Goal: Task Accomplishment & Management: Manage account settings

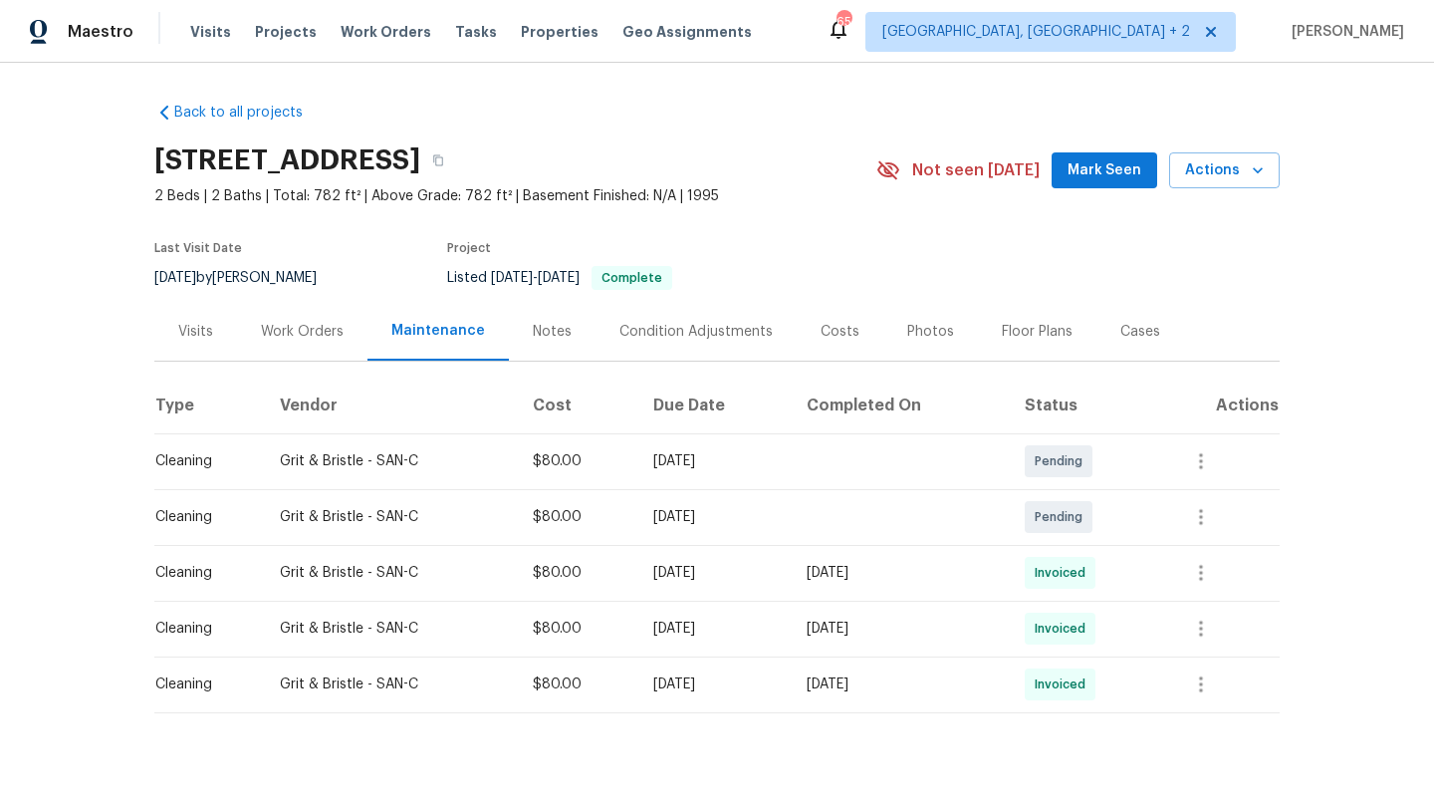
scroll to position [23, 0]
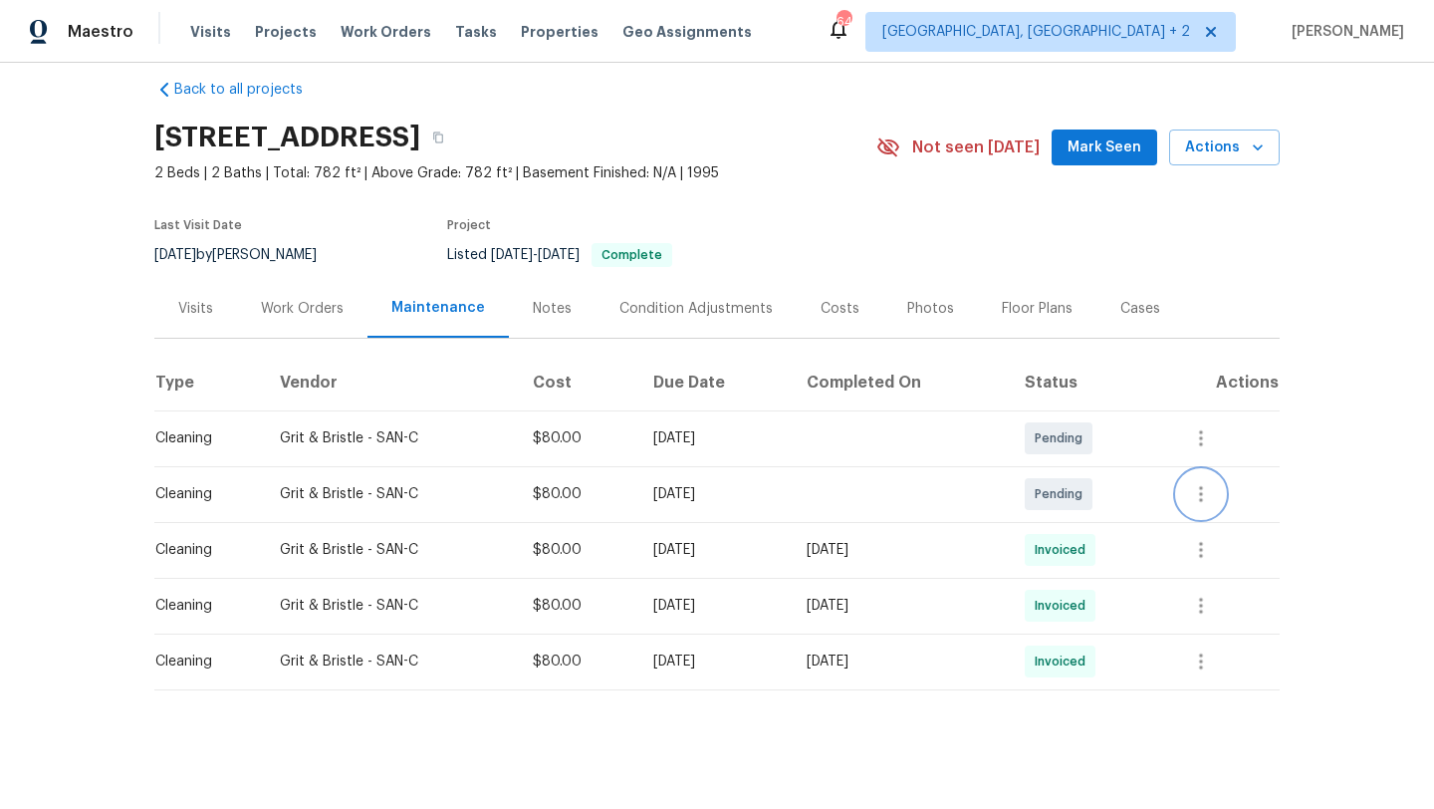
click at [1207, 490] on icon "button" at bounding box center [1201, 494] width 24 height 24
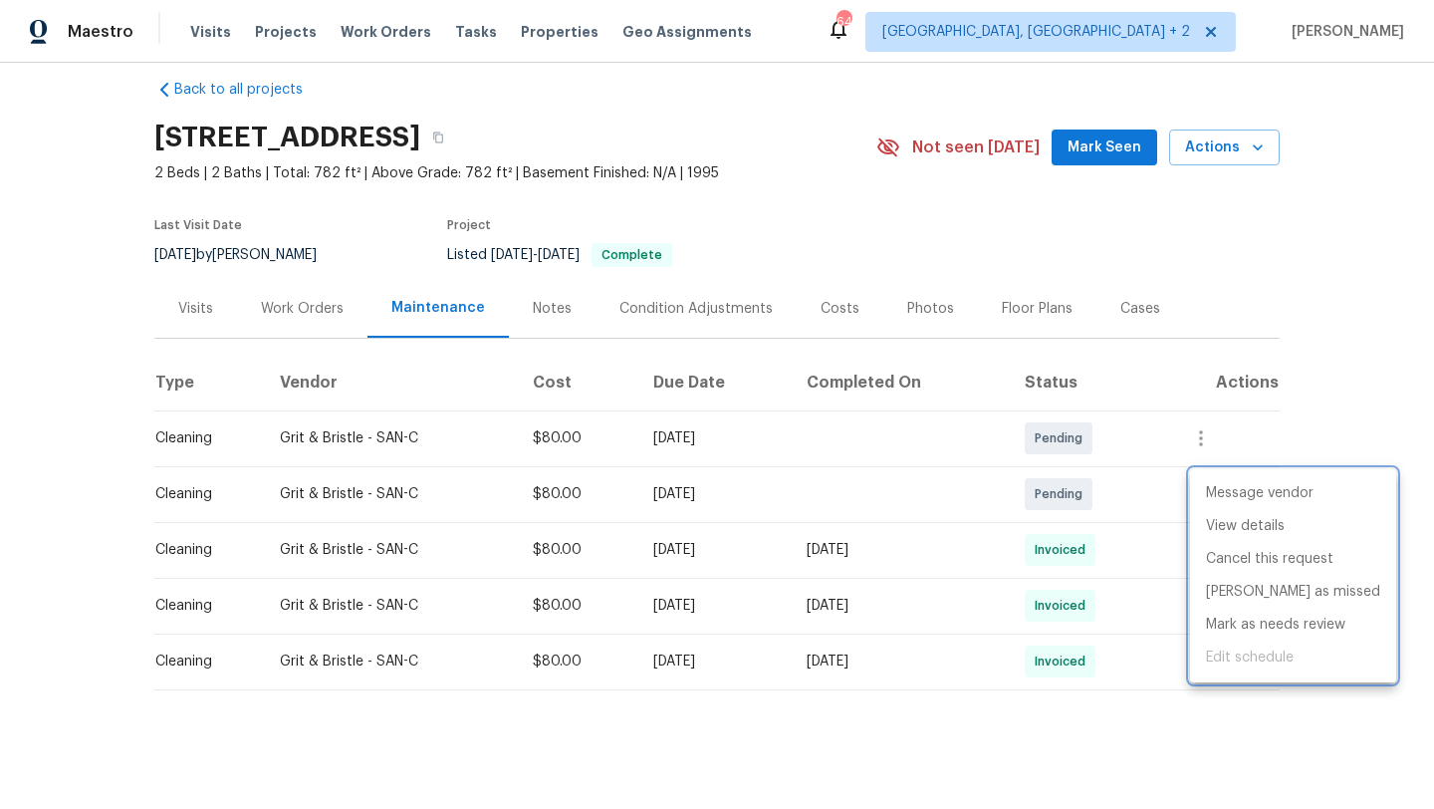
click at [1363, 289] on div at bounding box center [717, 404] width 1434 height 809
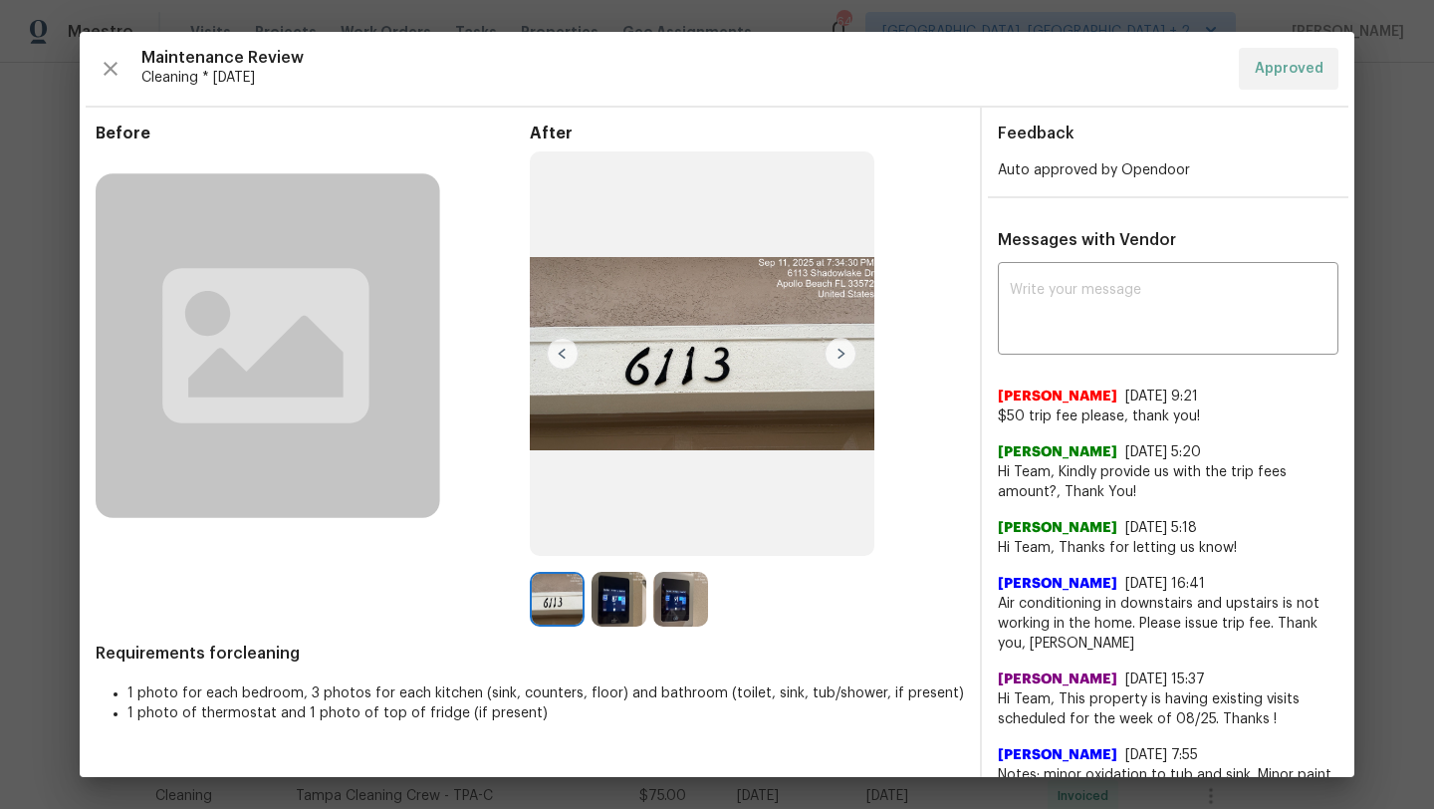
scroll to position [326, 0]
click at [639, 626] on div at bounding box center [623, 599] width 62 height 55
click at [626, 617] on img at bounding box center [619, 599] width 55 height 55
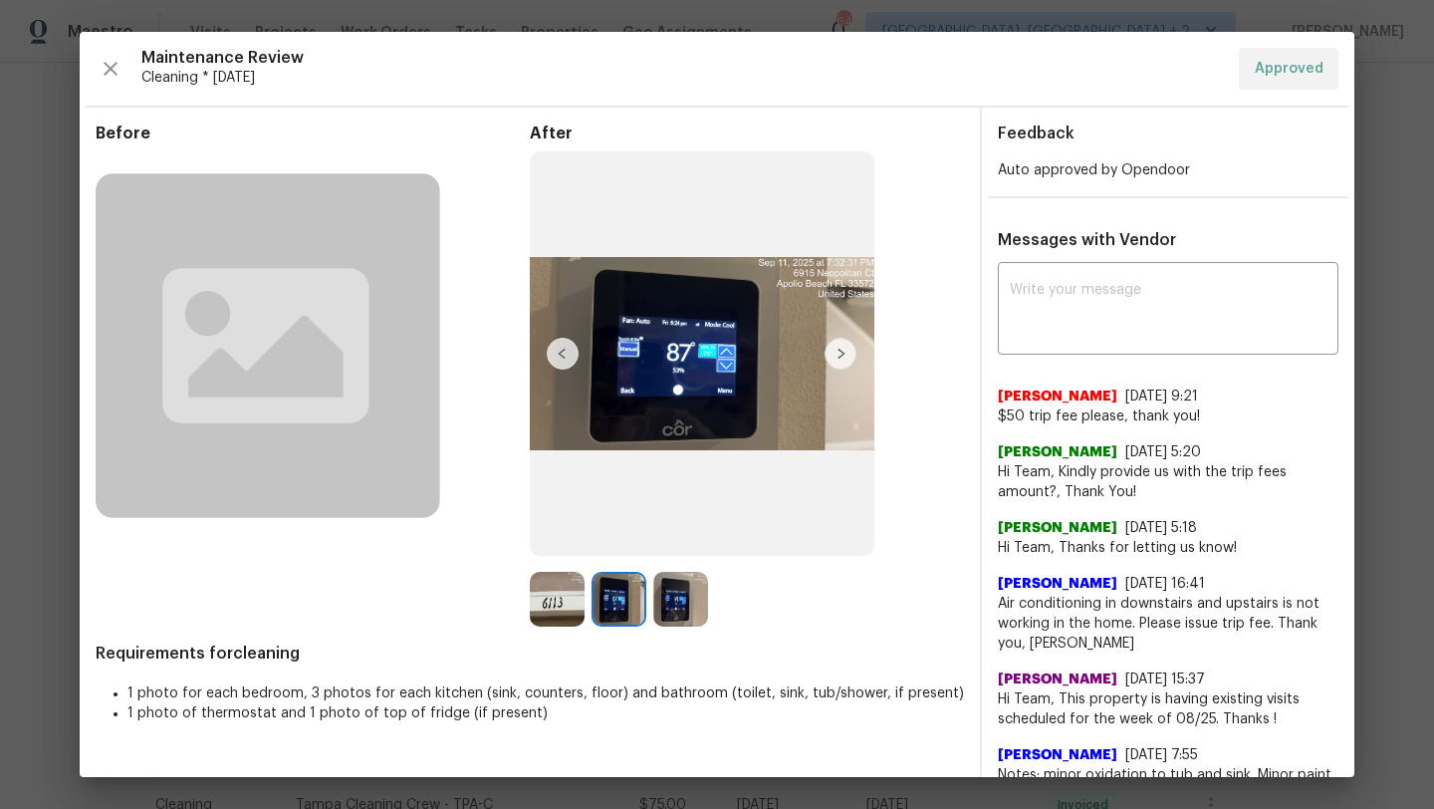
click at [700, 617] on img at bounding box center [680, 599] width 55 height 55
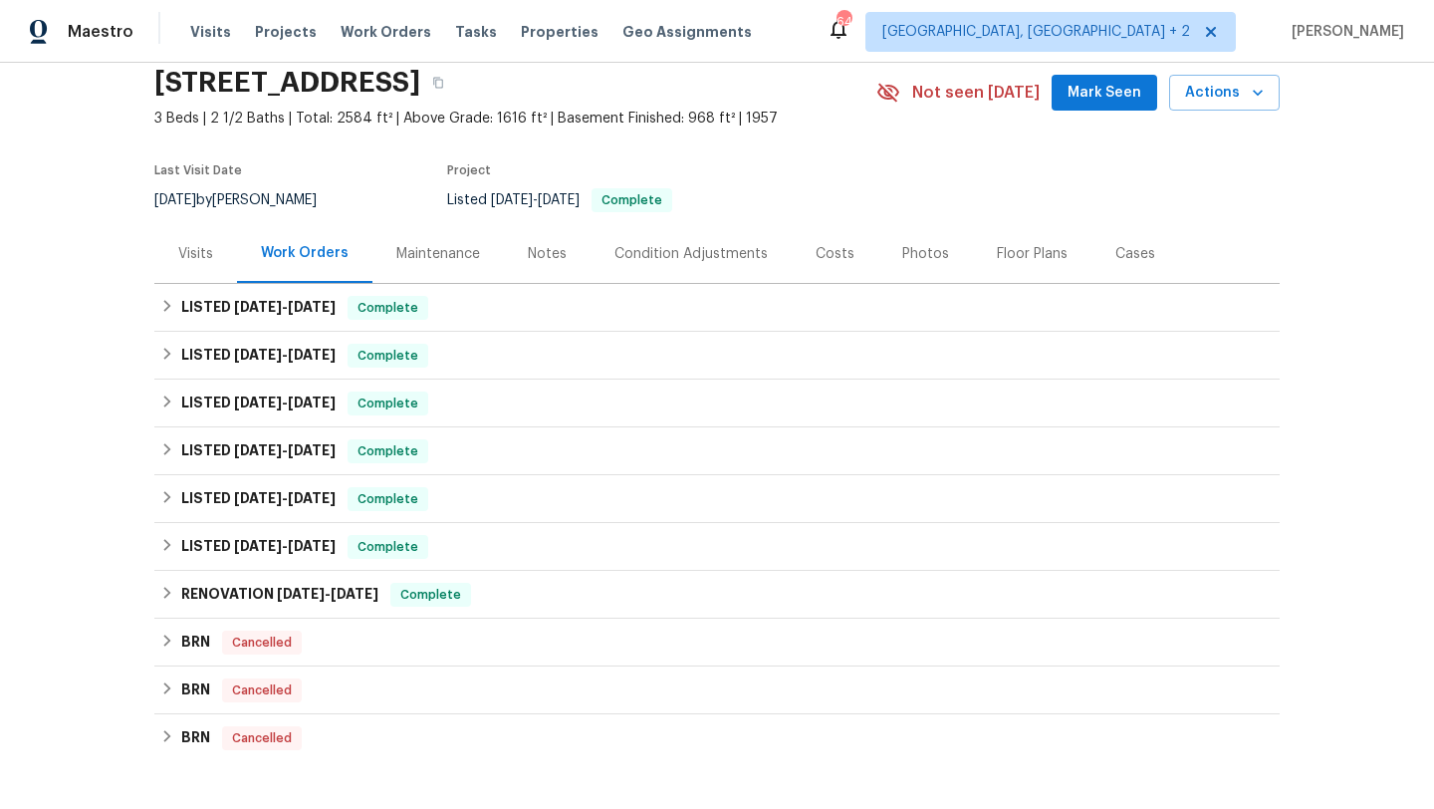
scroll to position [95, 0]
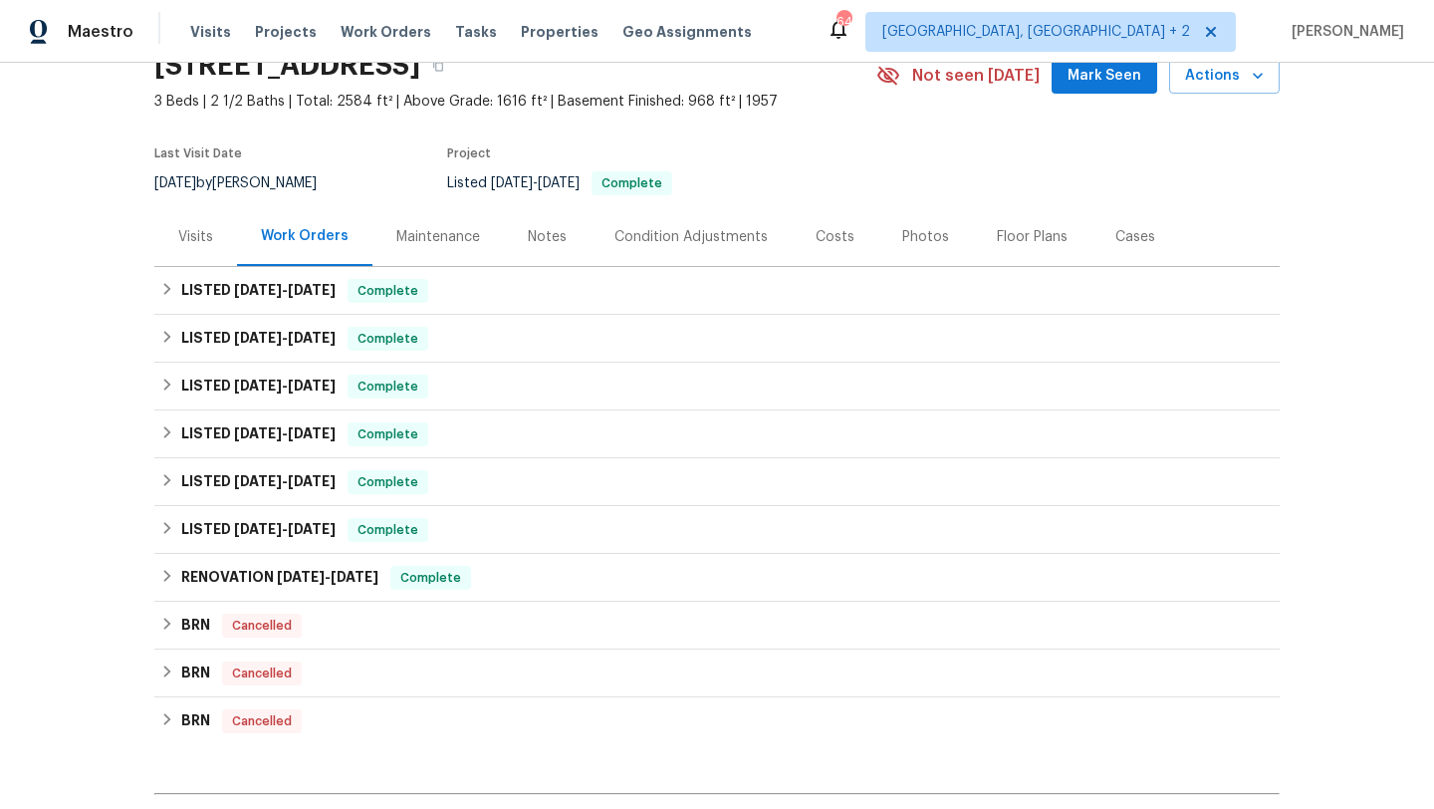
click at [427, 257] on div "Maintenance" at bounding box center [438, 236] width 131 height 59
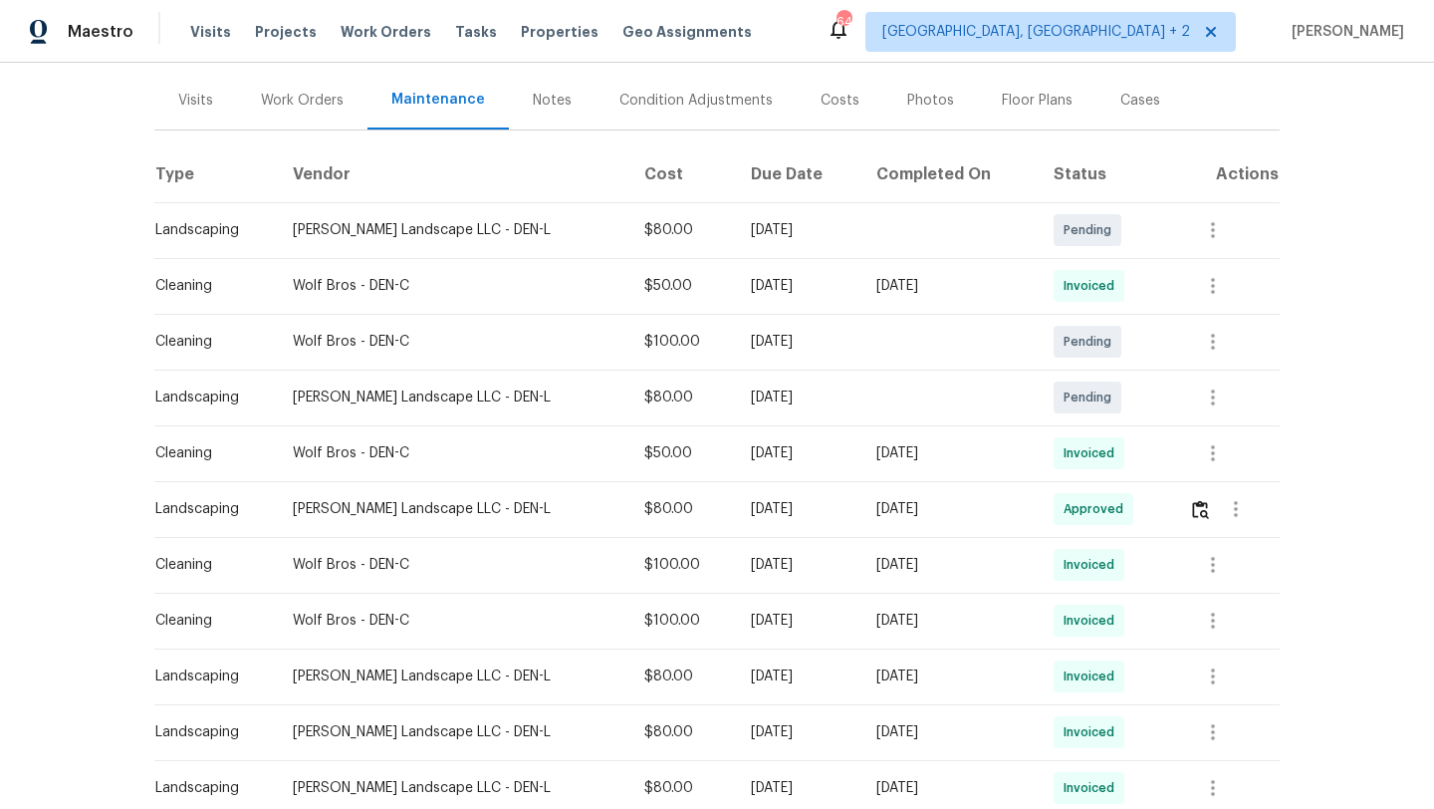
scroll to position [233, 0]
click at [1217, 445] on icon "button" at bounding box center [1213, 451] width 24 height 24
click at [1263, 265] on div at bounding box center [717, 404] width 1434 height 809
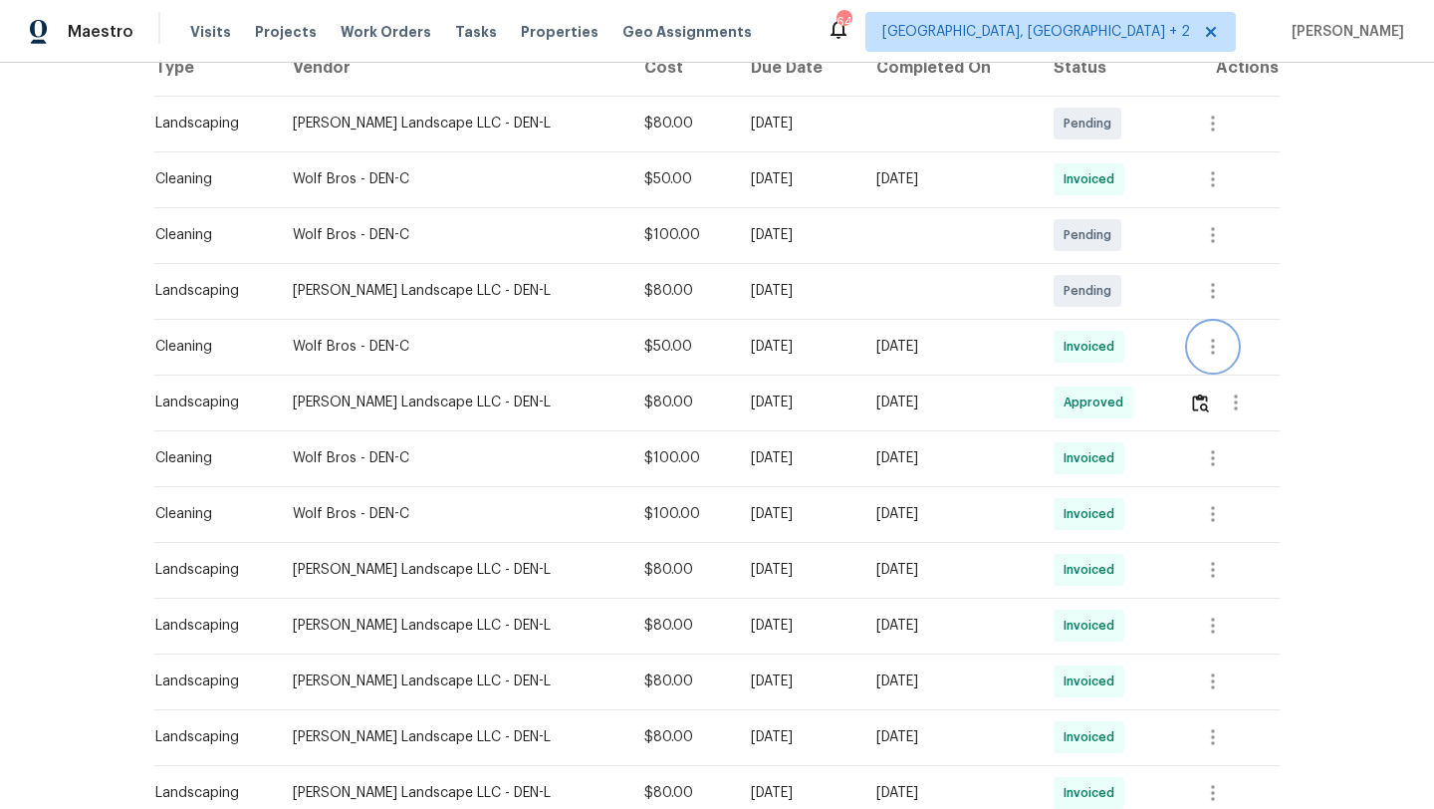
scroll to position [318, 0]
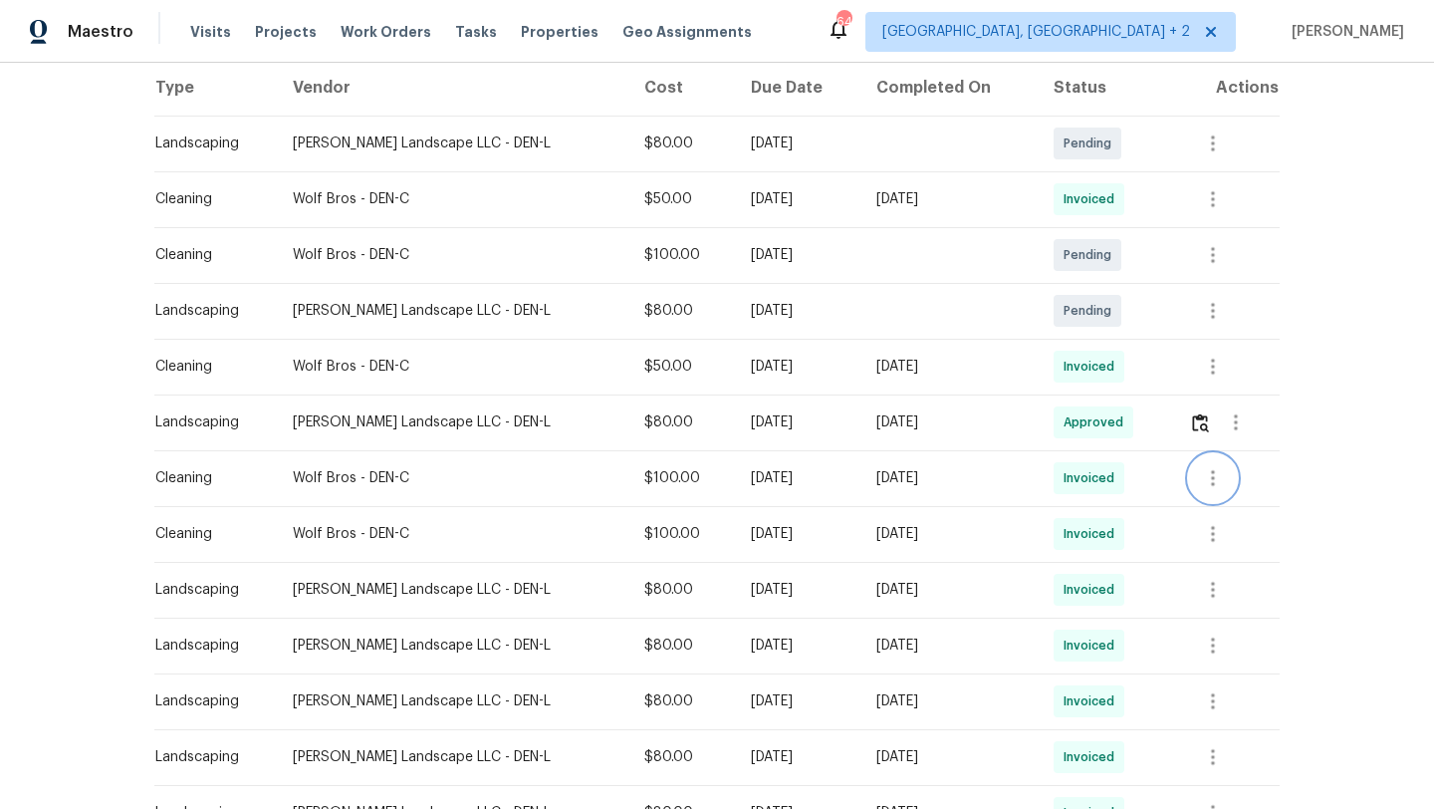
click at [1220, 489] on icon "button" at bounding box center [1213, 478] width 24 height 24
click at [1206, 516] on li "View details" at bounding box center [1259, 511] width 139 height 33
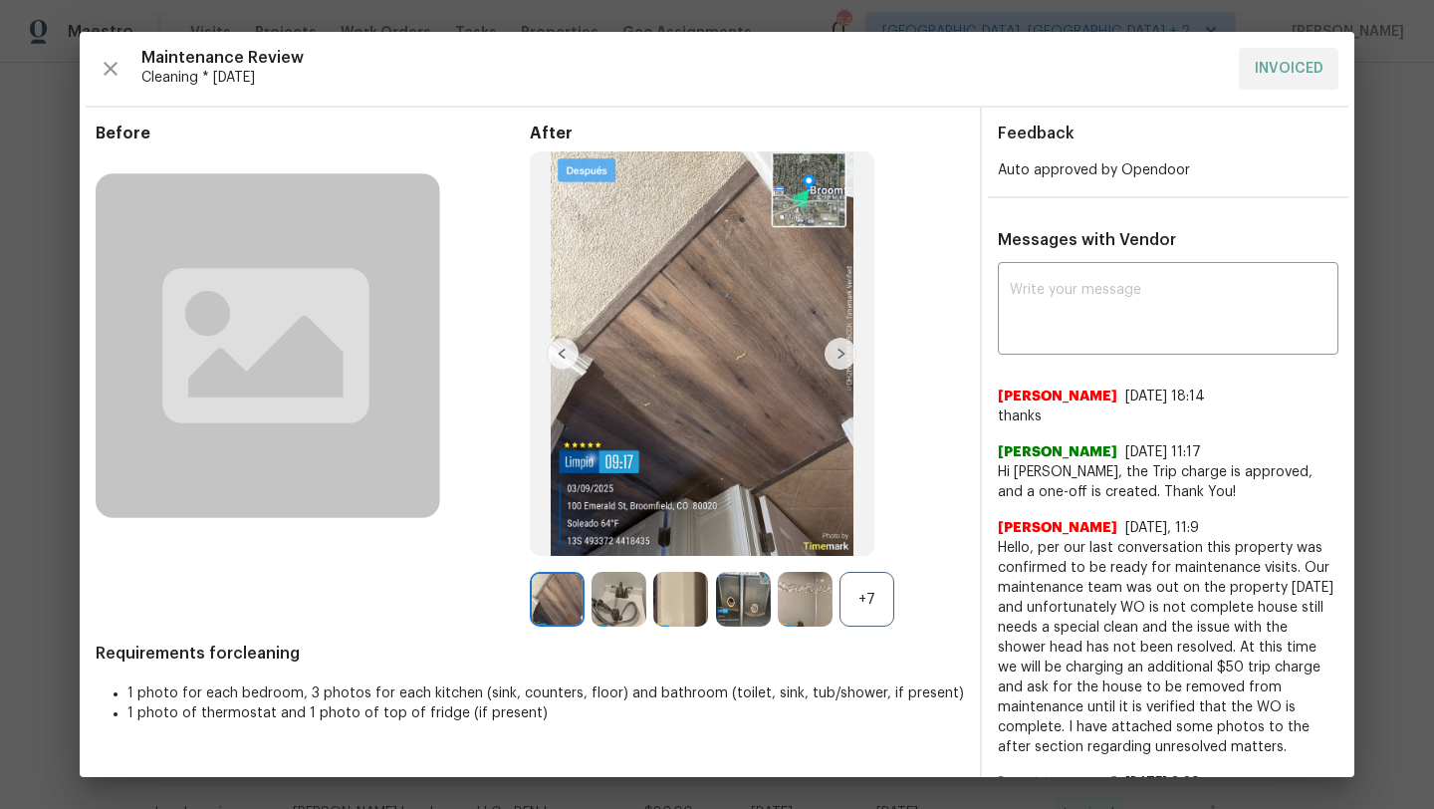
click at [865, 606] on div "+7" at bounding box center [867, 599] width 55 height 55
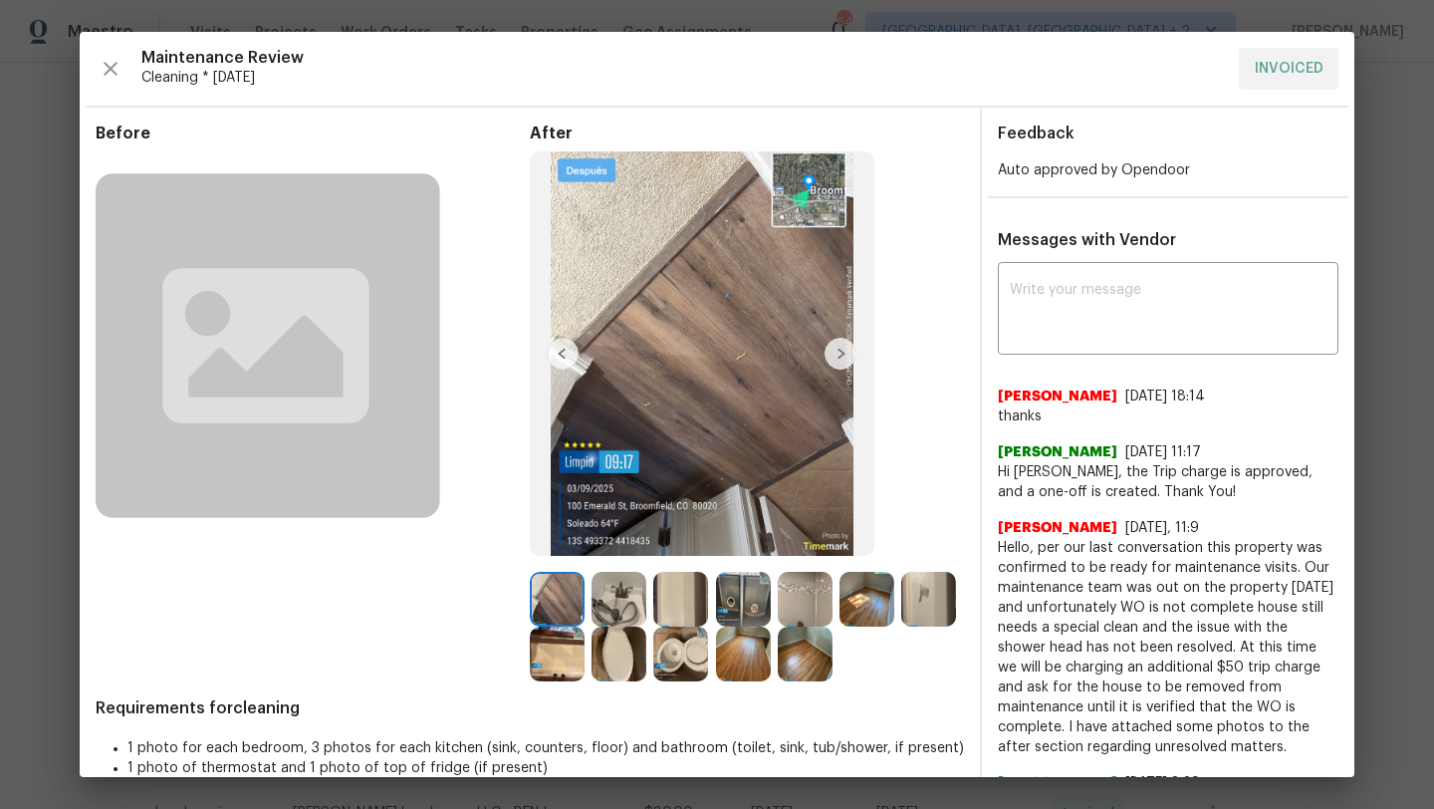
click at [751, 448] on img at bounding box center [702, 353] width 345 height 404
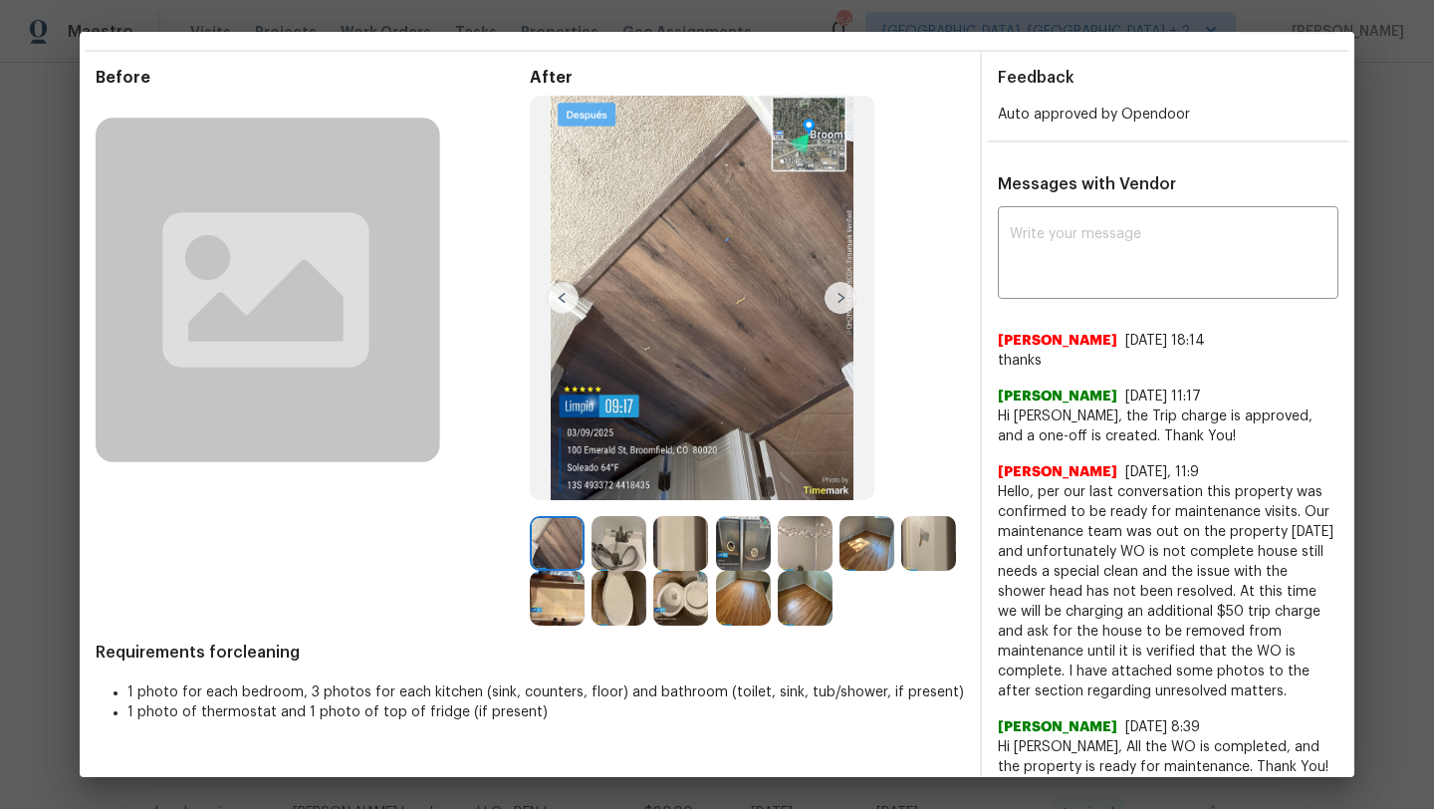
click at [725, 613] on img at bounding box center [743, 598] width 55 height 55
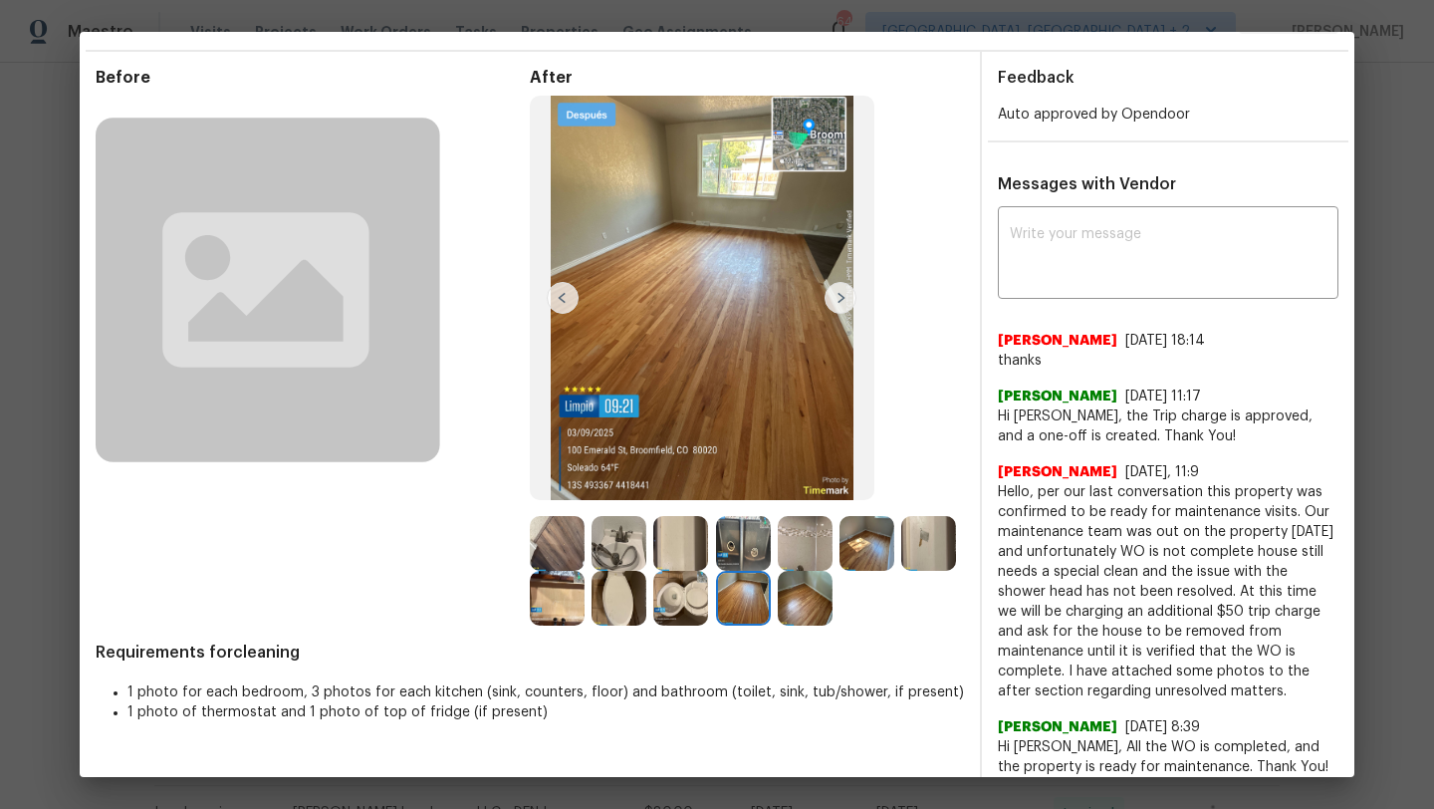
click at [739, 599] on img at bounding box center [743, 598] width 55 height 55
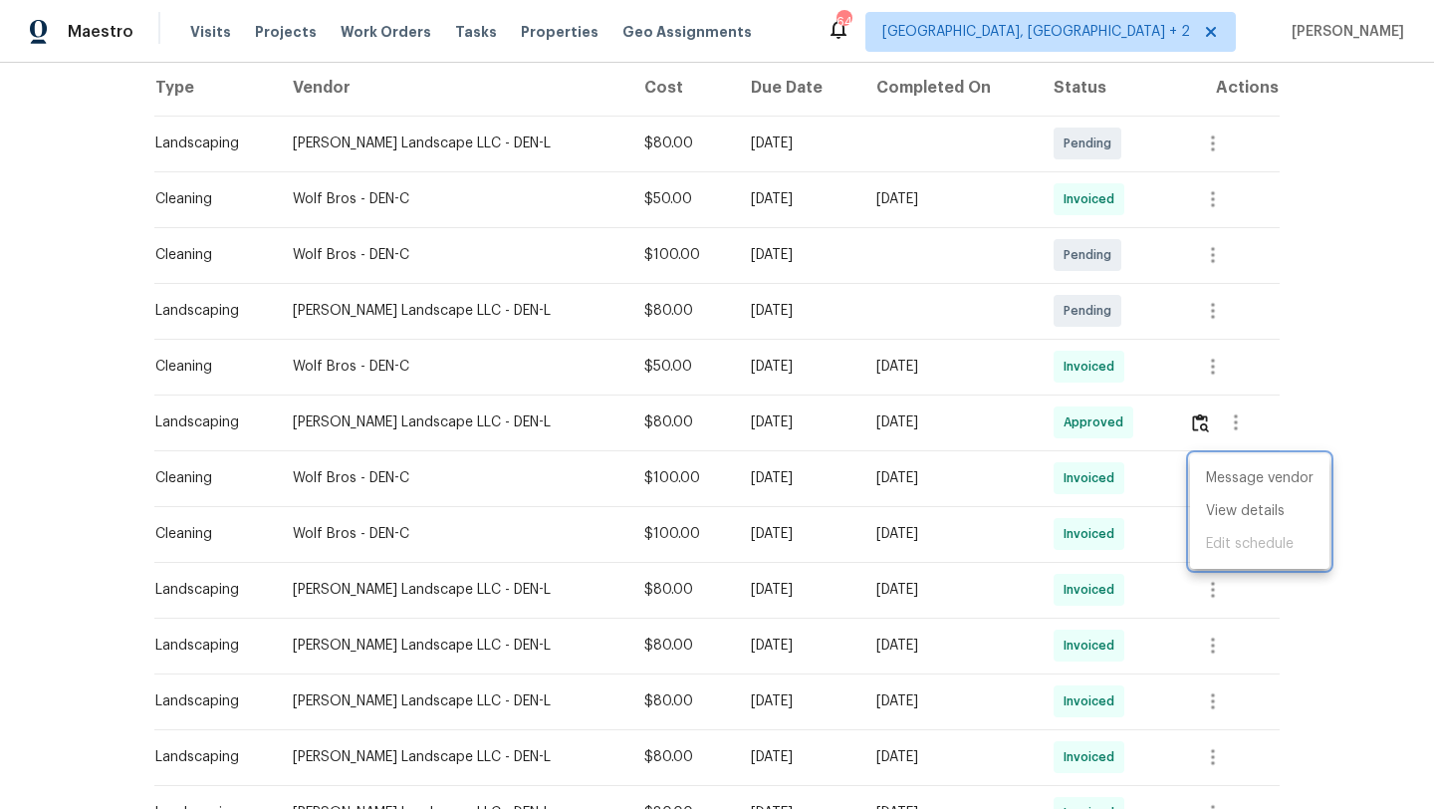
click at [1337, 317] on div at bounding box center [717, 404] width 1434 height 809
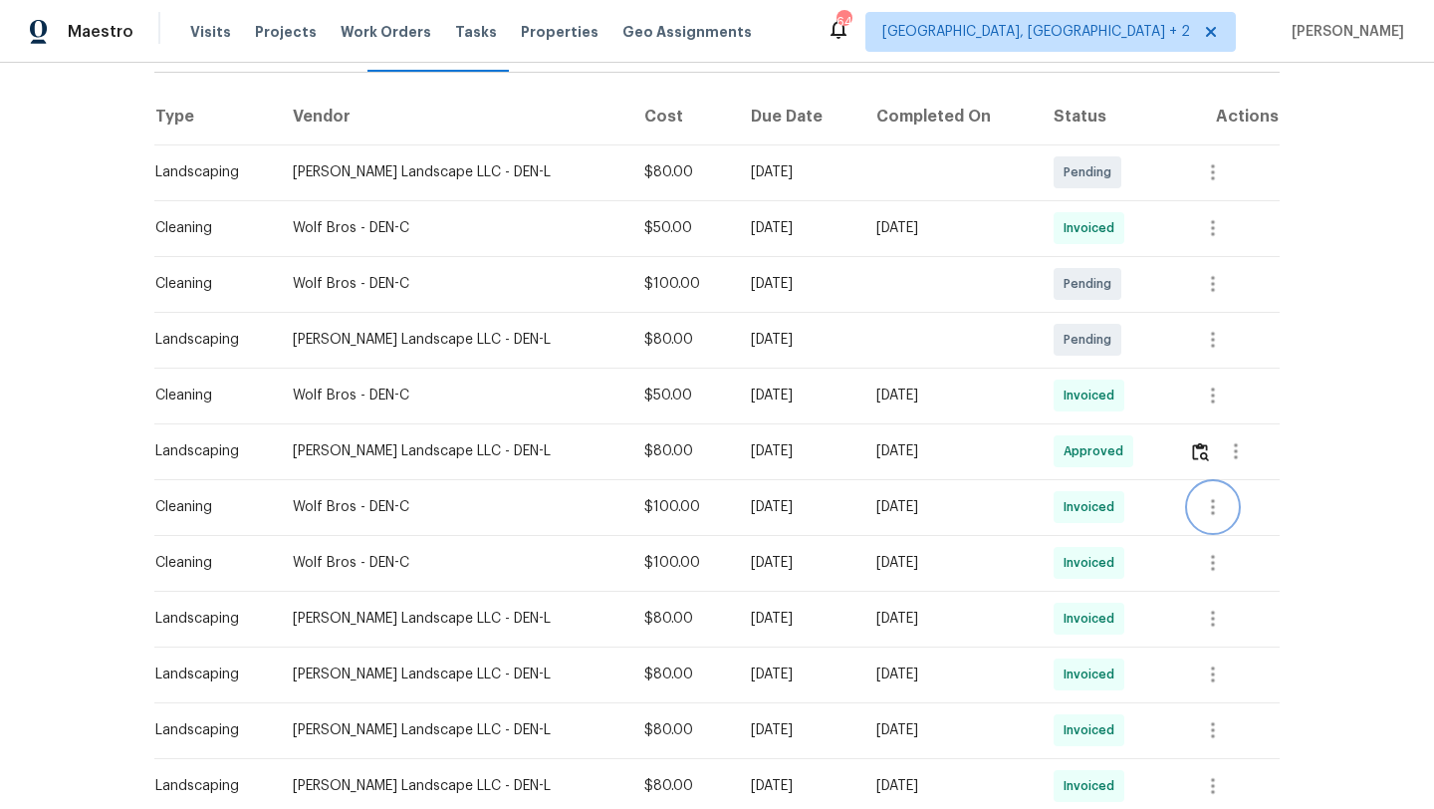
scroll to position [297, 0]
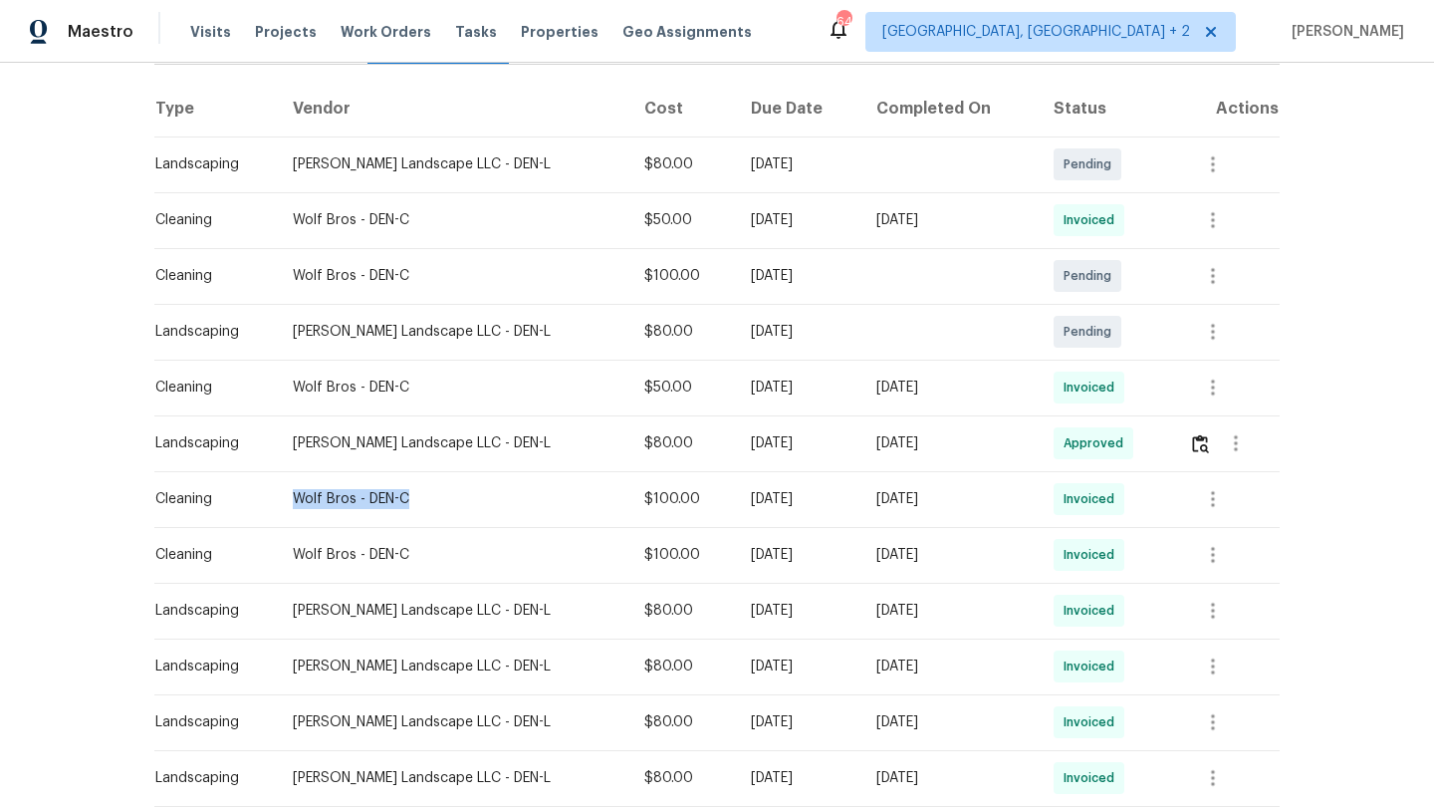
drag, startPoint x: 291, startPoint y: 499, endPoint x: 477, endPoint y: 500, distance: 186.3
click at [478, 500] on div "Wolf Bros - DEN-C" at bounding box center [453, 499] width 320 height 20
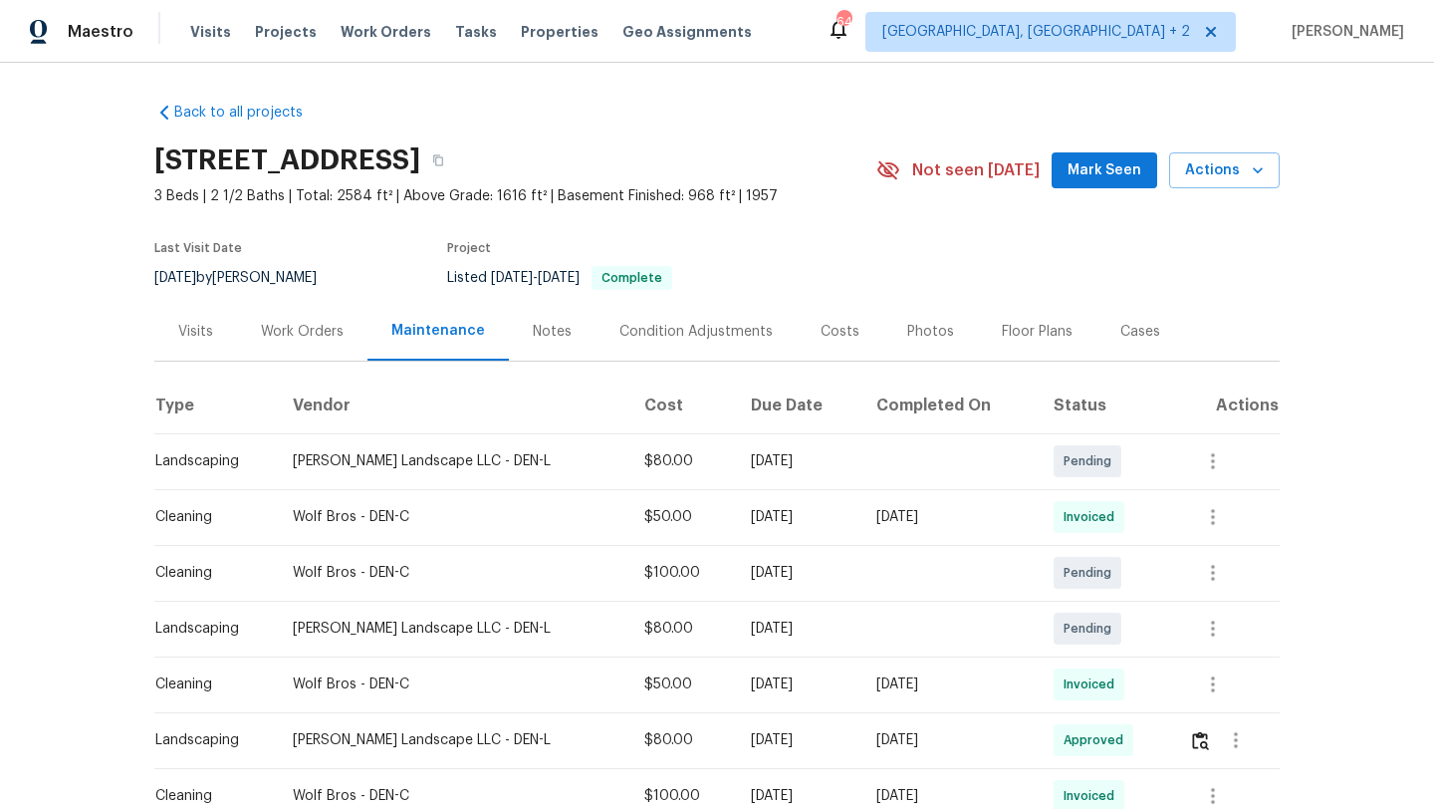
click at [295, 340] on div "Work Orders" at bounding box center [302, 332] width 83 height 20
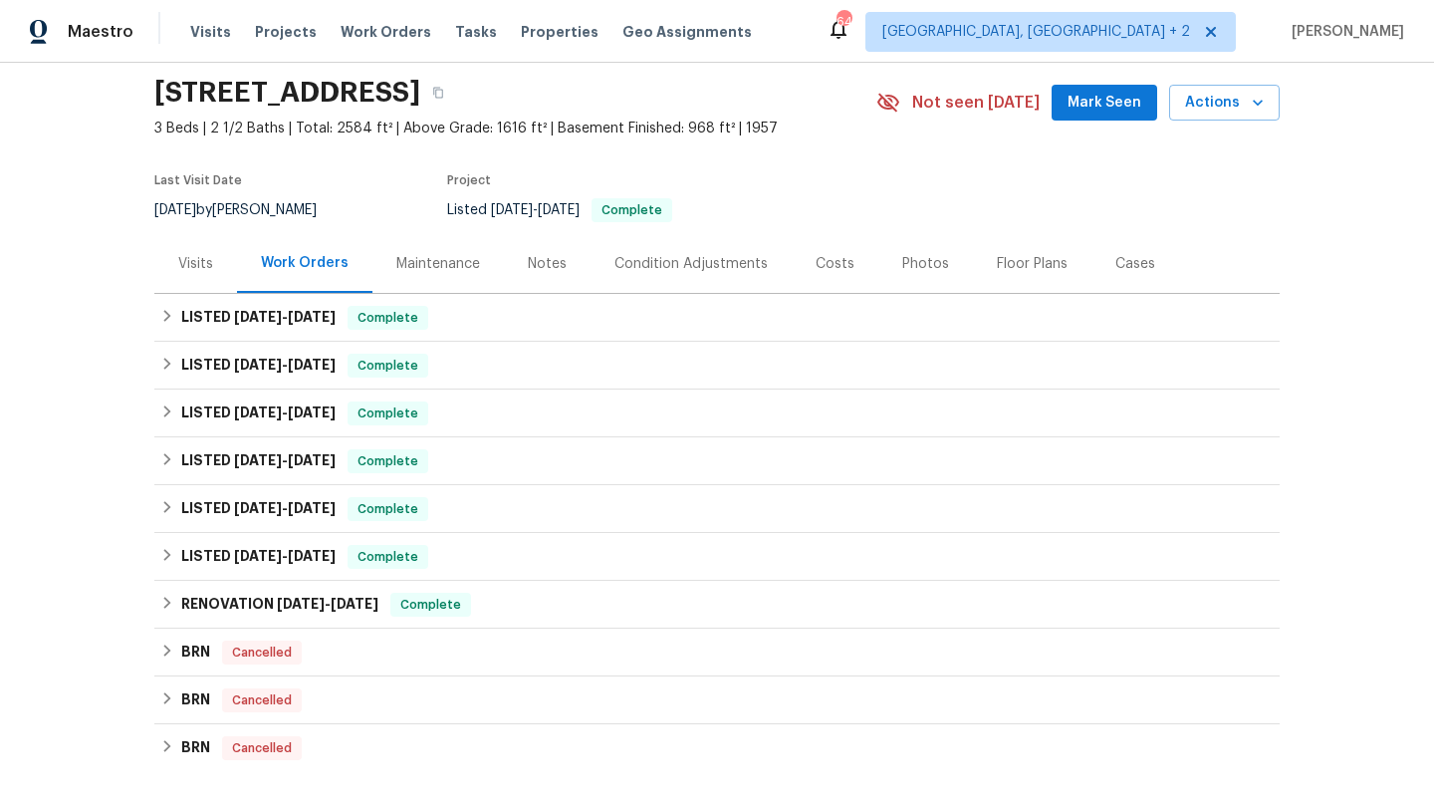
scroll to position [71, 0]
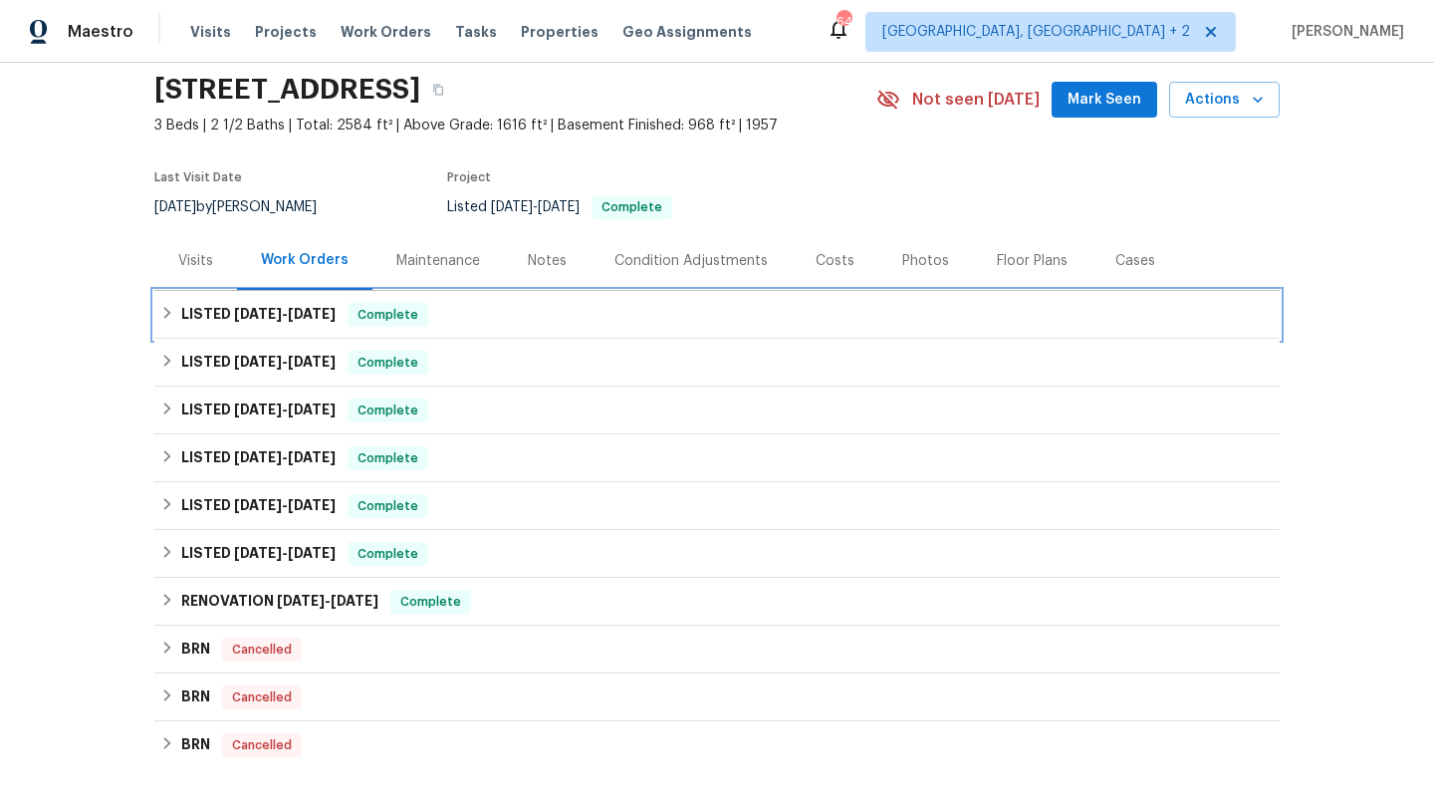
click at [435, 314] on div "LISTED [DATE] - [DATE] Complete" at bounding box center [717, 315] width 1114 height 24
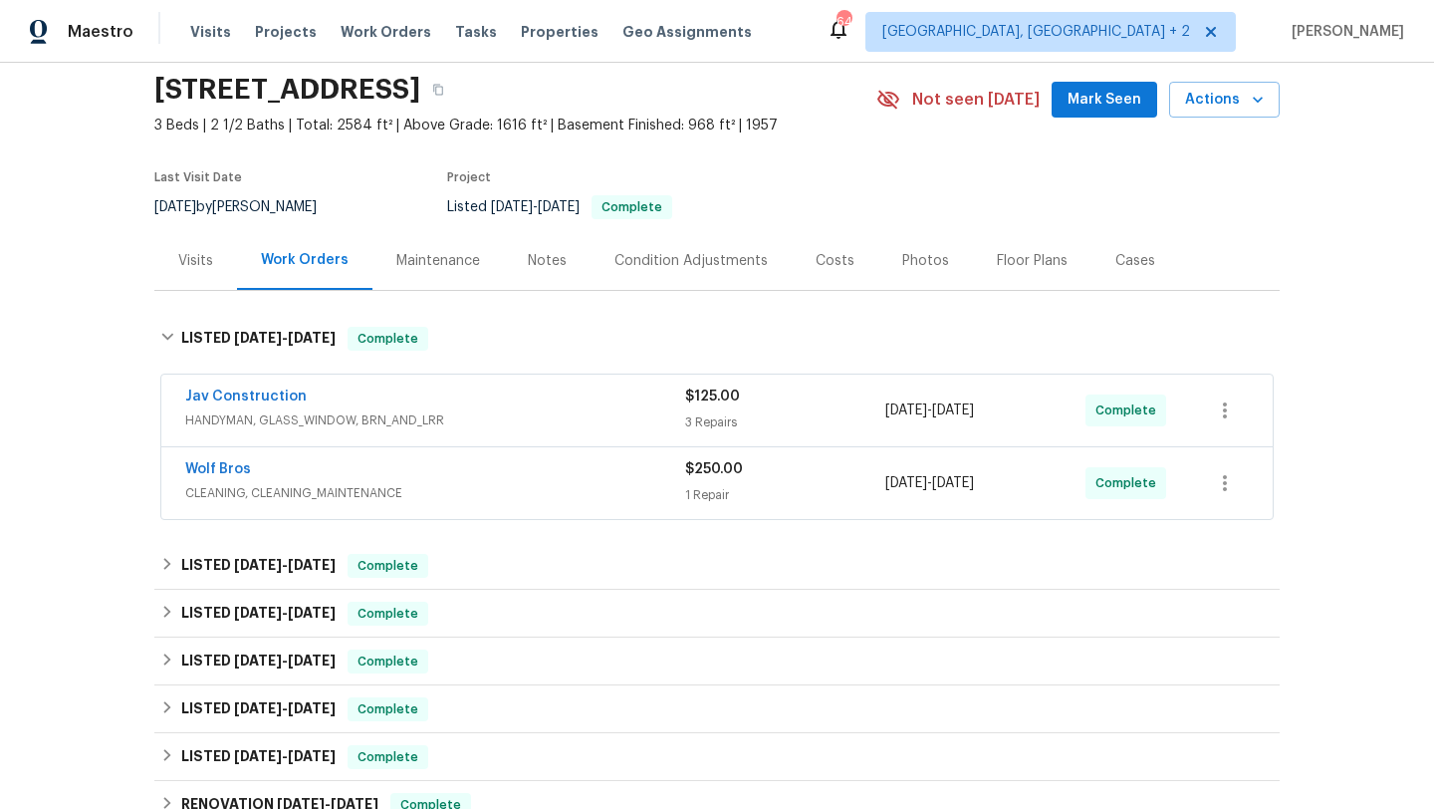
click at [654, 485] on span "CLEANING, CLEANING_MAINTENANCE" at bounding box center [435, 493] width 500 height 20
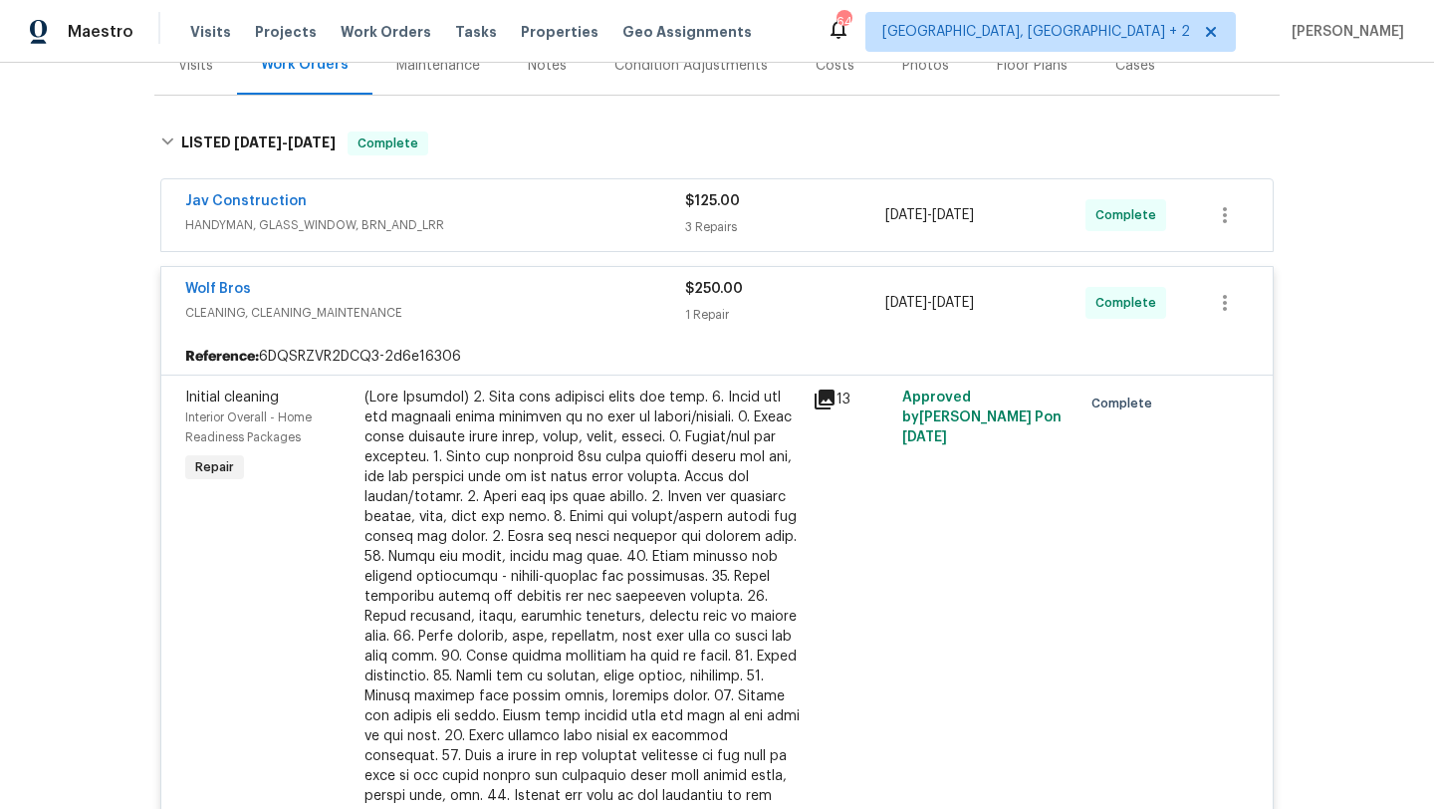
scroll to position [262, 0]
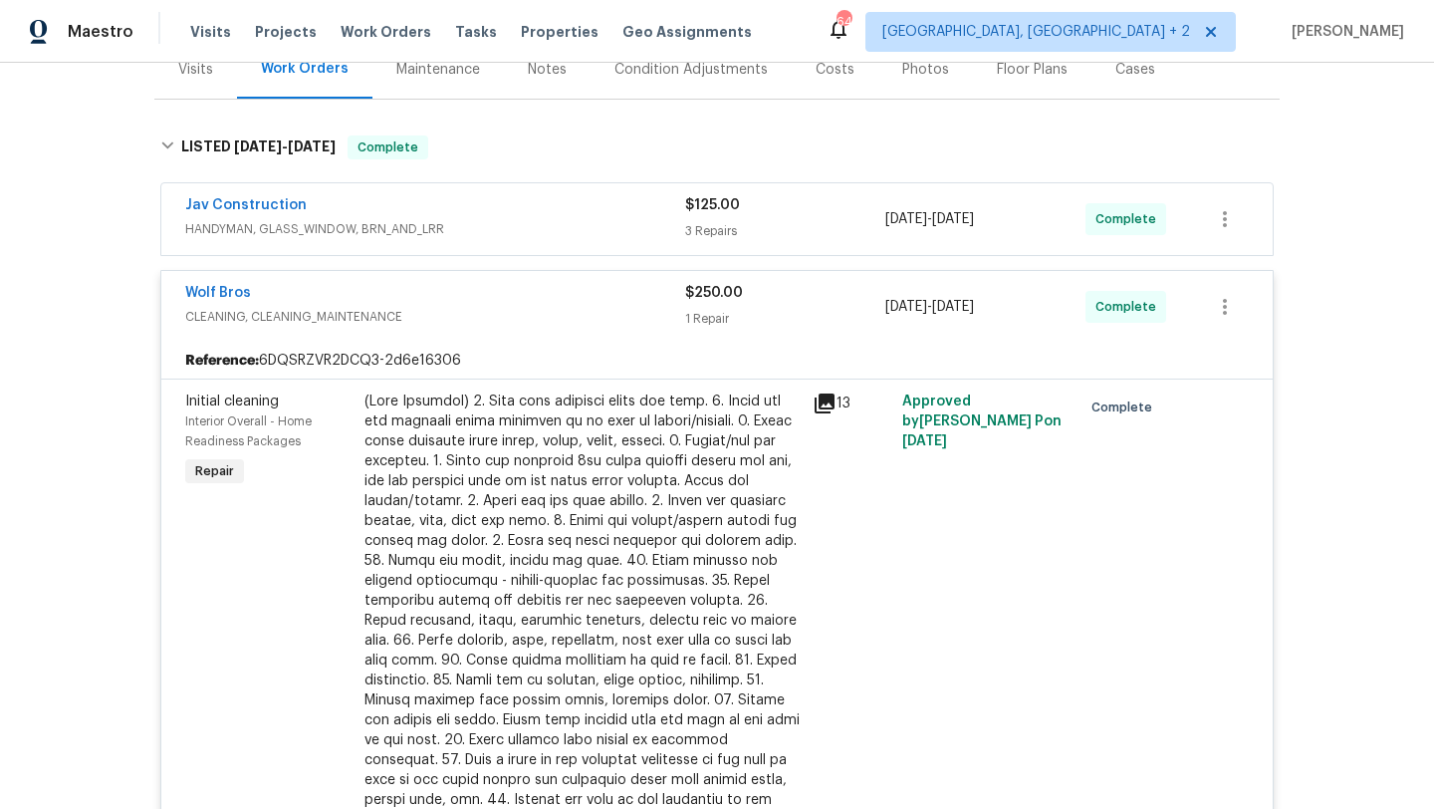
click at [586, 288] on div "Wolf Bros" at bounding box center [435, 295] width 500 height 24
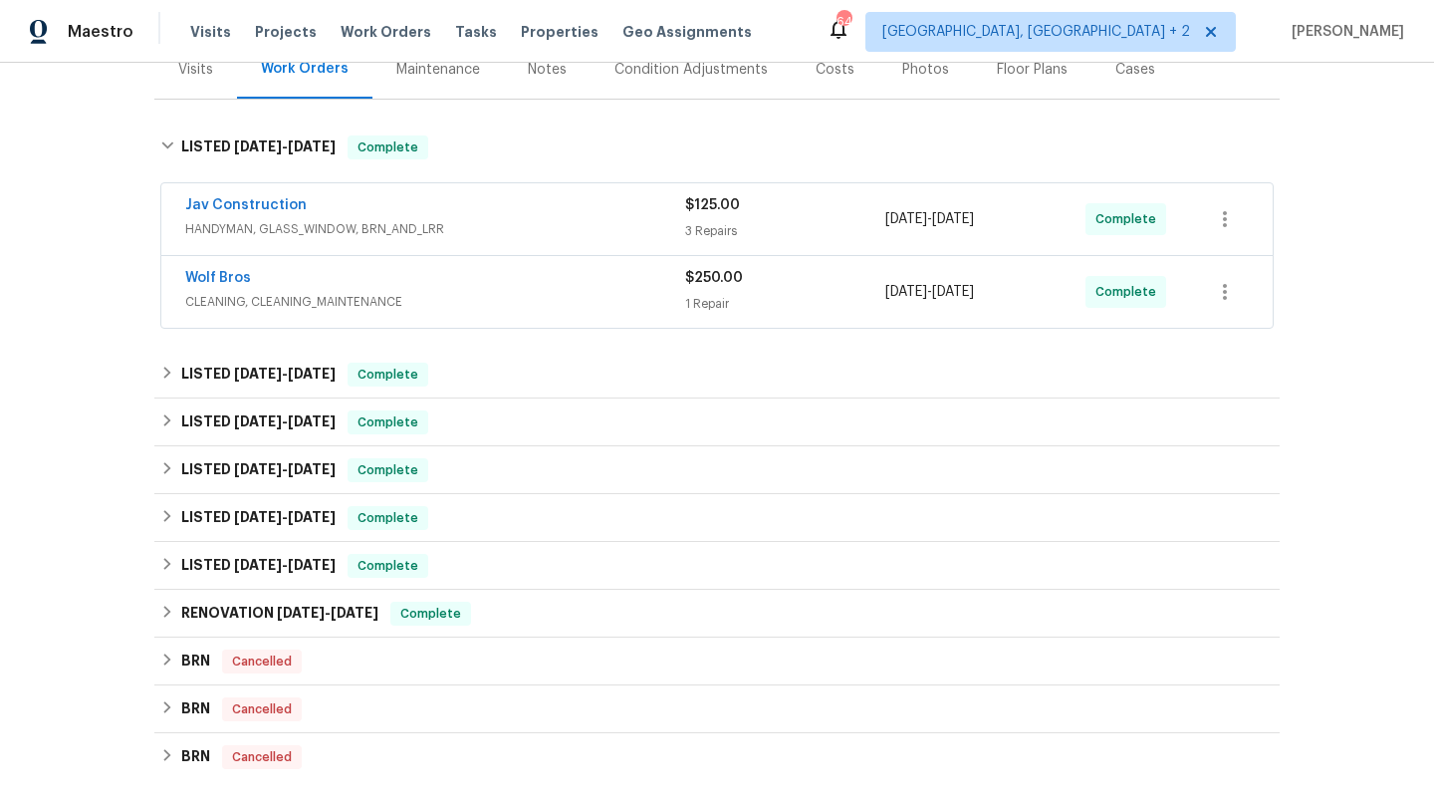
click at [581, 296] on span "CLEANING, CLEANING_MAINTENANCE" at bounding box center [435, 302] width 500 height 20
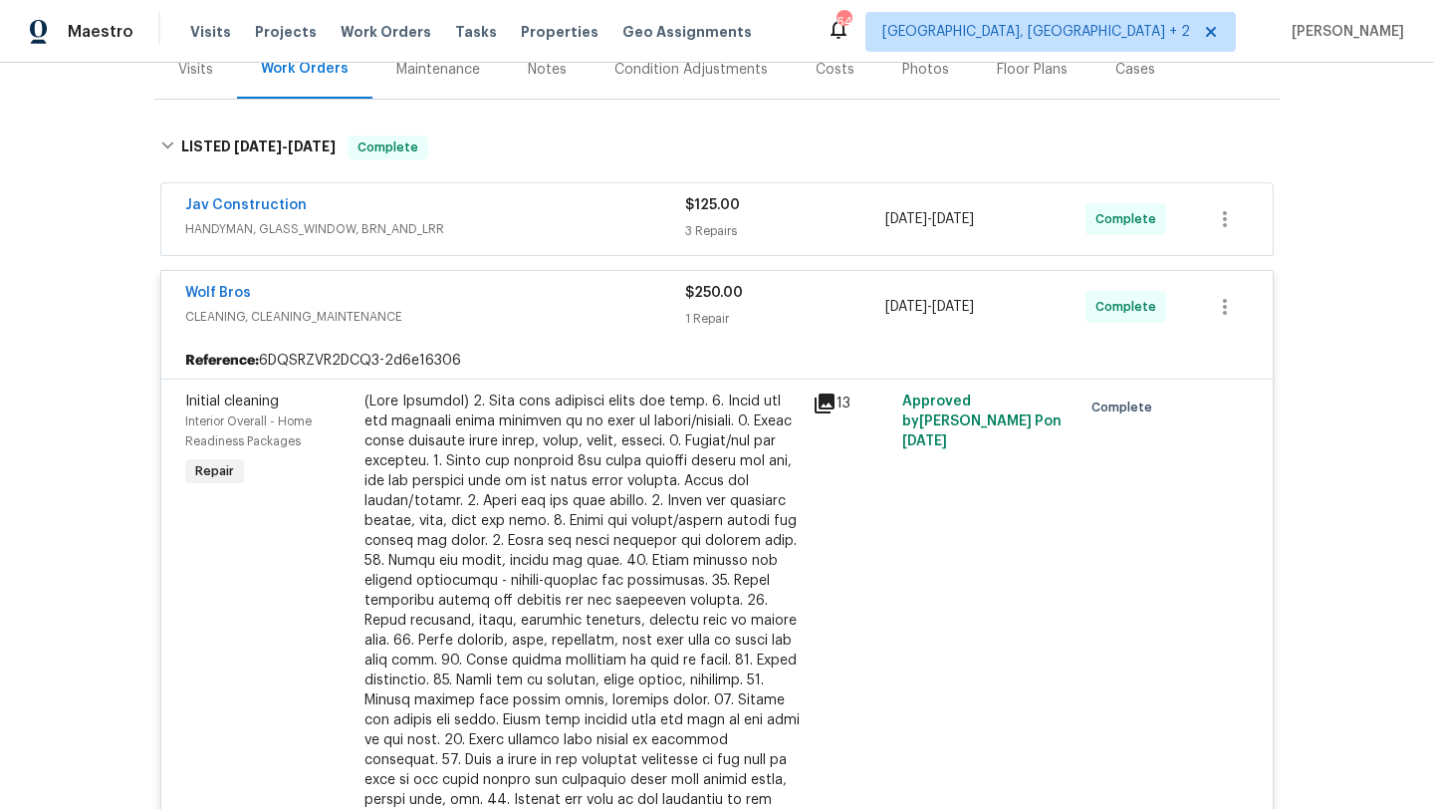
click at [531, 289] on div "Wolf Bros" at bounding box center [435, 295] width 500 height 24
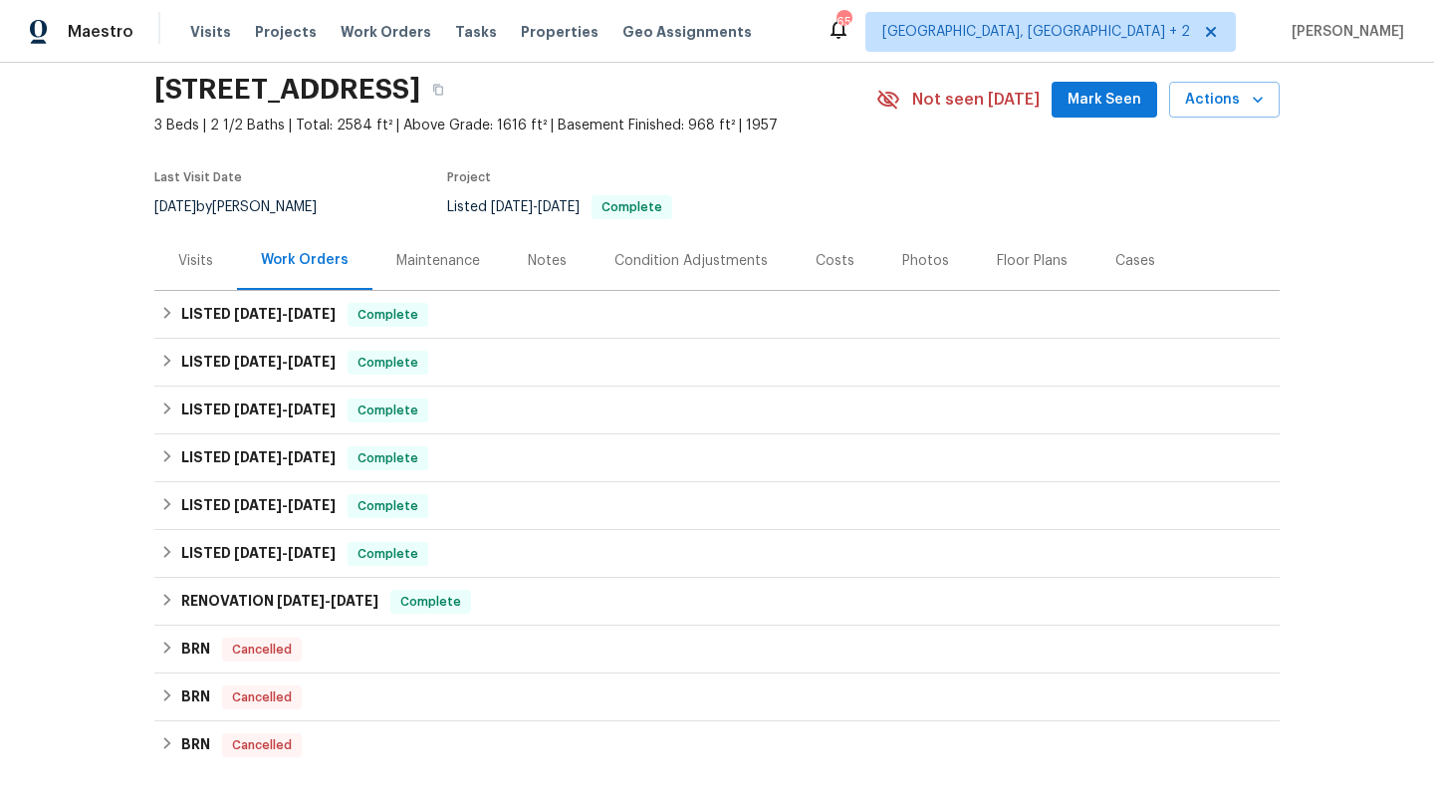
scroll to position [85, 0]
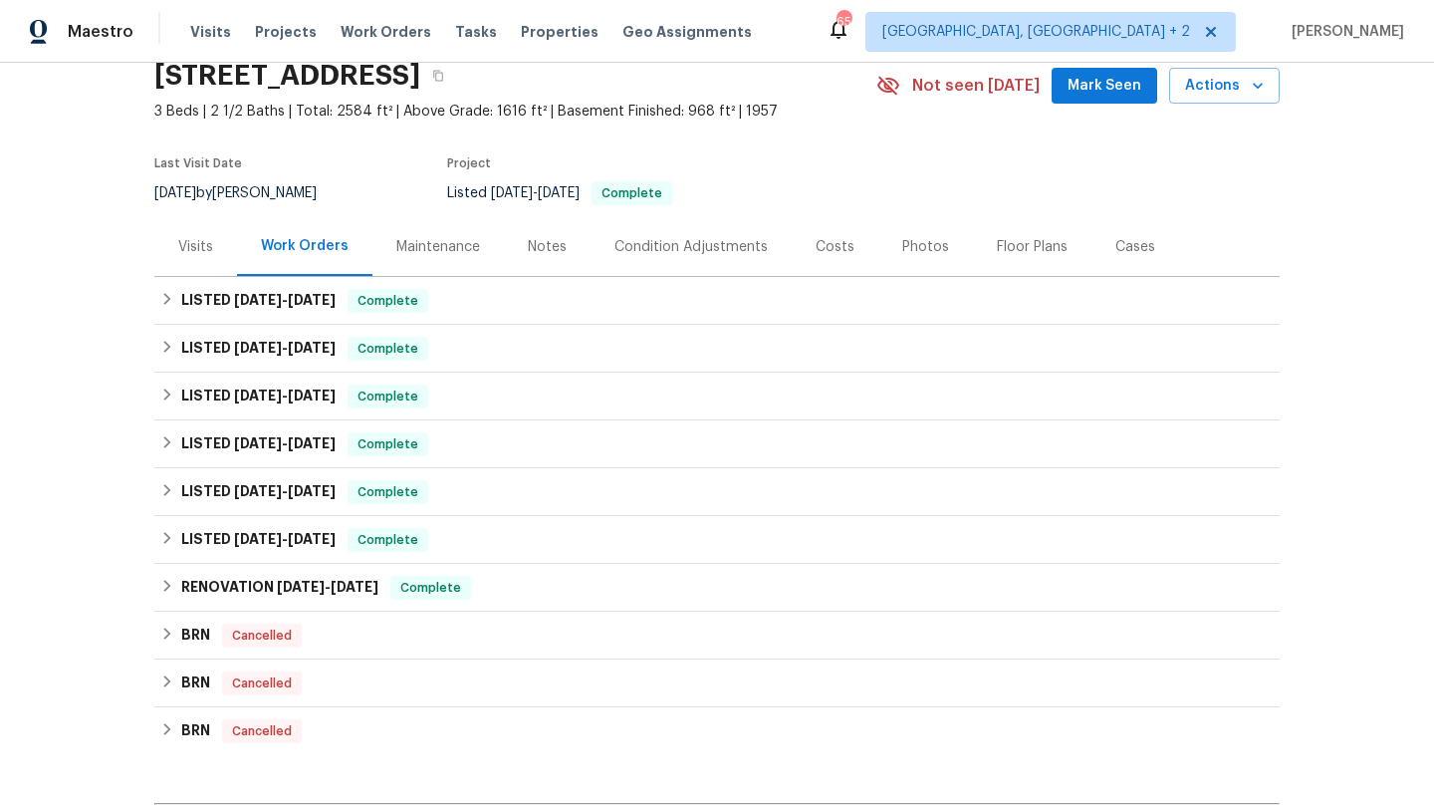
click at [451, 241] on div "Maintenance" at bounding box center [438, 247] width 84 height 20
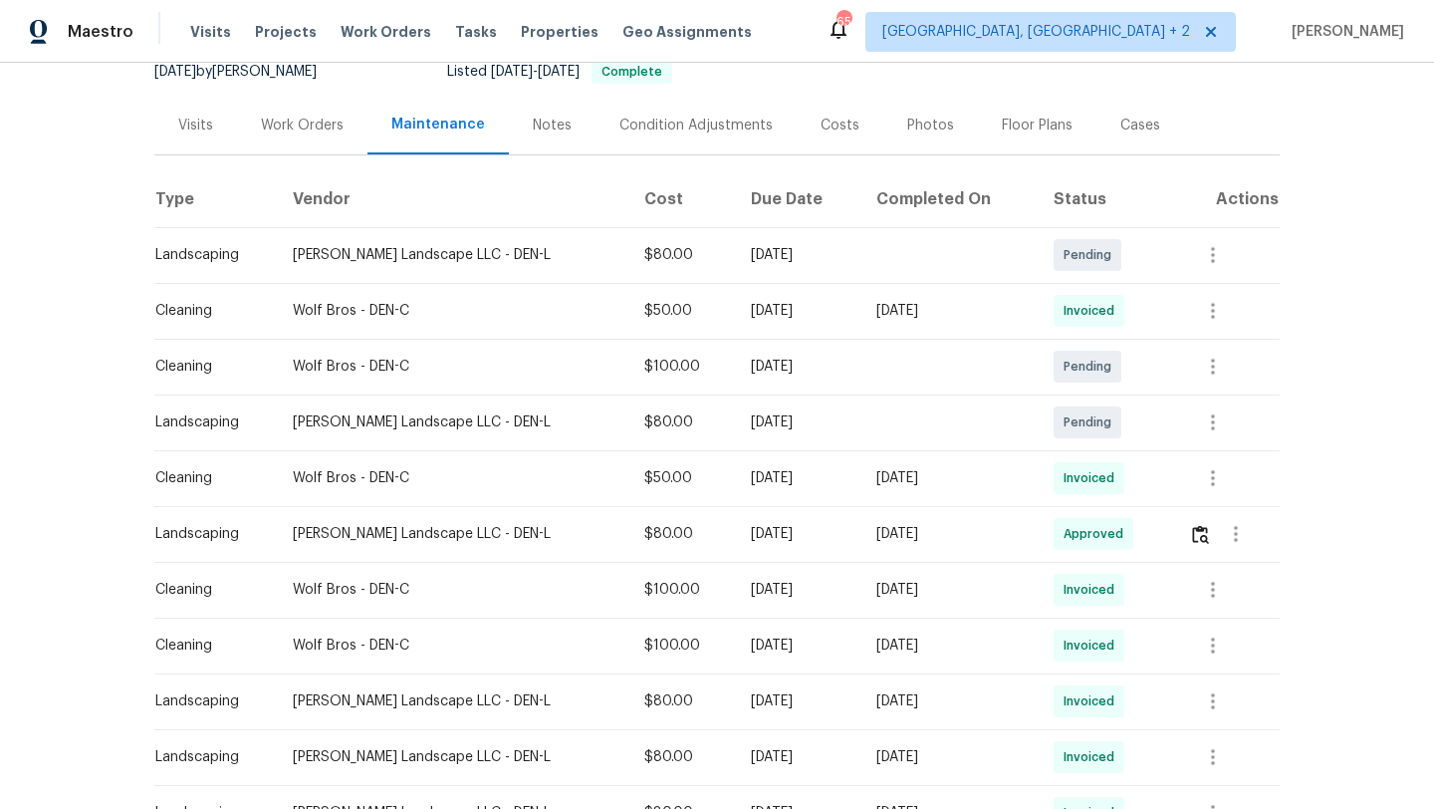
scroll to position [225, 0]
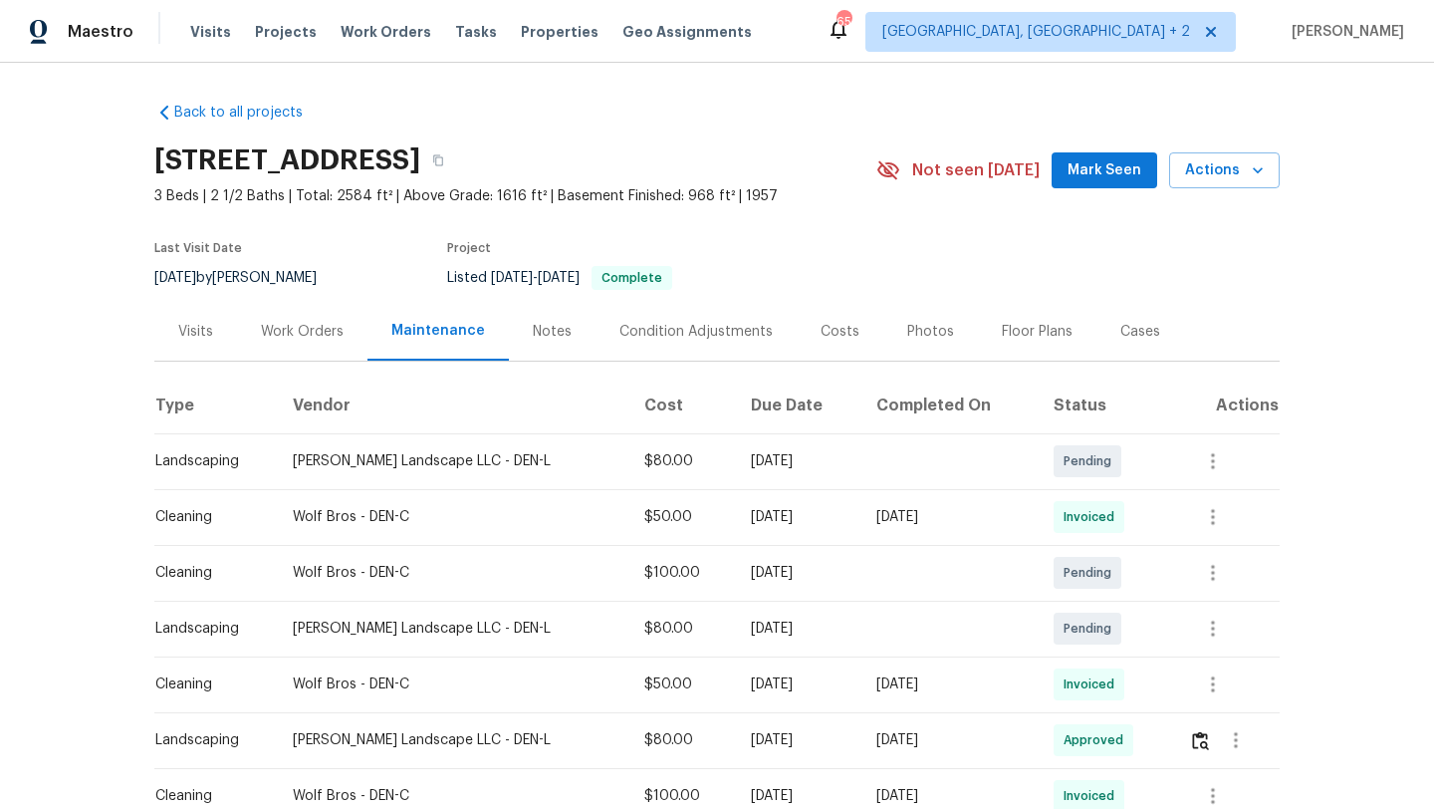
click at [334, 336] on div "Work Orders" at bounding box center [302, 332] width 83 height 20
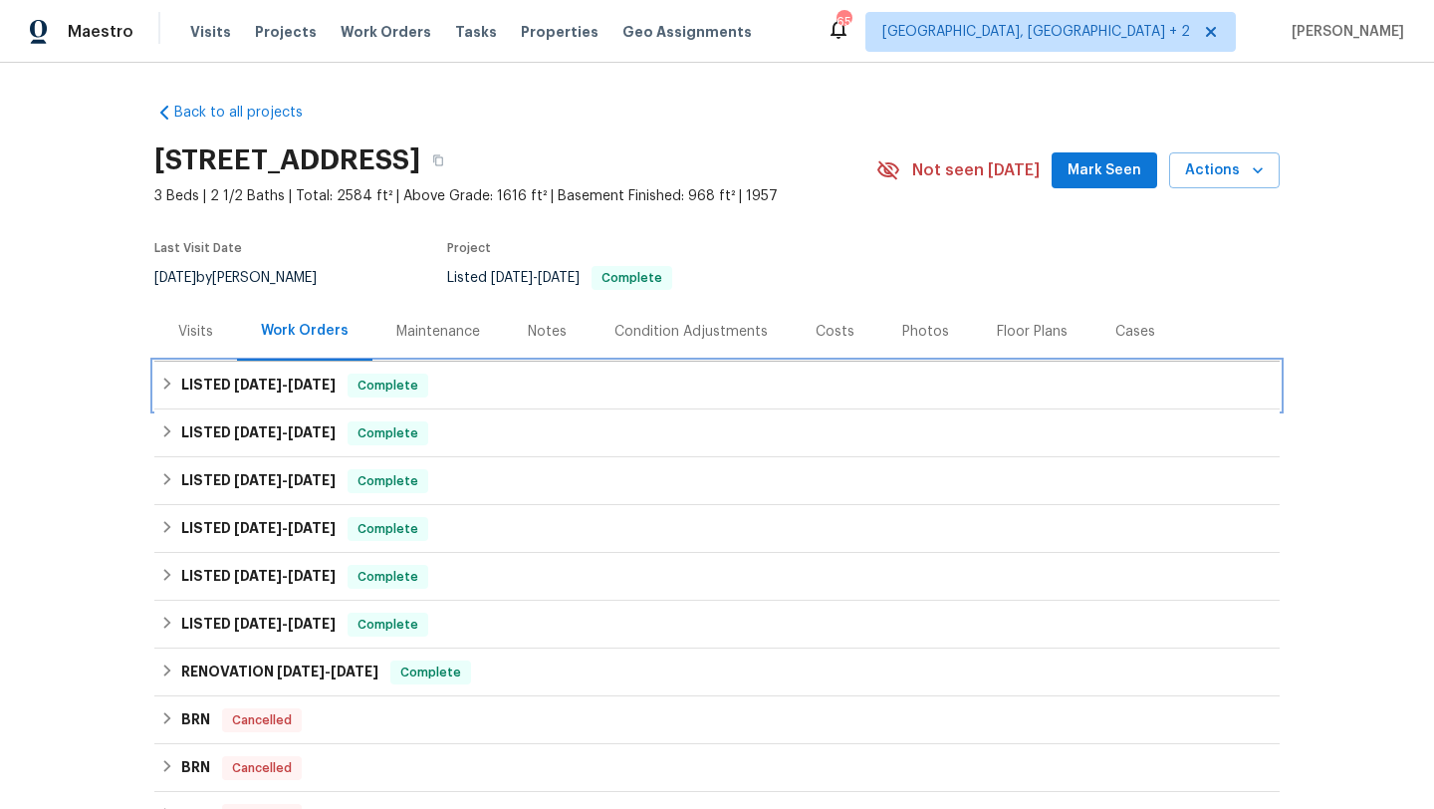
click at [399, 387] on span "Complete" at bounding box center [388, 385] width 77 height 20
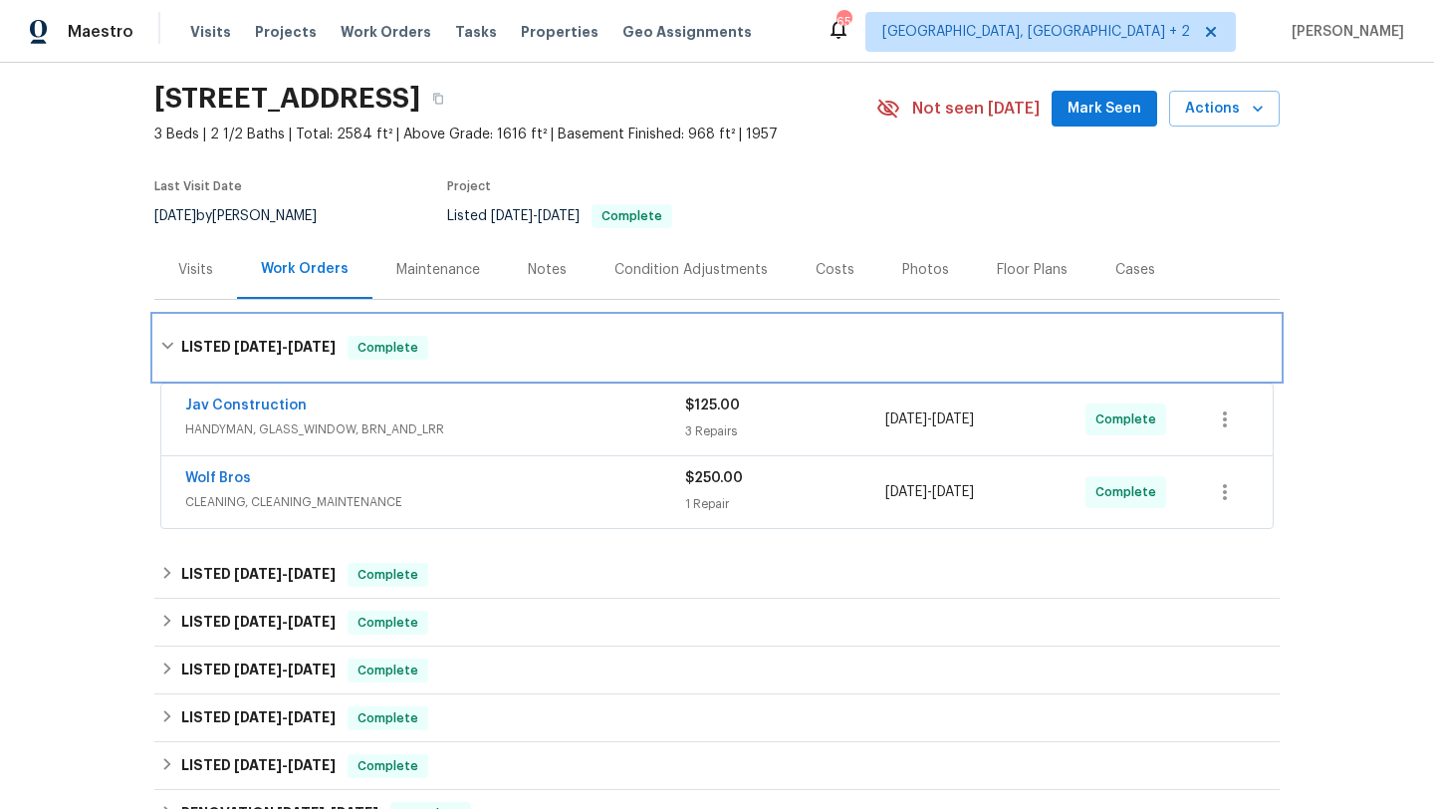
scroll to position [69, 0]
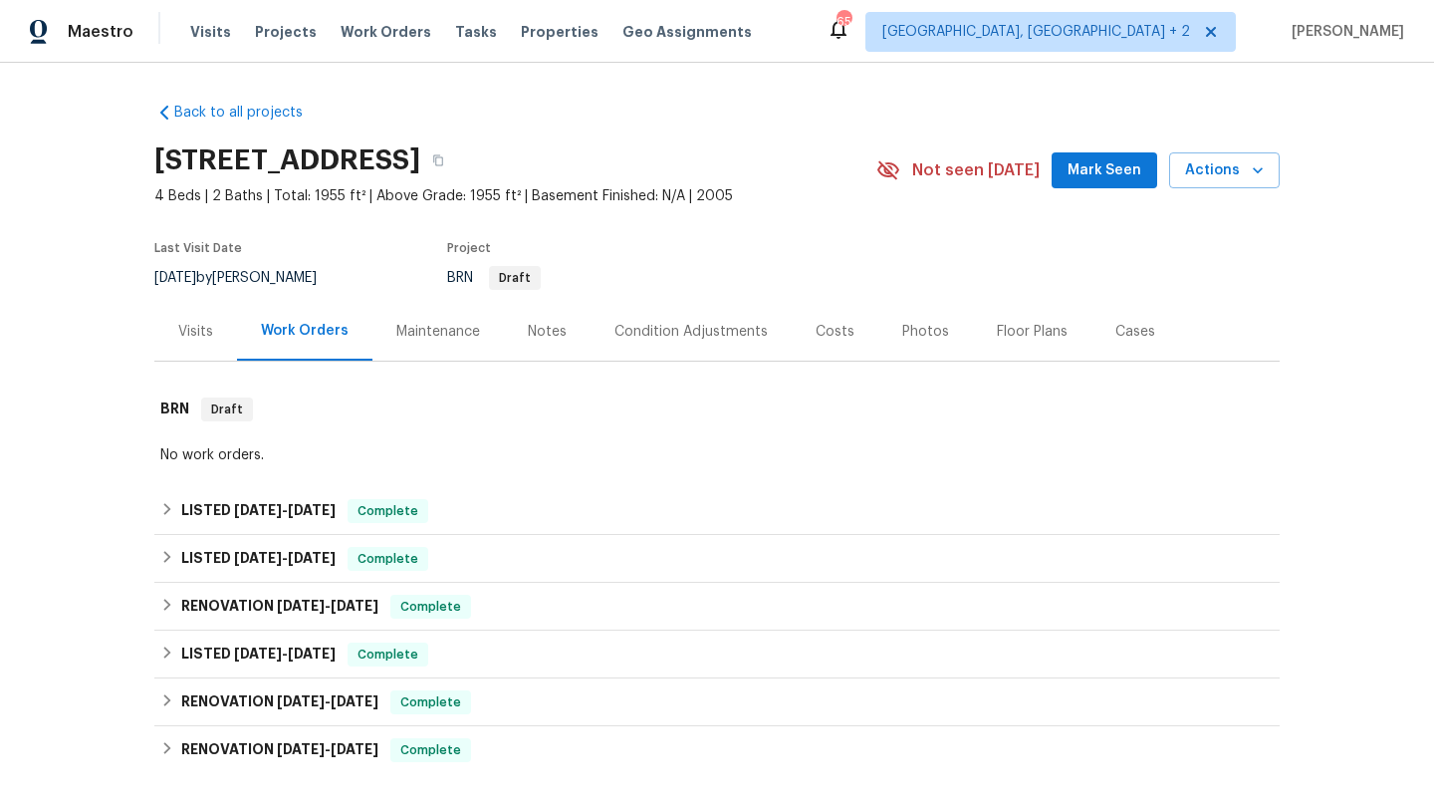
click at [464, 353] on div "Maintenance" at bounding box center [438, 331] width 131 height 59
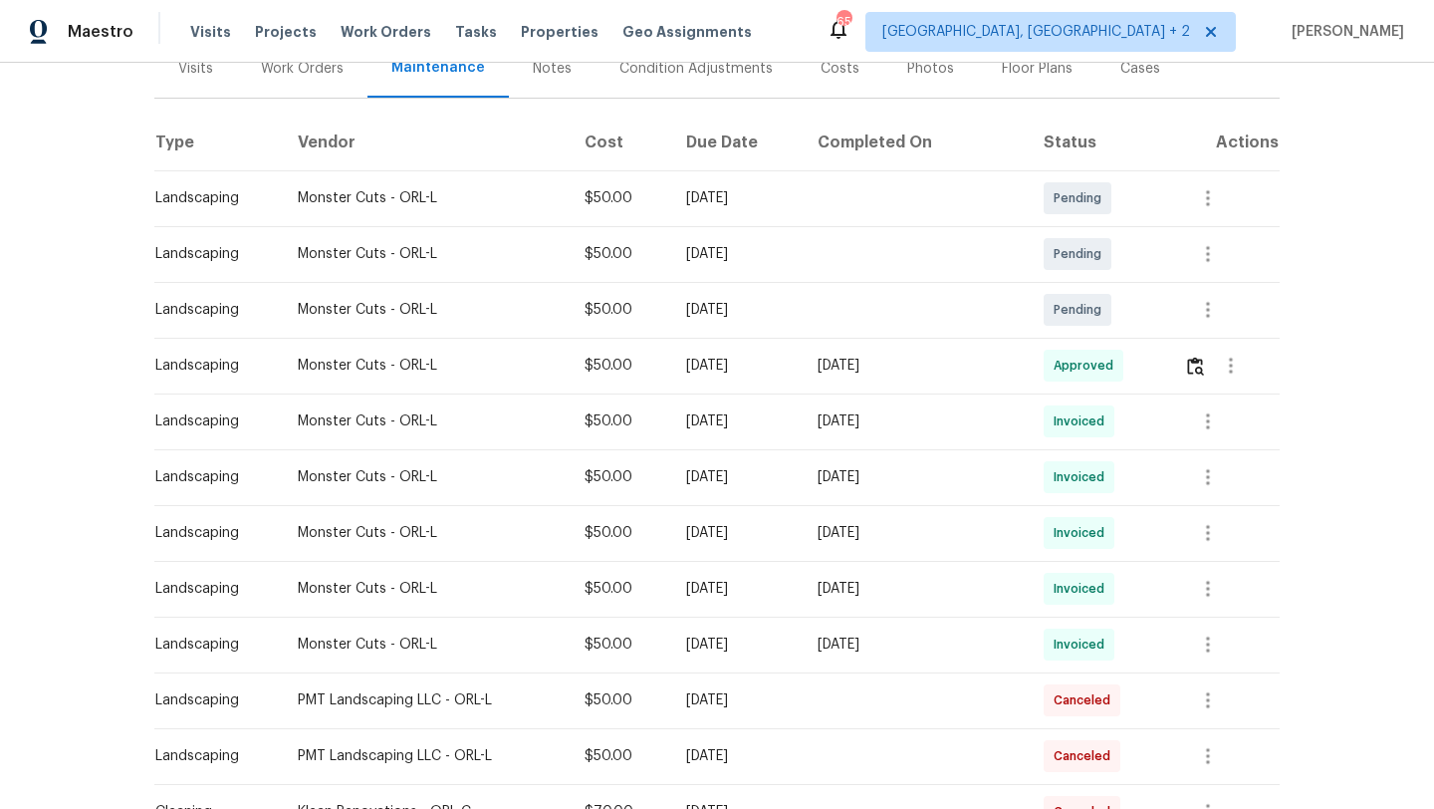
scroll to position [283, 0]
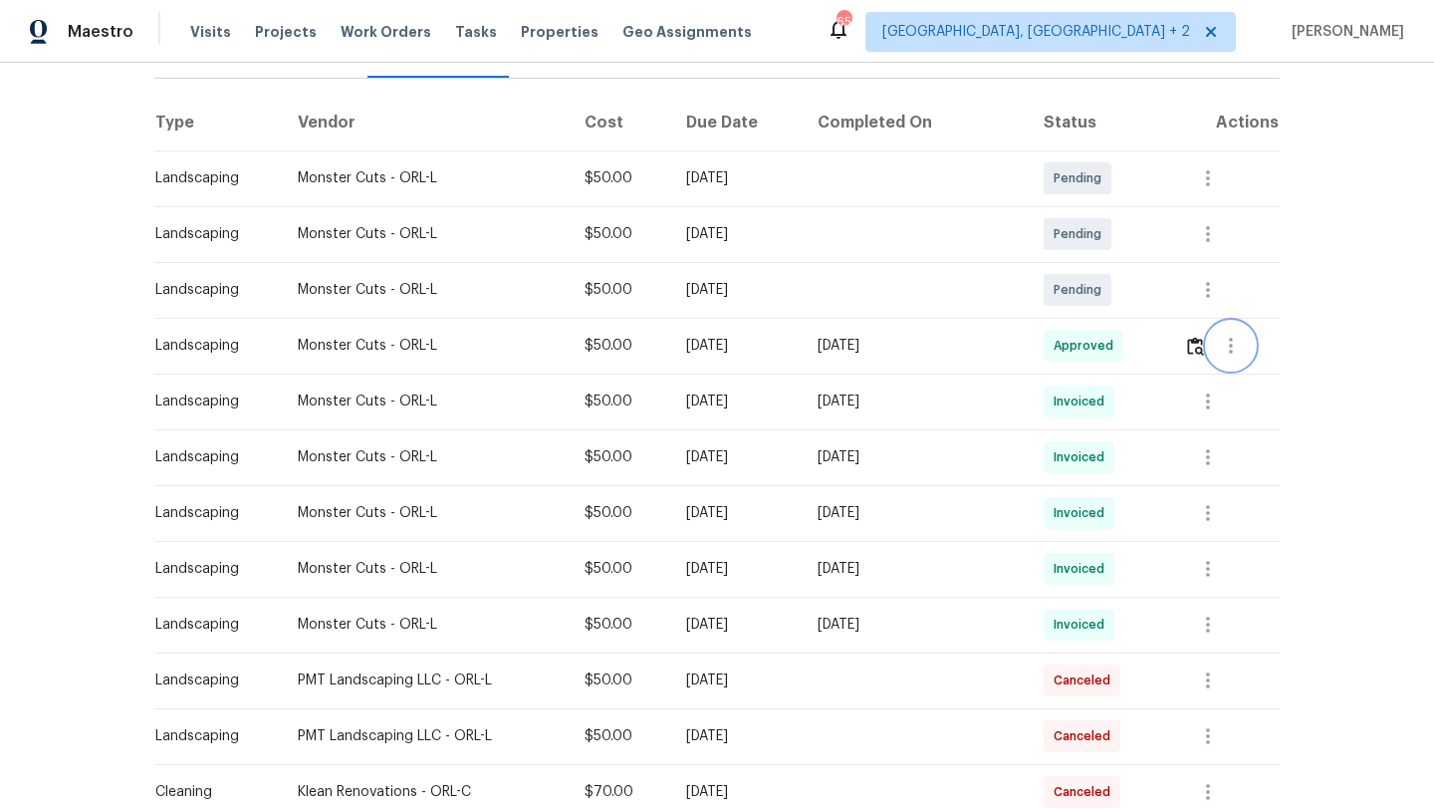
click at [1240, 353] on icon "button" at bounding box center [1231, 346] width 24 height 24
click at [1255, 373] on li "View details" at bounding box center [1278, 379] width 139 height 33
click at [1314, 189] on div at bounding box center [717, 404] width 1434 height 809
click at [1233, 355] on icon "button" at bounding box center [1231, 346] width 24 height 24
click at [1245, 387] on li "View details" at bounding box center [1278, 379] width 139 height 33
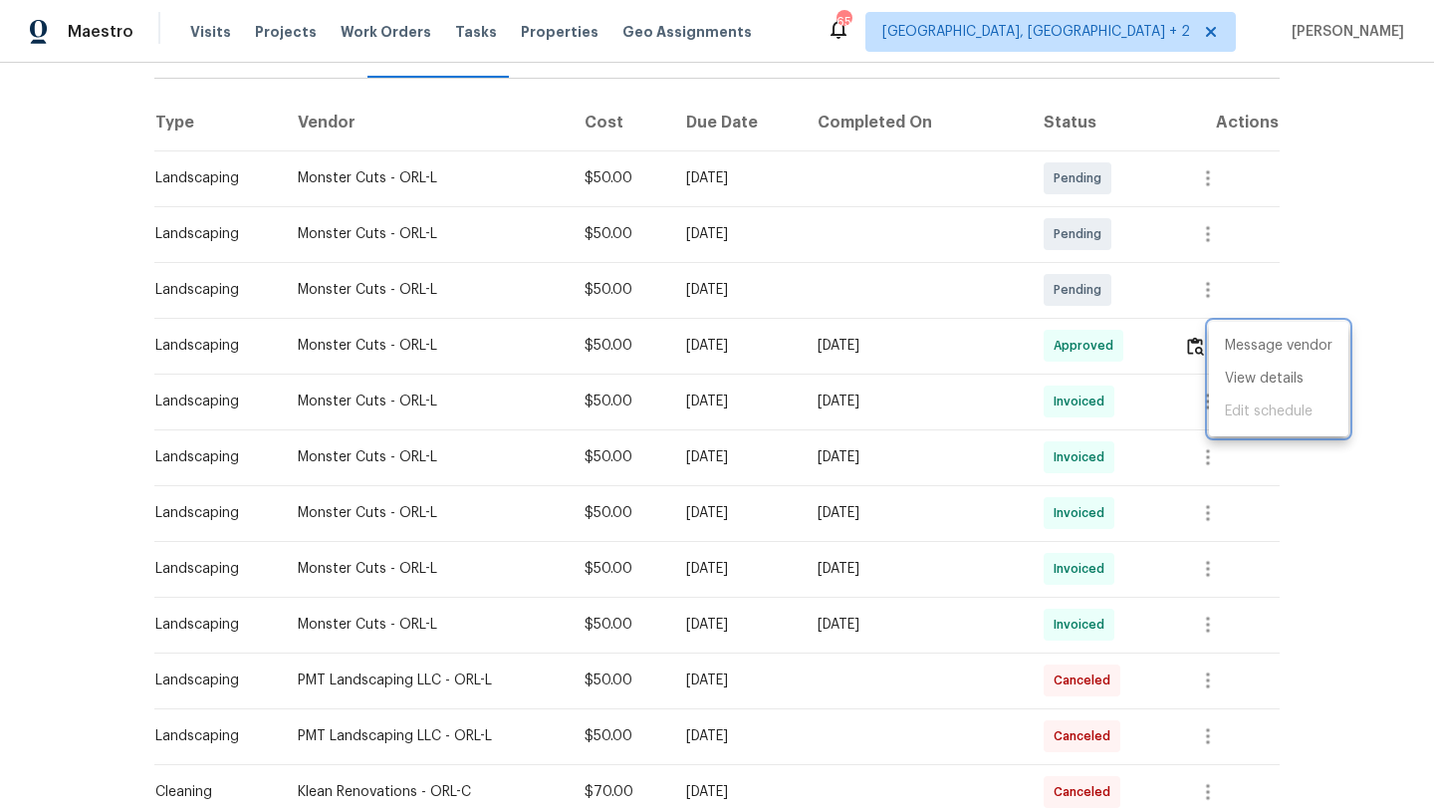
click at [1329, 238] on div at bounding box center [717, 404] width 1434 height 809
click at [1237, 346] on icon "button" at bounding box center [1231, 346] width 24 height 24
click at [1269, 380] on li "View details" at bounding box center [1278, 379] width 139 height 33
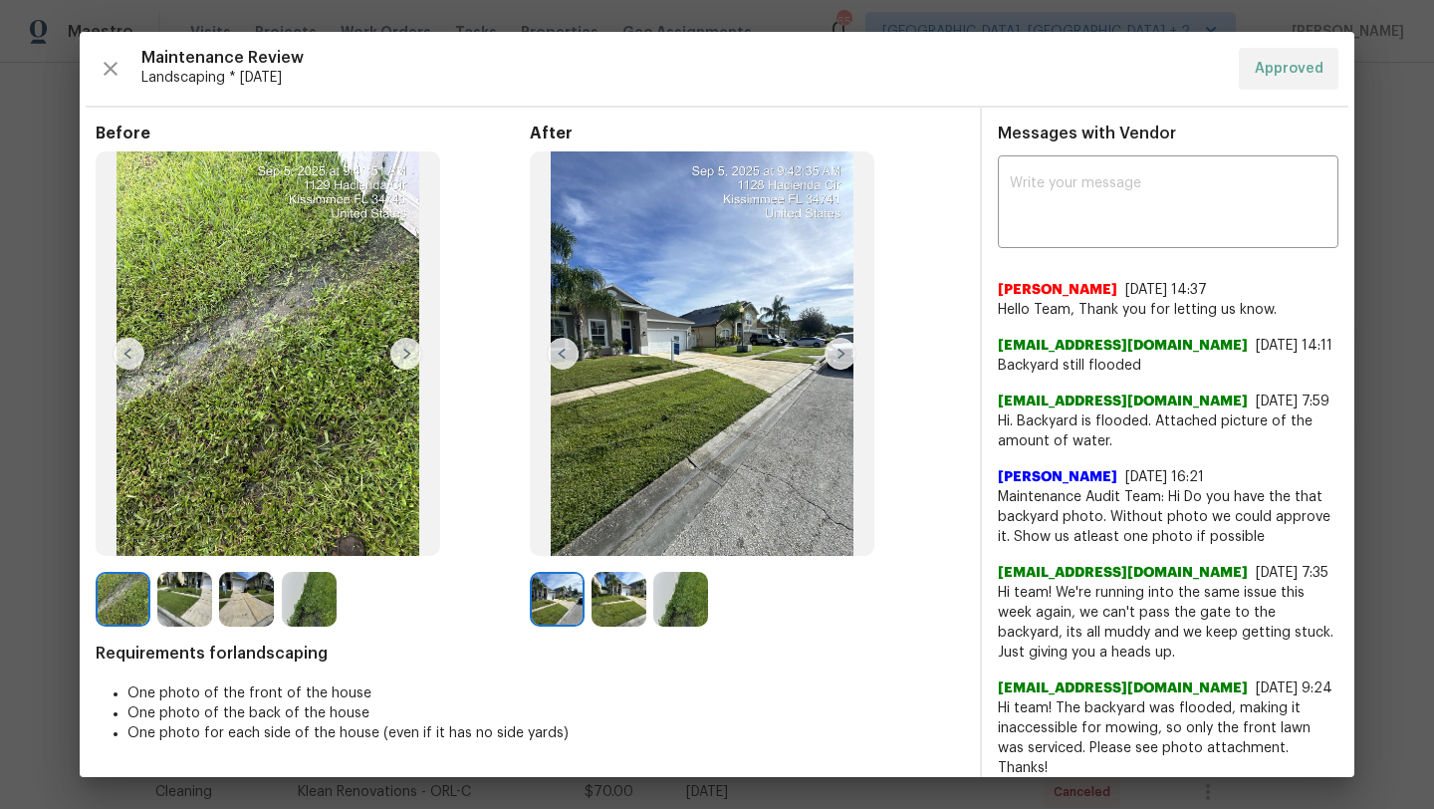
click at [632, 609] on img at bounding box center [619, 599] width 55 height 55
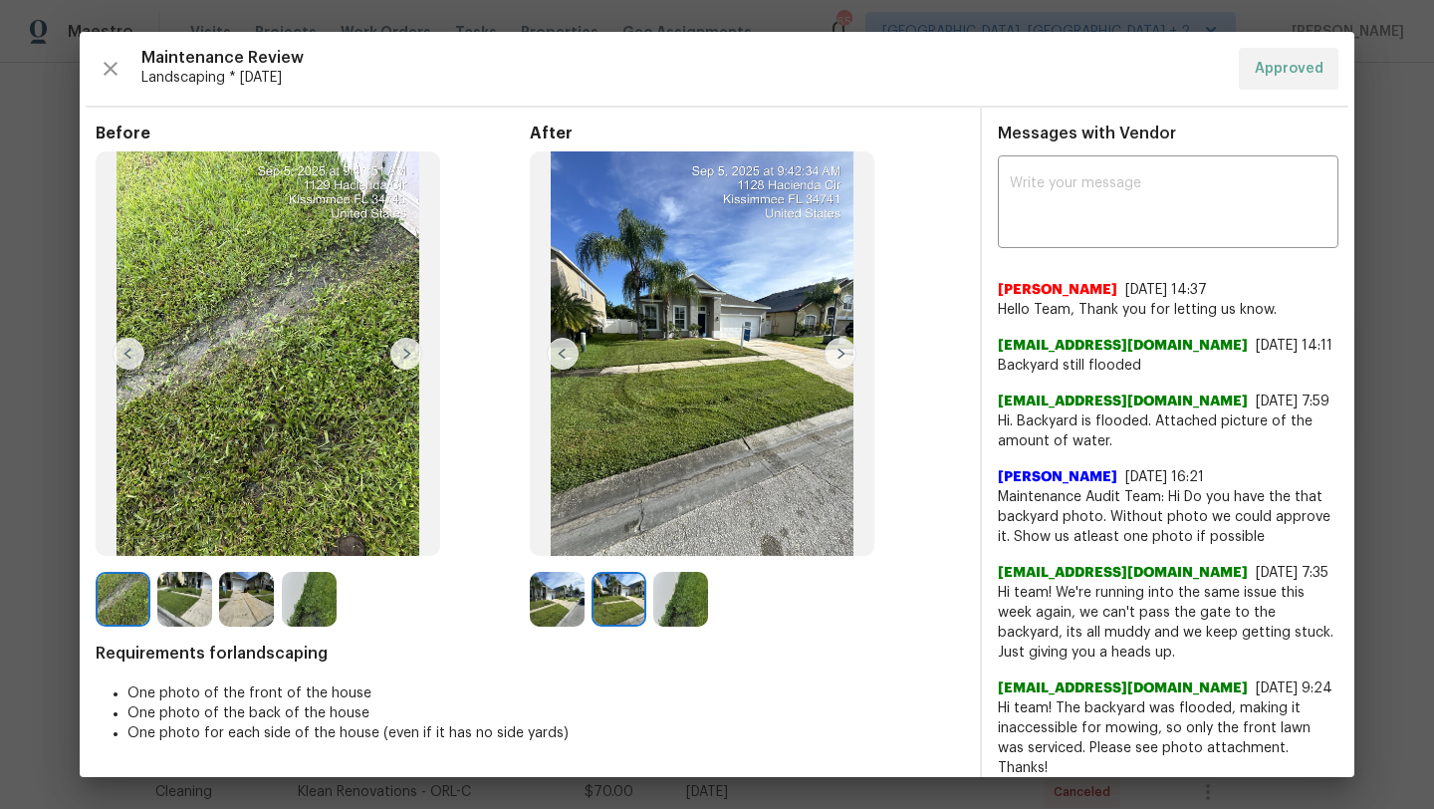
click at [692, 614] on img at bounding box center [680, 599] width 55 height 55
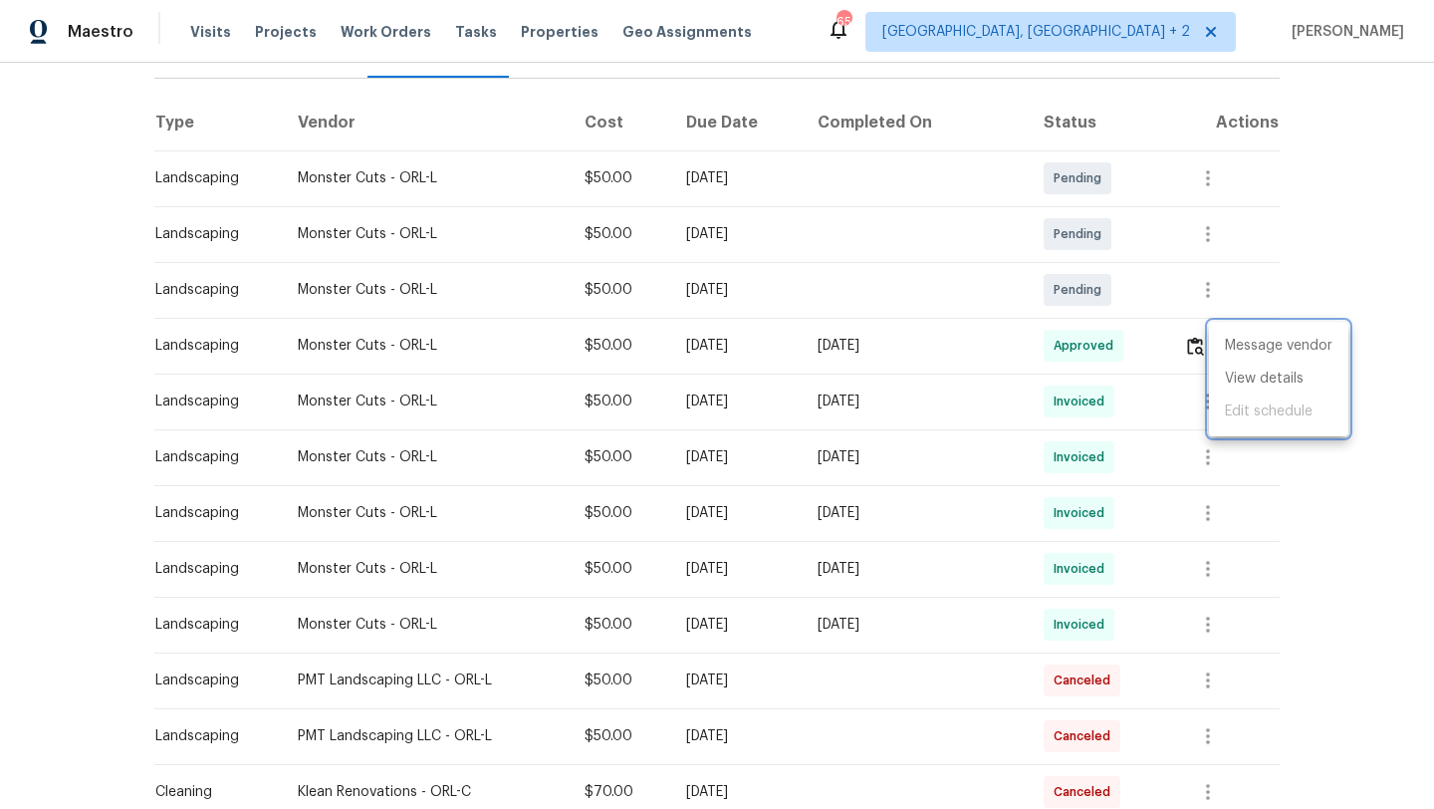
click at [1387, 440] on div at bounding box center [717, 404] width 1434 height 809
click at [1229, 338] on icon "button" at bounding box center [1231, 346] width 24 height 24
click at [1236, 388] on li "View details" at bounding box center [1278, 379] width 139 height 33
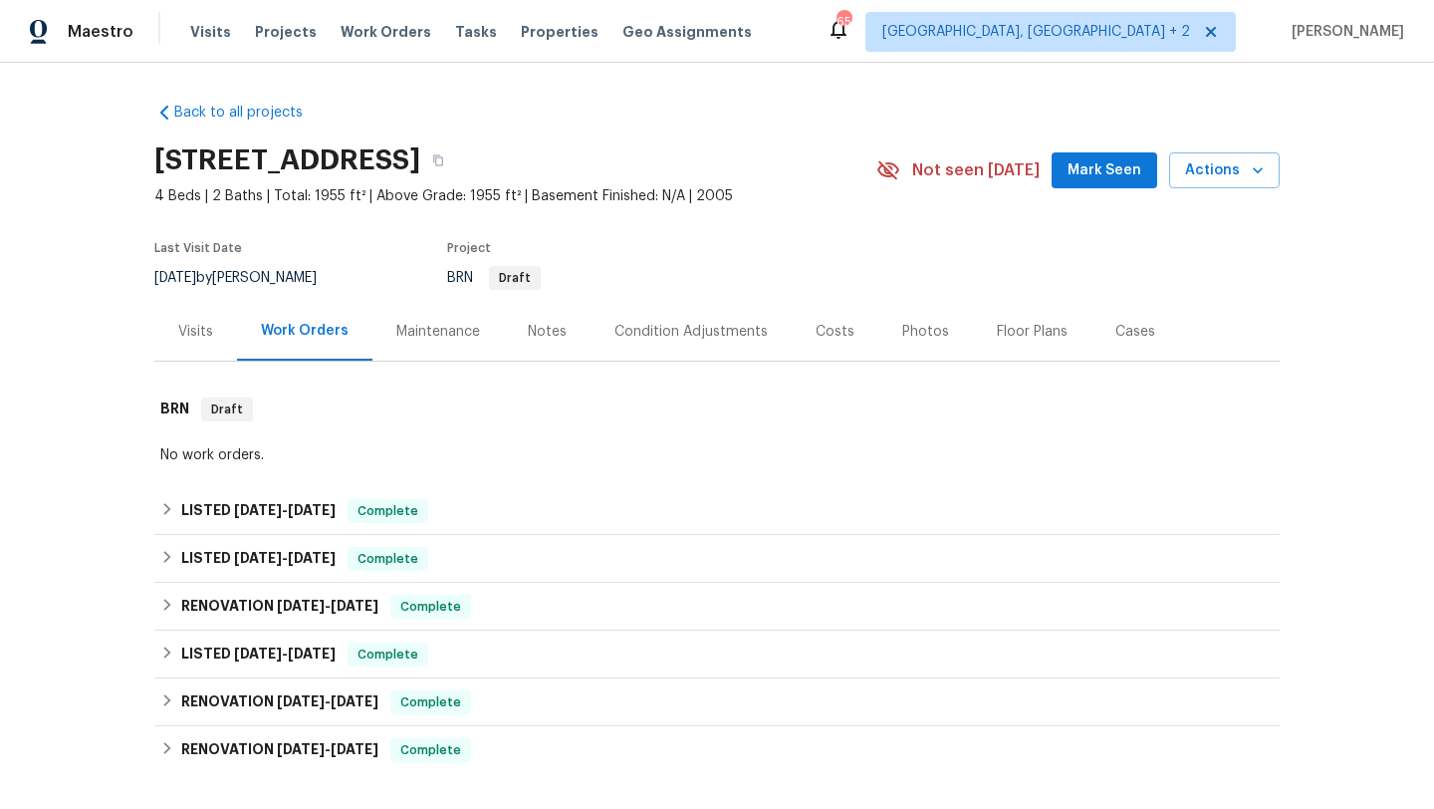
click at [452, 350] on div "Maintenance" at bounding box center [438, 331] width 131 height 59
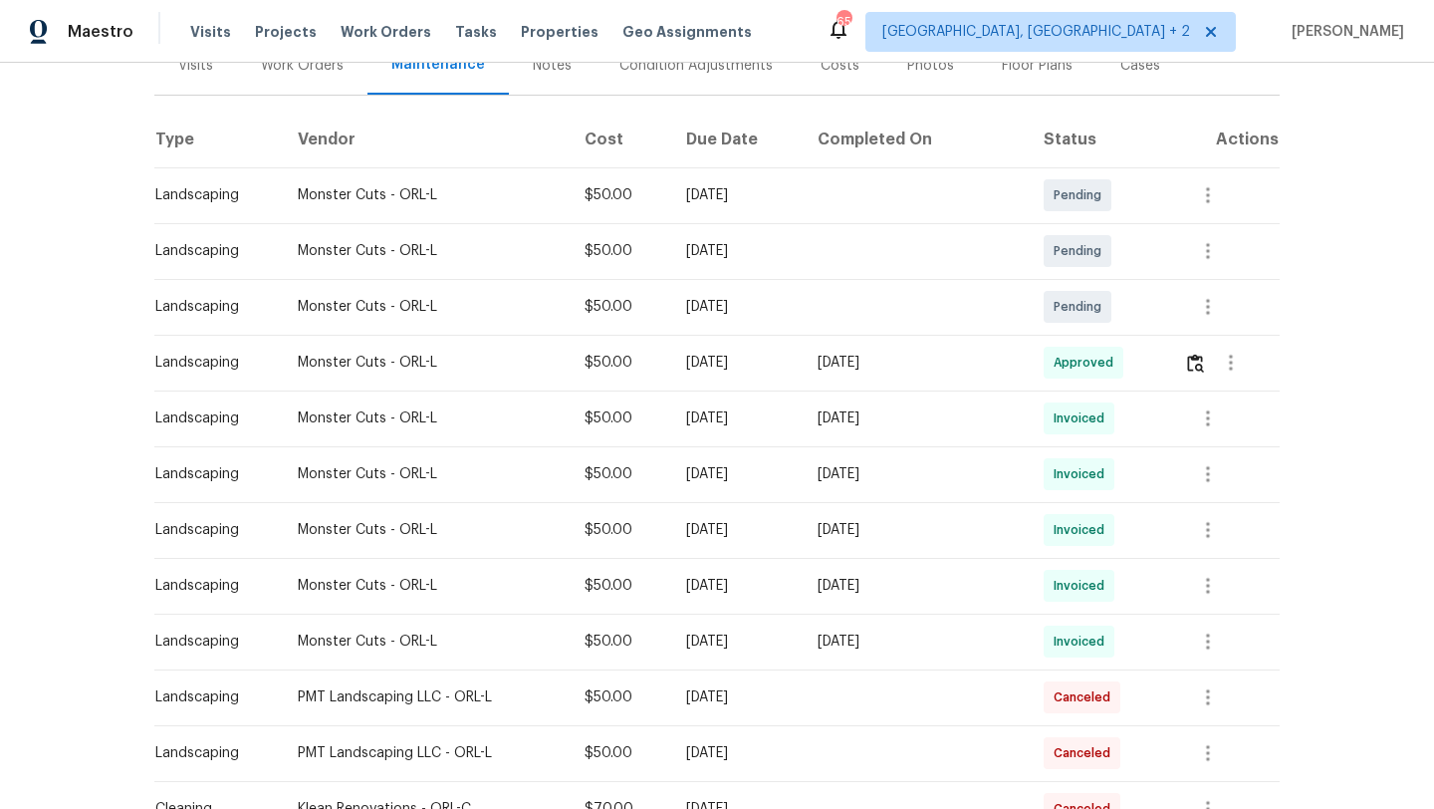
scroll to position [290, 0]
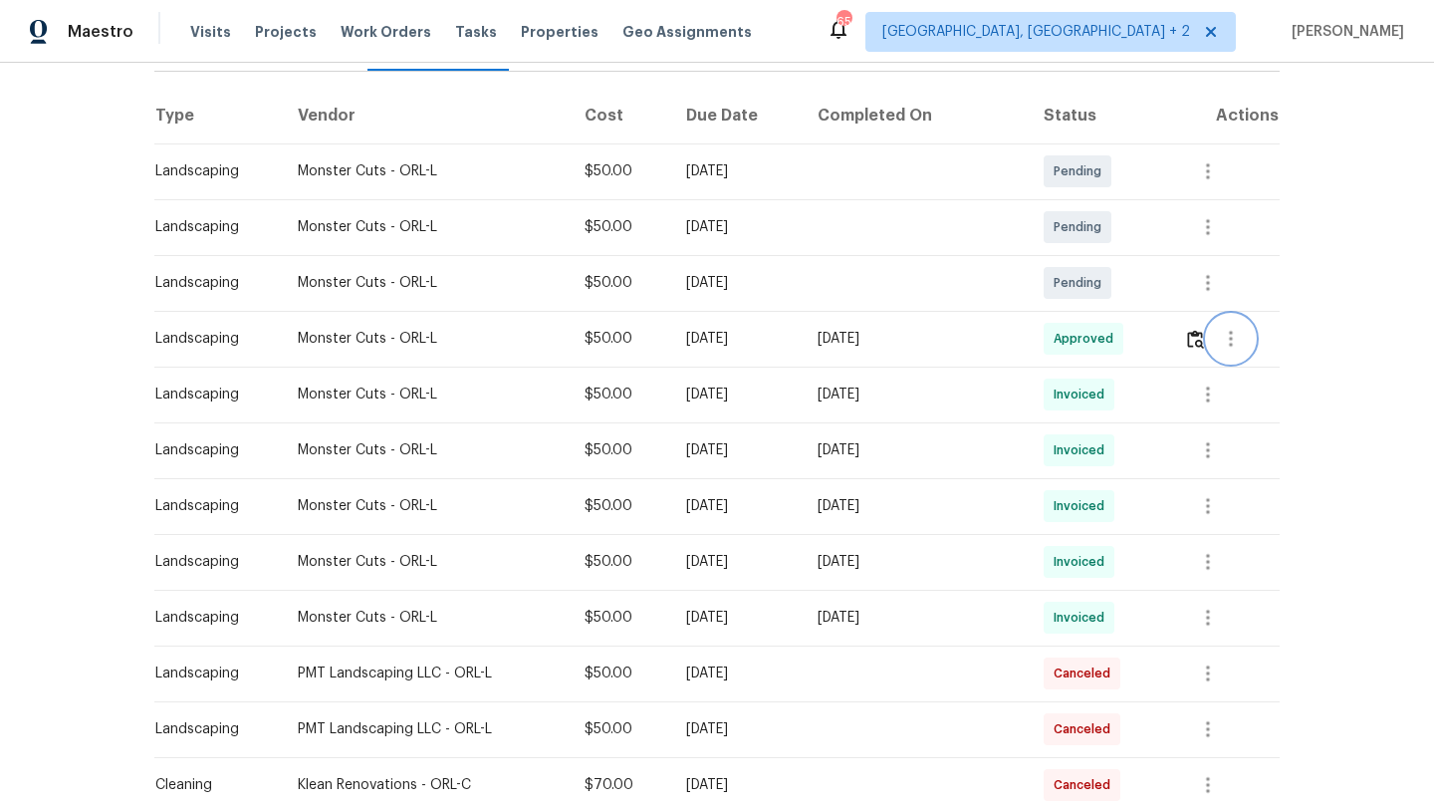
click at [1251, 342] on button "button" at bounding box center [1231, 339] width 48 height 48
click at [1244, 363] on li "View details" at bounding box center [1278, 372] width 139 height 33
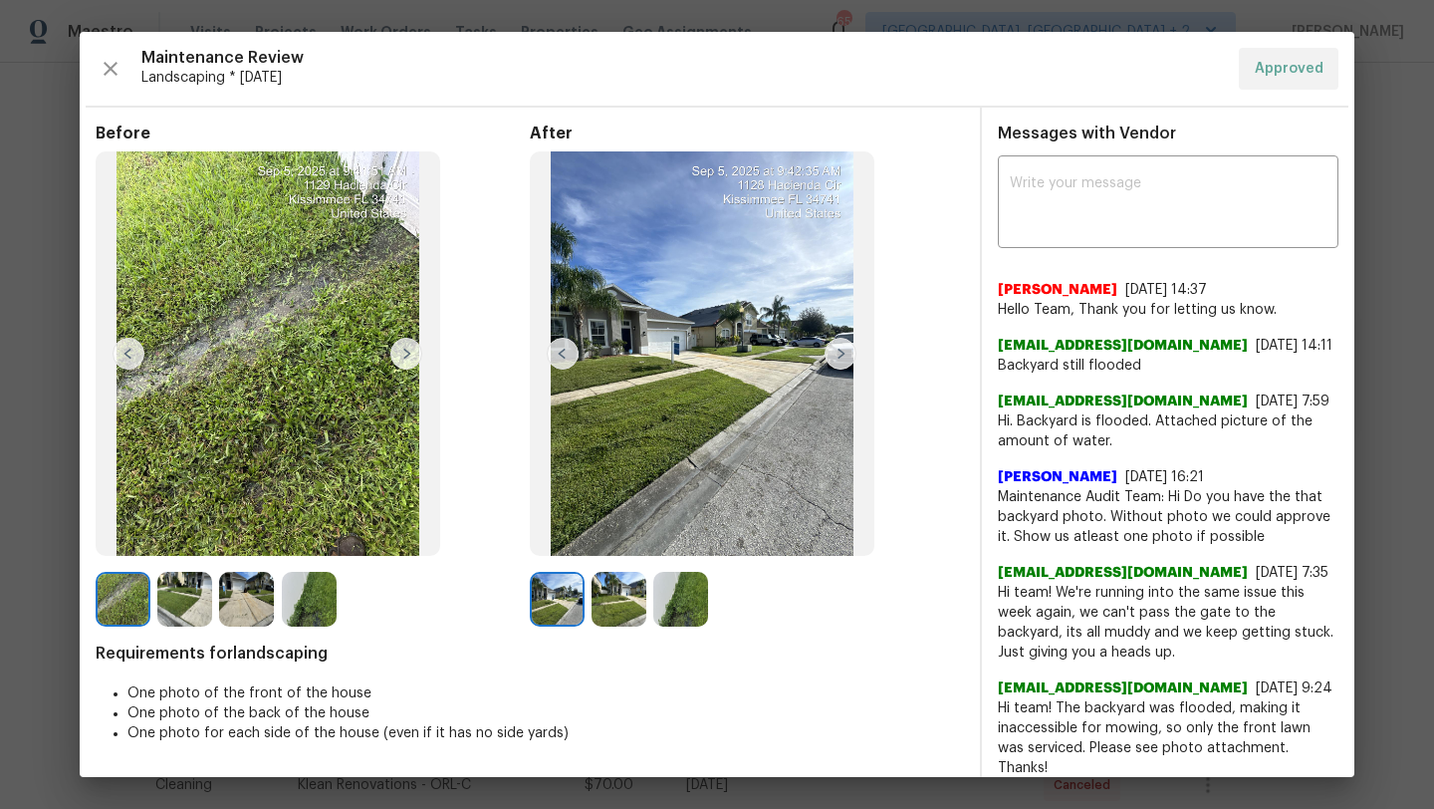
click at [1002, 136] on span "Messages with Vendor" at bounding box center [1087, 133] width 178 height 16
click at [1070, 111] on div "Messages with Vendor x ​ [PERSON_NAME] [DATE] 14:37 Hello Team, Thank you for l…" at bounding box center [1168, 722] width 373 height 1228
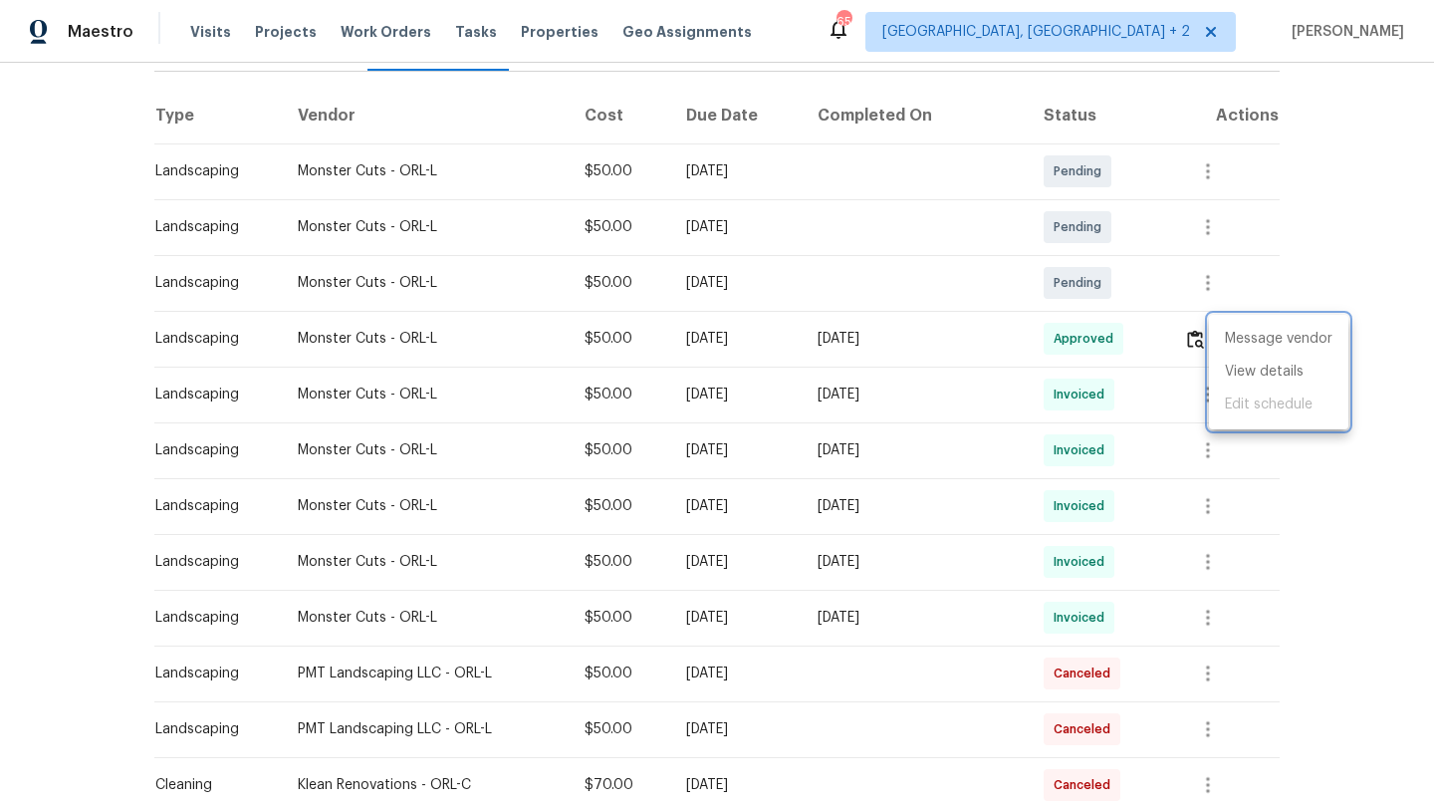
click at [1328, 498] on div at bounding box center [717, 404] width 1434 height 809
click at [1212, 389] on icon "button" at bounding box center [1208, 394] width 24 height 24
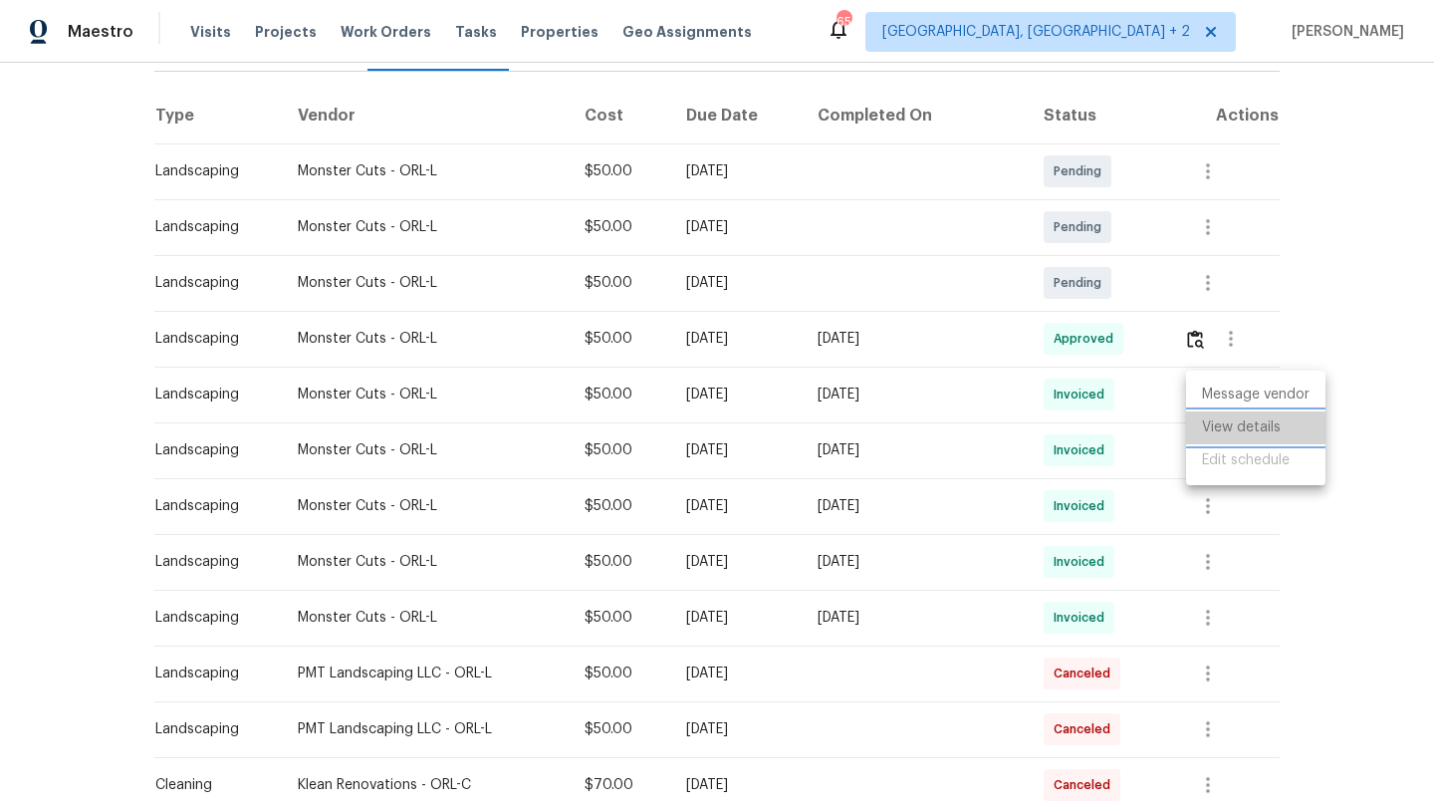
click at [1222, 427] on li "View details" at bounding box center [1255, 427] width 139 height 33
click at [1290, 320] on div at bounding box center [717, 404] width 1434 height 809
click at [1212, 444] on icon "button" at bounding box center [1208, 450] width 24 height 24
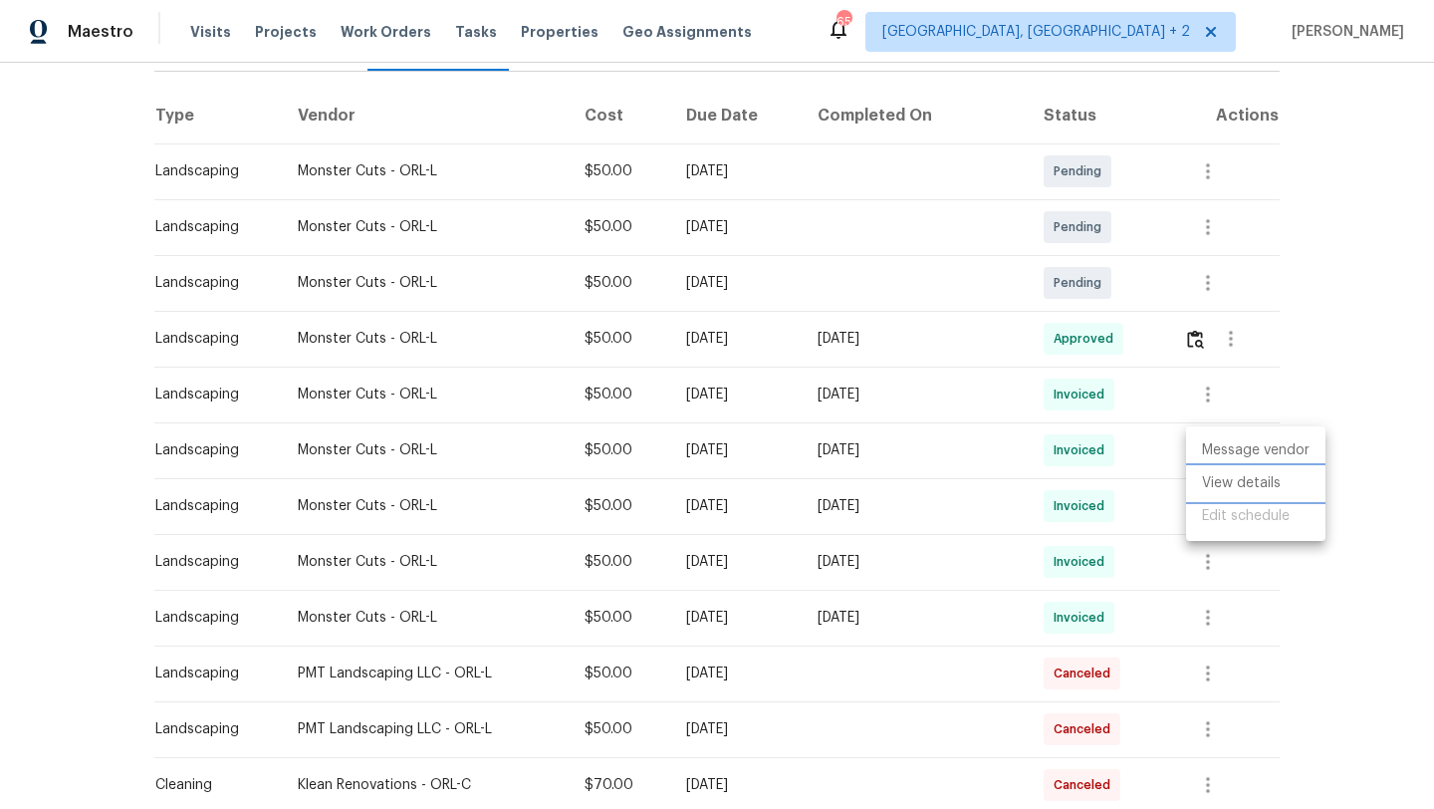
click at [1217, 469] on li "View details" at bounding box center [1255, 483] width 139 height 33
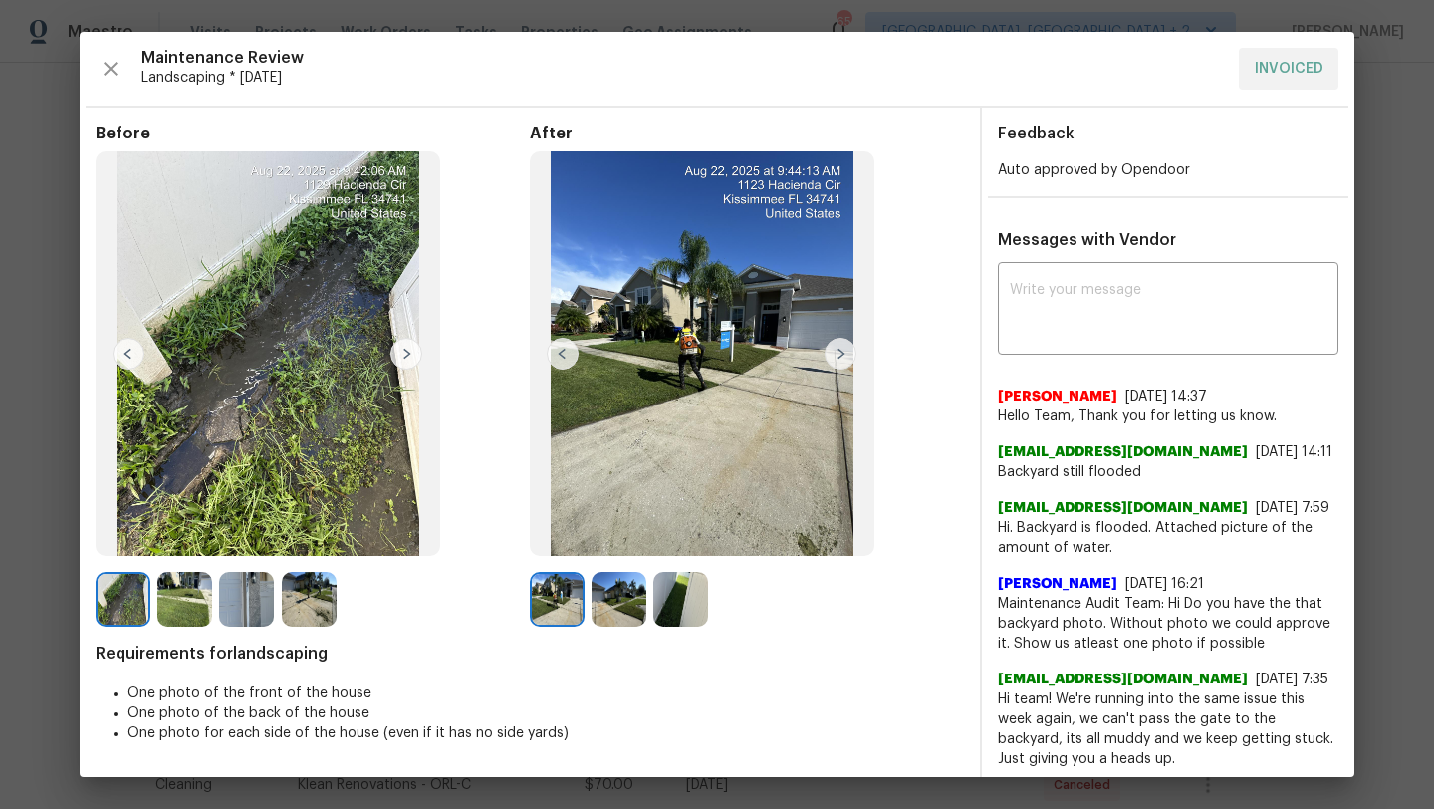
click at [1334, 295] on div "x ​" at bounding box center [1168, 311] width 341 height 88
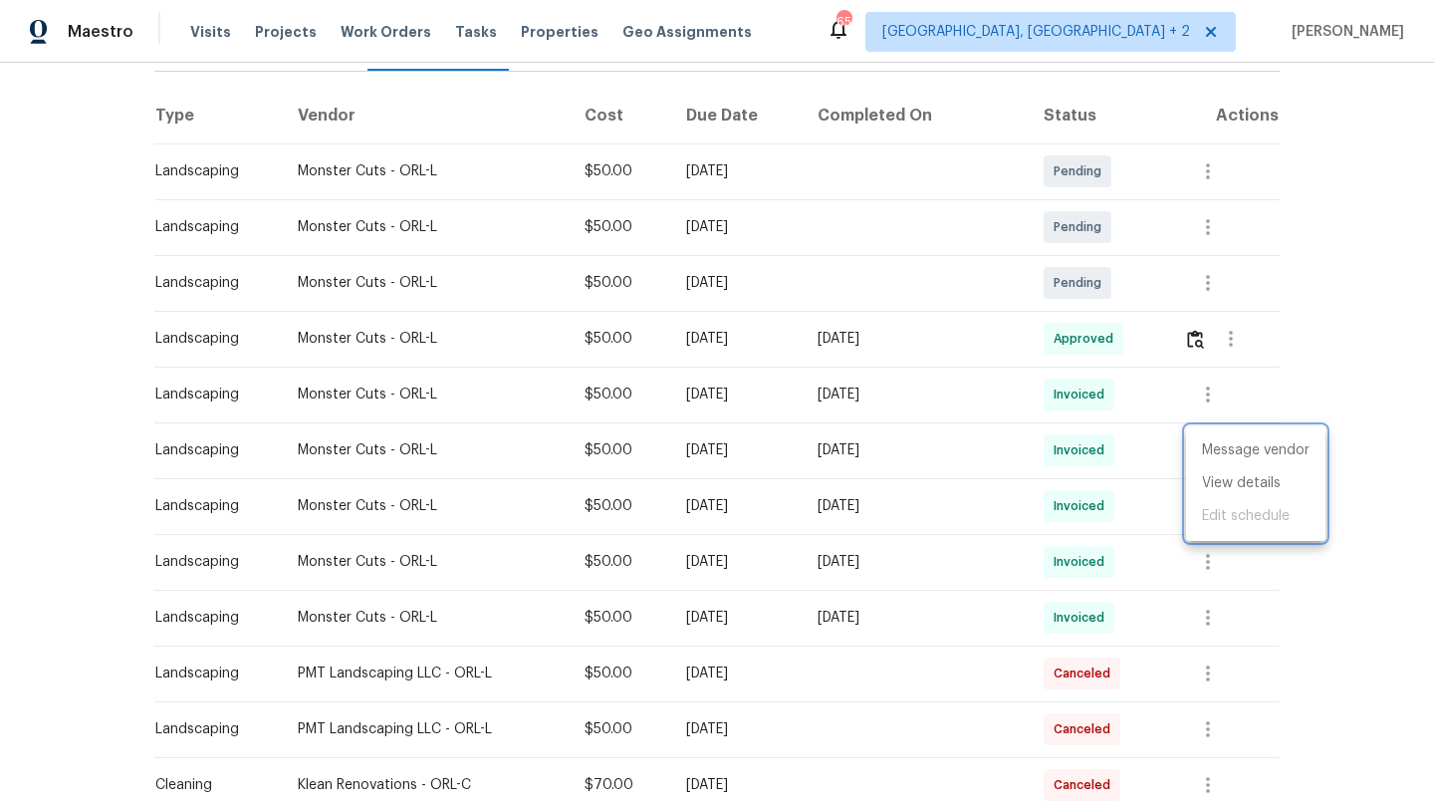
click at [1394, 291] on div at bounding box center [717, 404] width 1434 height 809
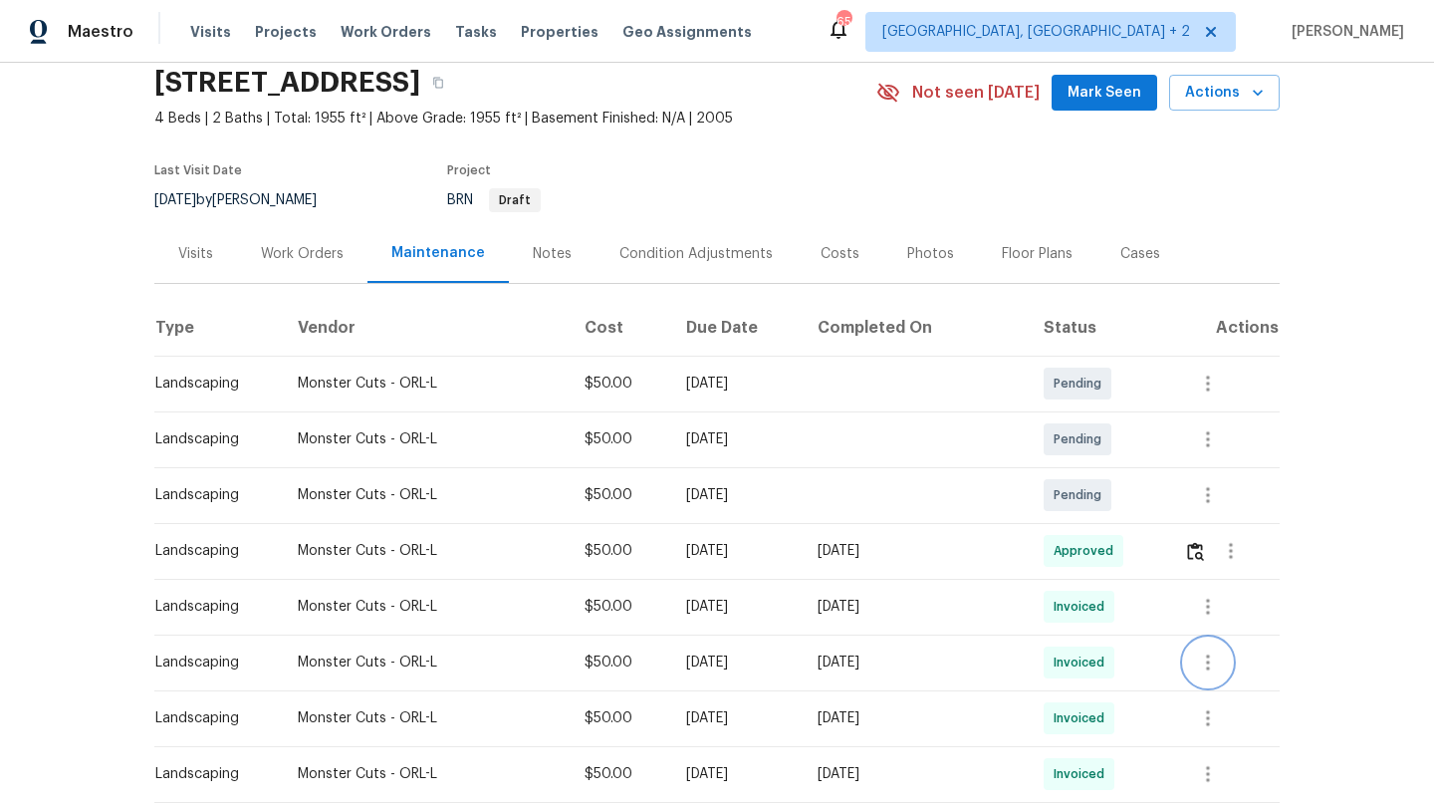
scroll to position [91, 0]
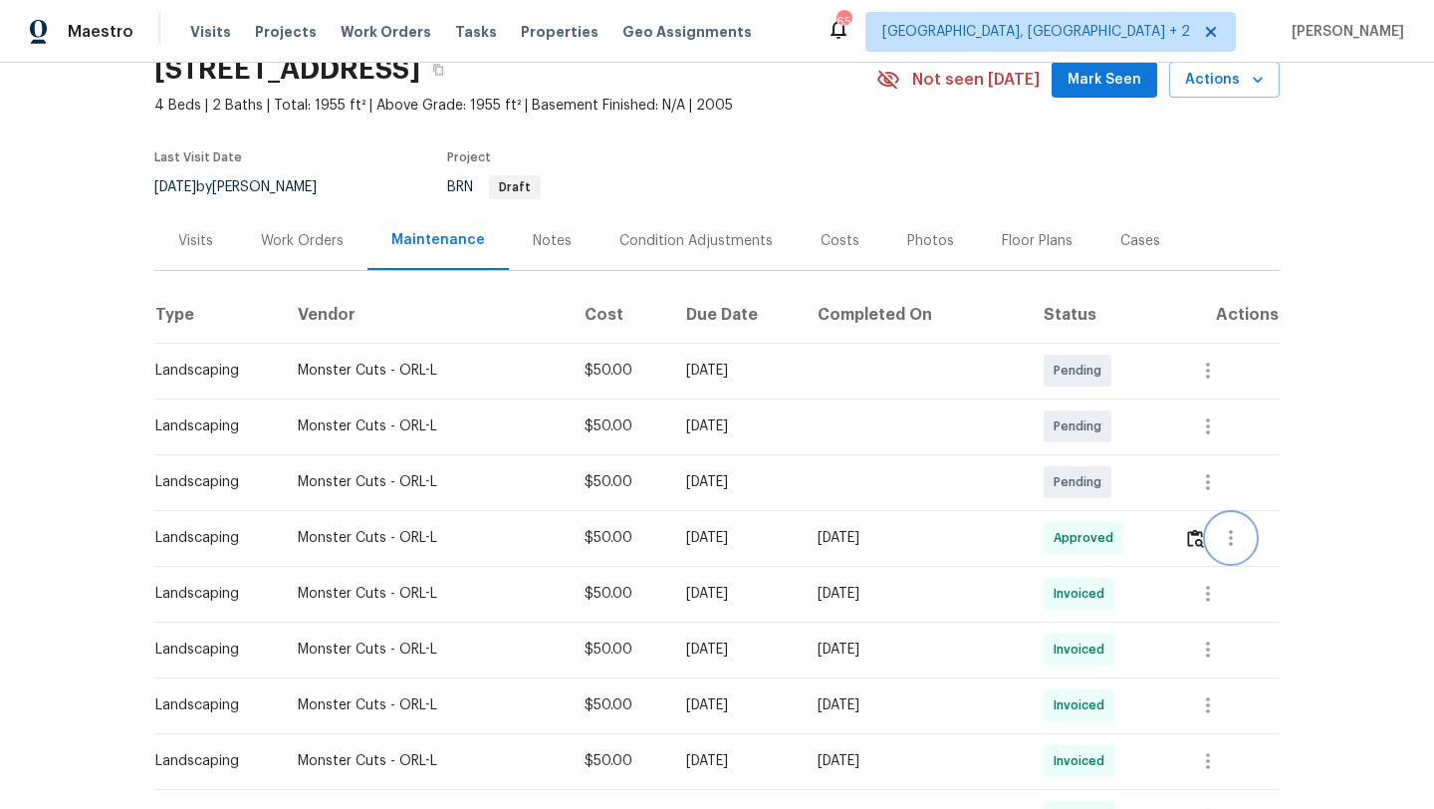
click at [1233, 544] on icon "button" at bounding box center [1231, 538] width 4 height 16
click at [1233, 562] on li "View details" at bounding box center [1278, 571] width 139 height 33
click at [1232, 444] on div at bounding box center [717, 404] width 1434 height 809
click at [1229, 535] on icon "button" at bounding box center [1231, 538] width 24 height 24
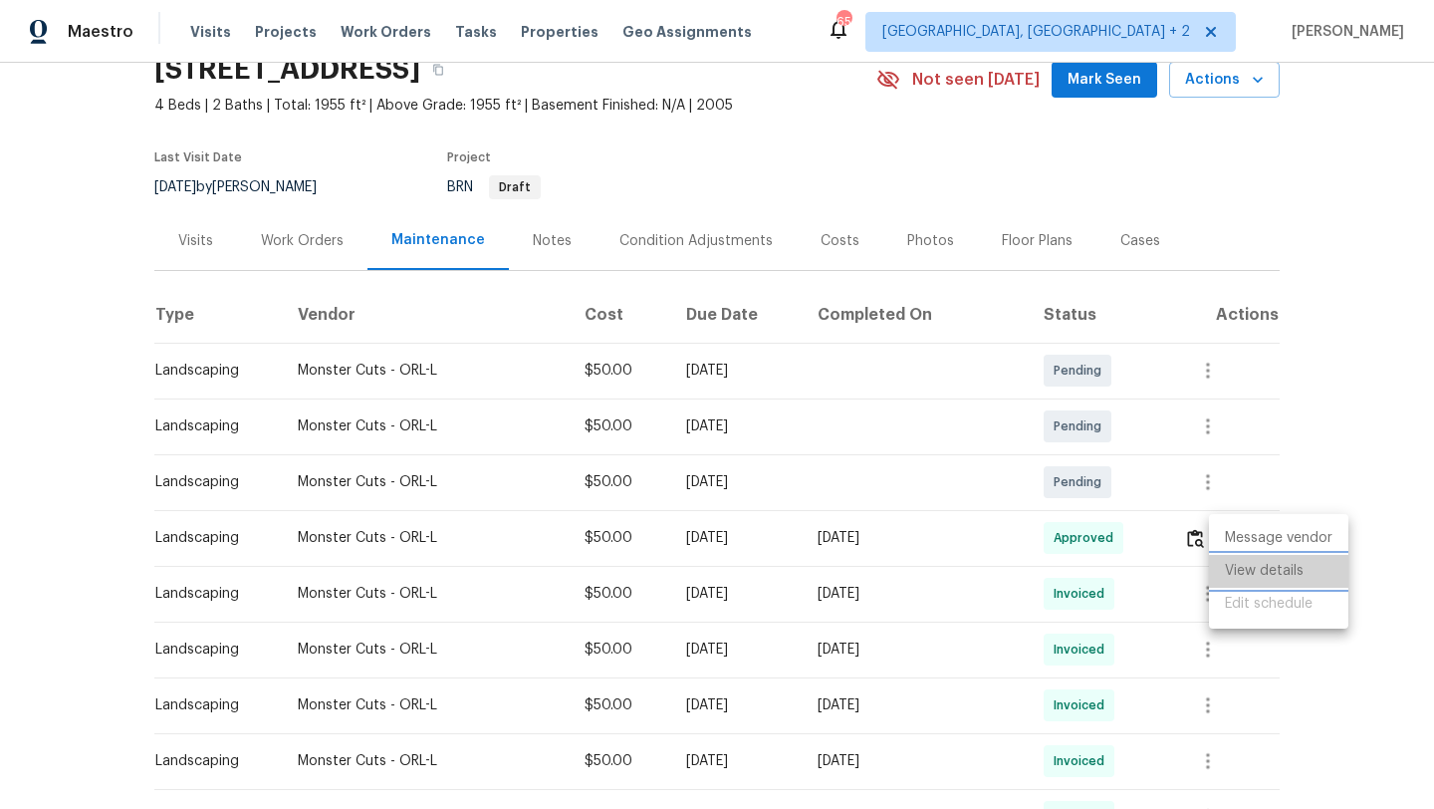
click at [1231, 564] on li "View details" at bounding box center [1278, 571] width 139 height 33
click at [1327, 265] on div at bounding box center [717, 404] width 1434 height 809
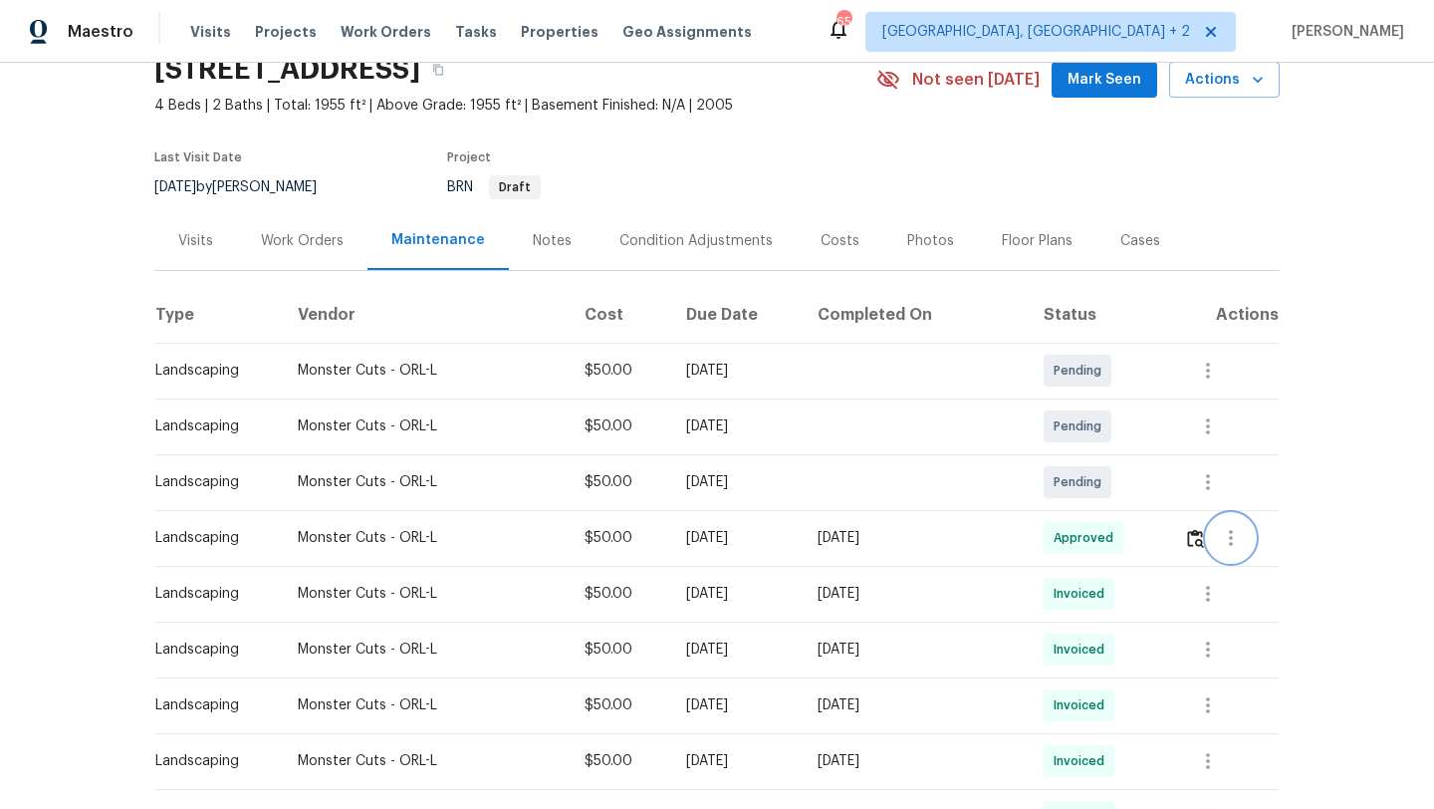
click at [1235, 541] on icon "button" at bounding box center [1231, 538] width 24 height 24
click at [1244, 562] on li "View details" at bounding box center [1278, 571] width 139 height 33
click at [766, 161] on div at bounding box center [717, 404] width 1434 height 809
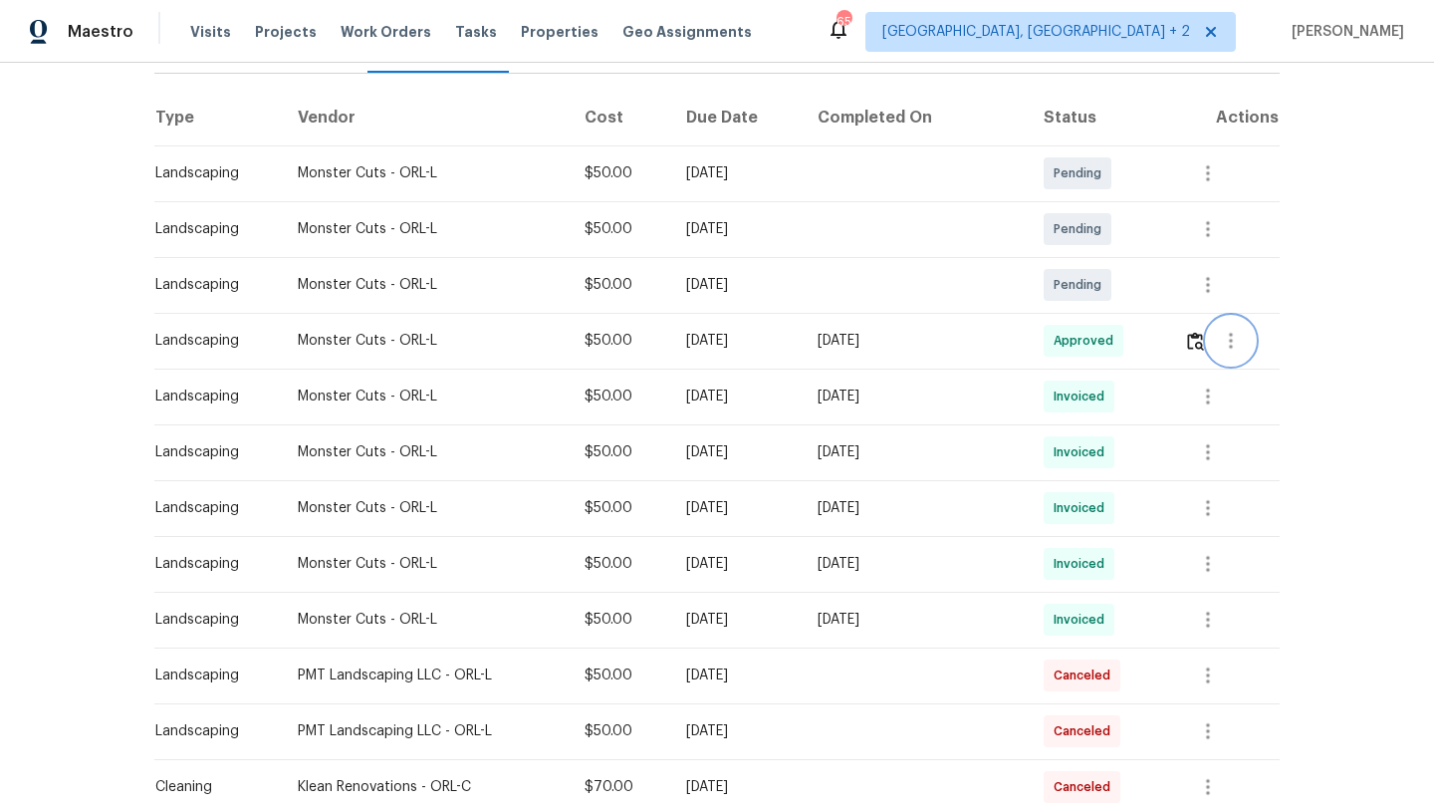
scroll to position [0, 0]
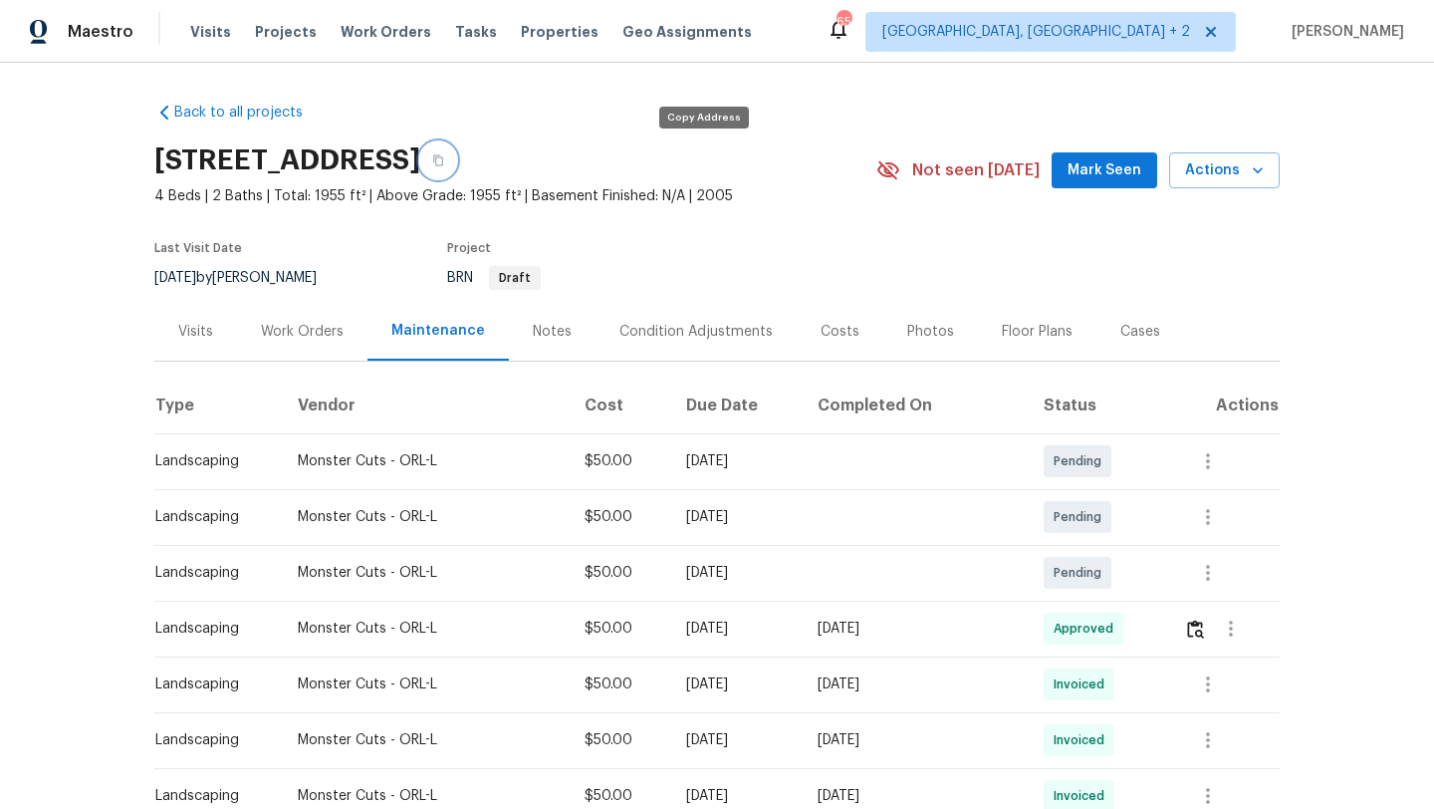
click at [456, 162] on button "button" at bounding box center [438, 160] width 36 height 36
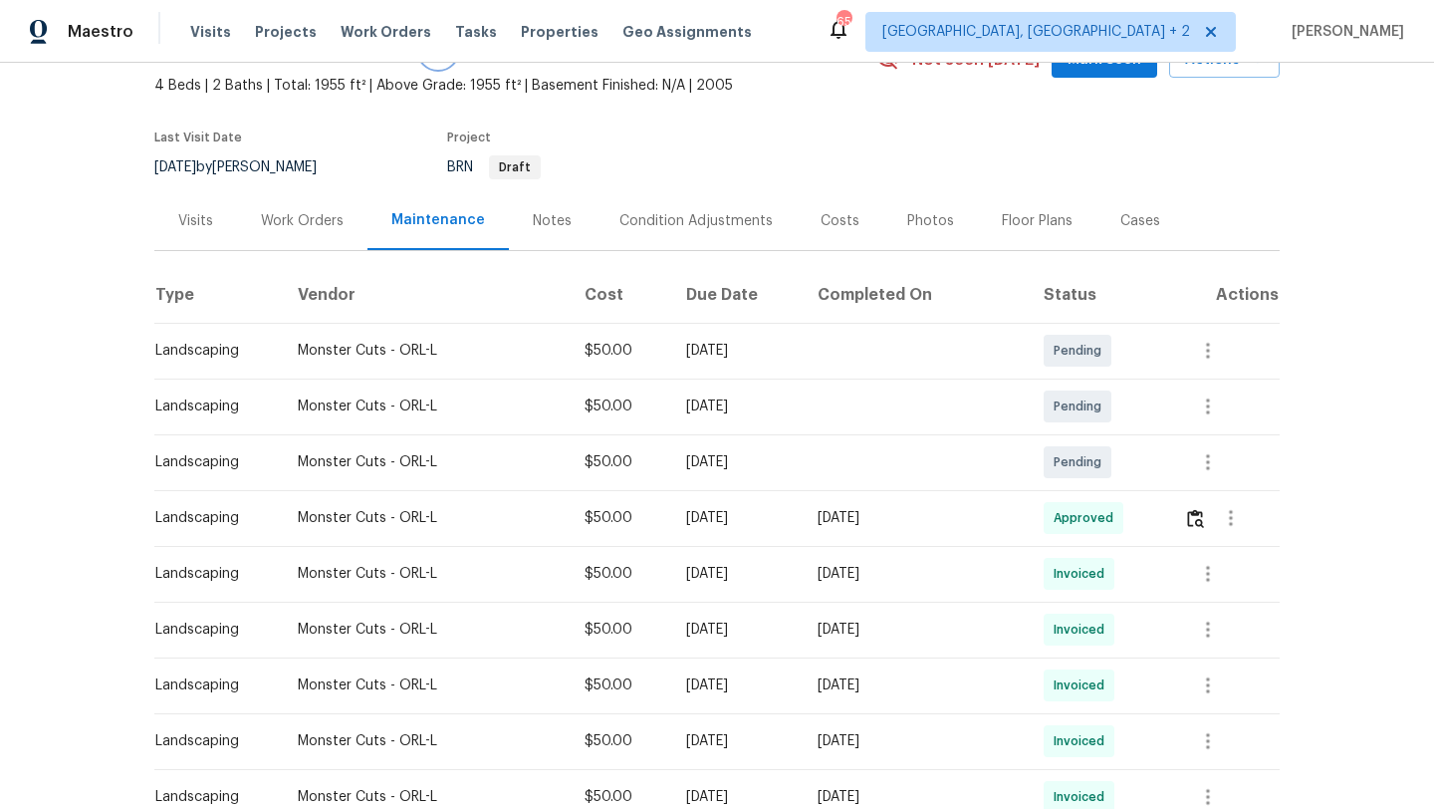
scroll to position [116, 0]
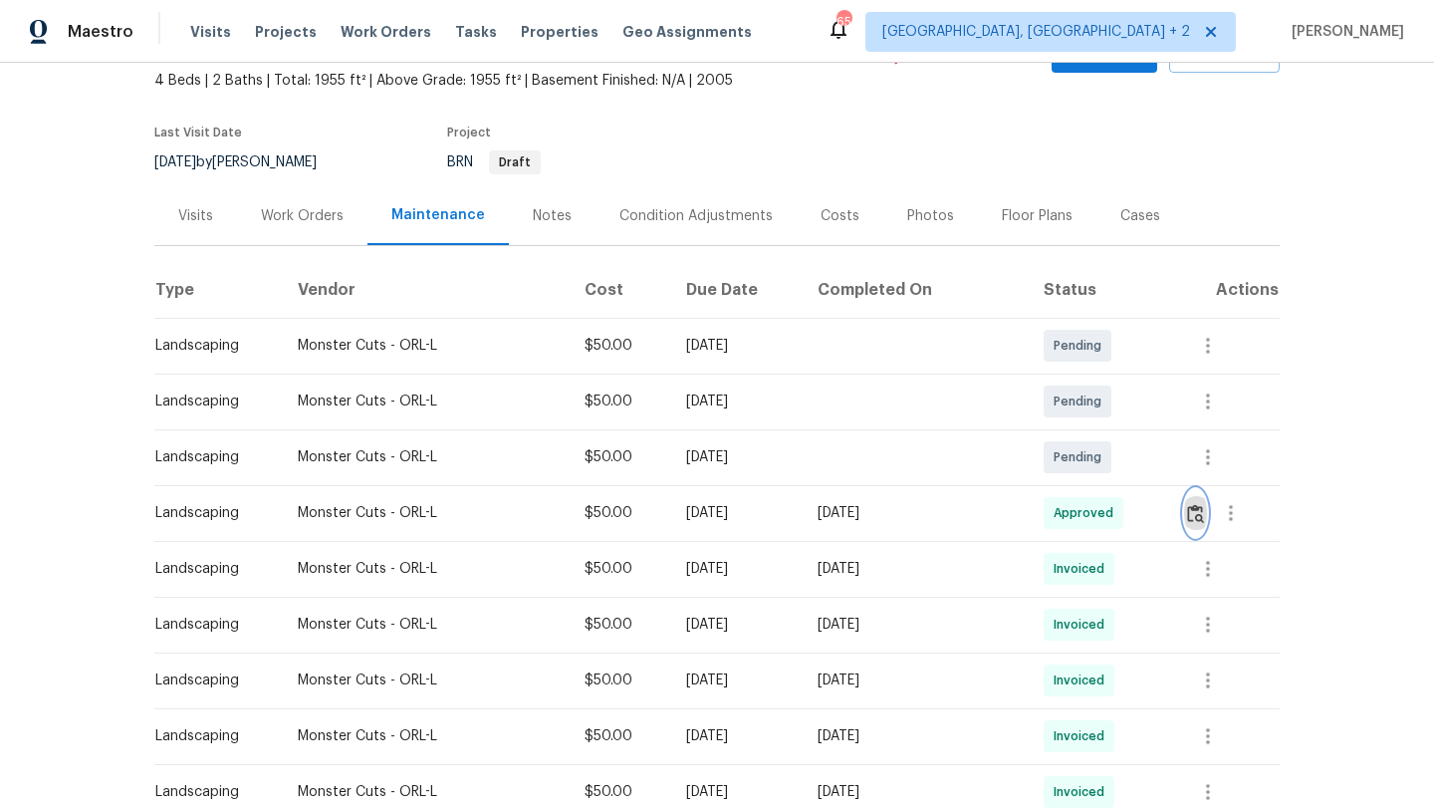
click at [1193, 512] on img "button" at bounding box center [1195, 513] width 17 height 19
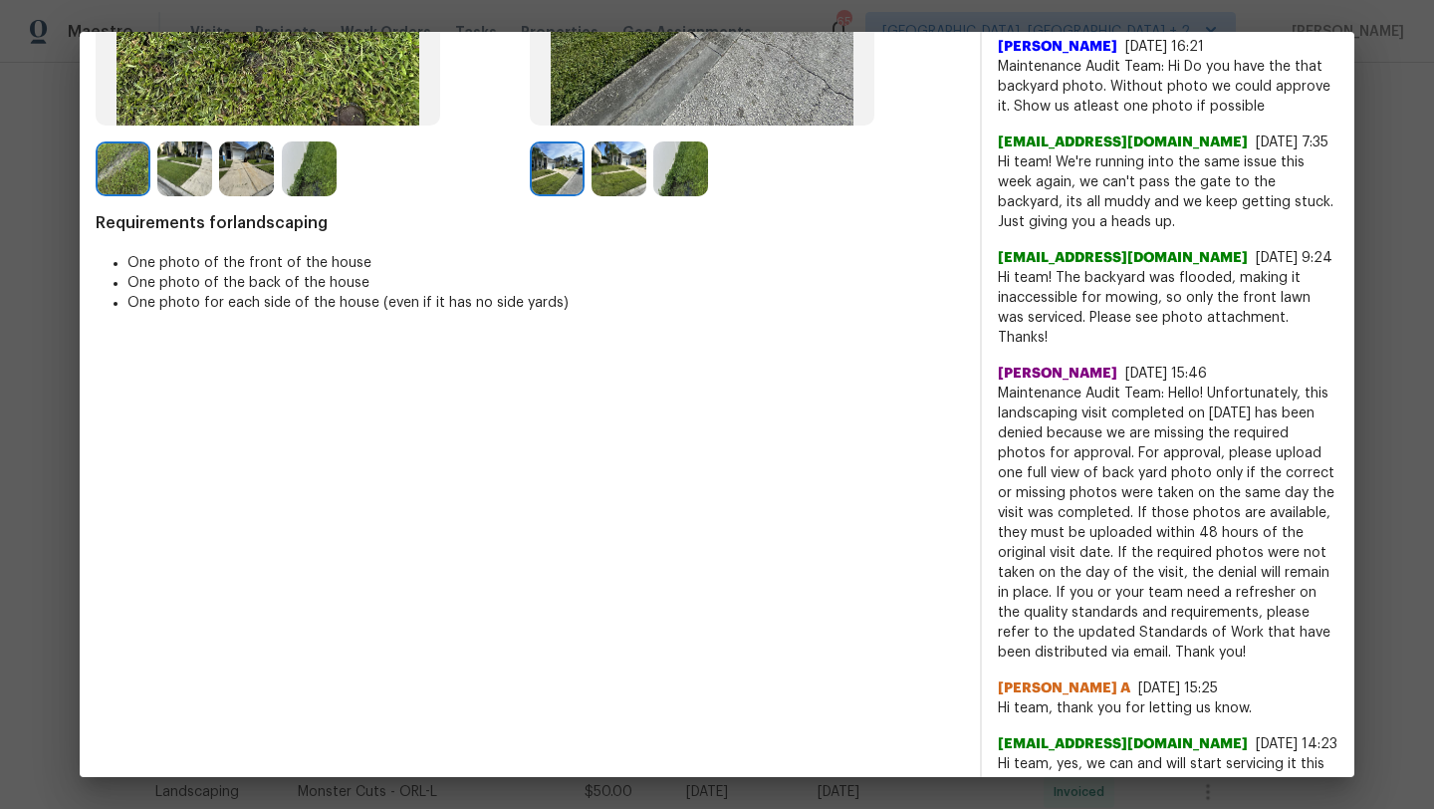
scroll to position [538, 0]
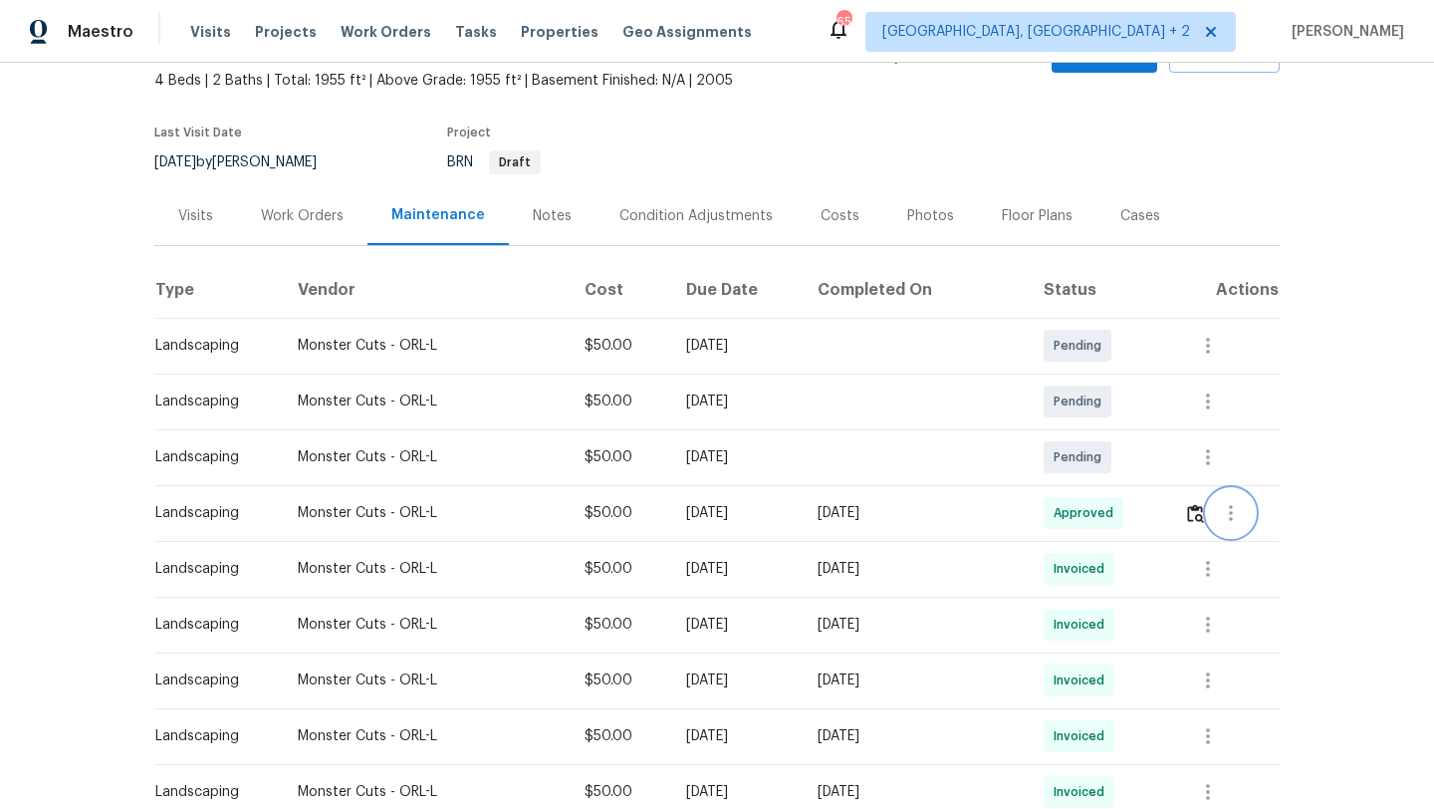
click at [1227, 505] on icon "button" at bounding box center [1231, 513] width 24 height 24
click at [1236, 543] on li "View details" at bounding box center [1278, 546] width 139 height 33
click at [1412, 418] on div at bounding box center [717, 404] width 1434 height 809
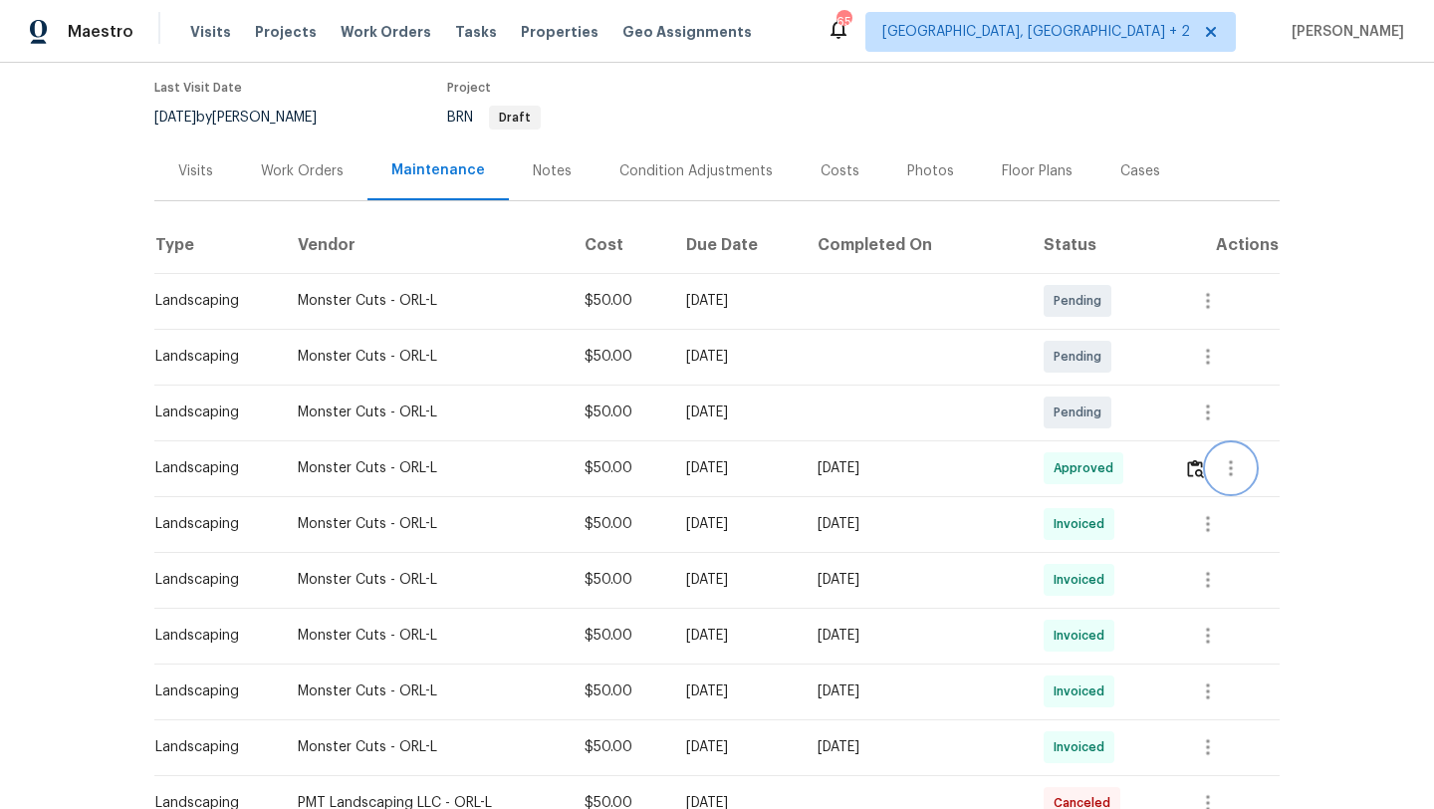
scroll to position [156, 0]
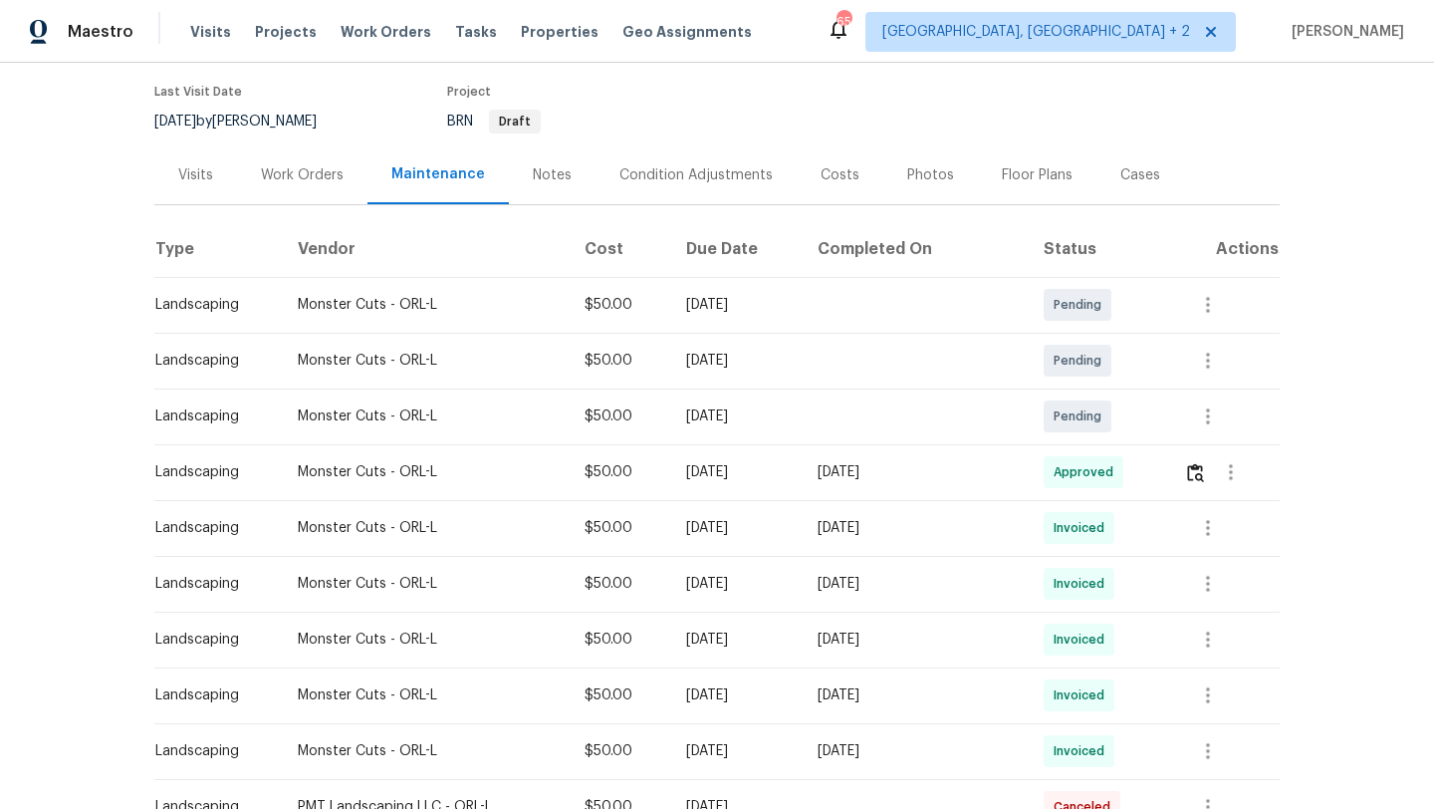
click at [951, 499] on td "[DATE]" at bounding box center [915, 472] width 226 height 56
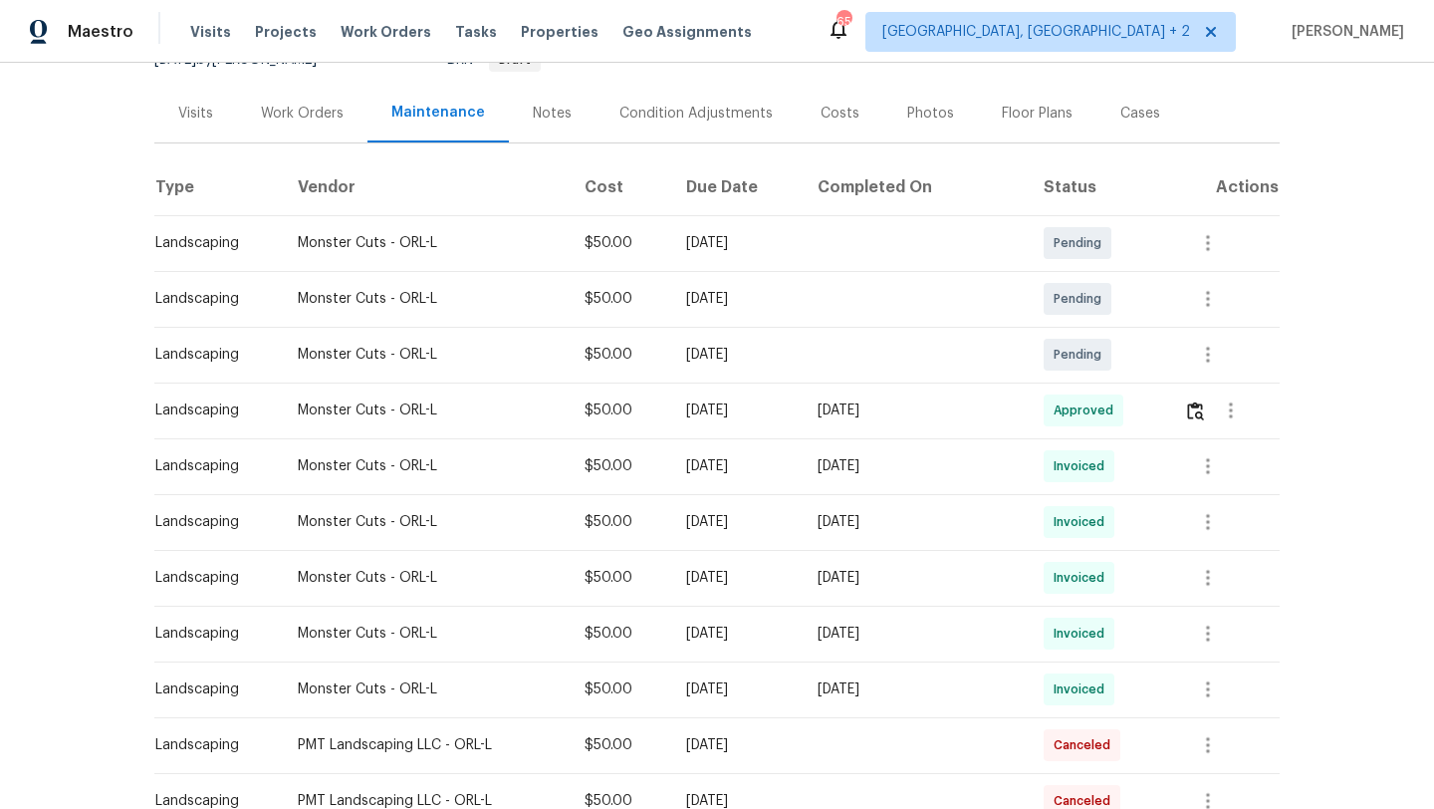
scroll to position [245, 0]
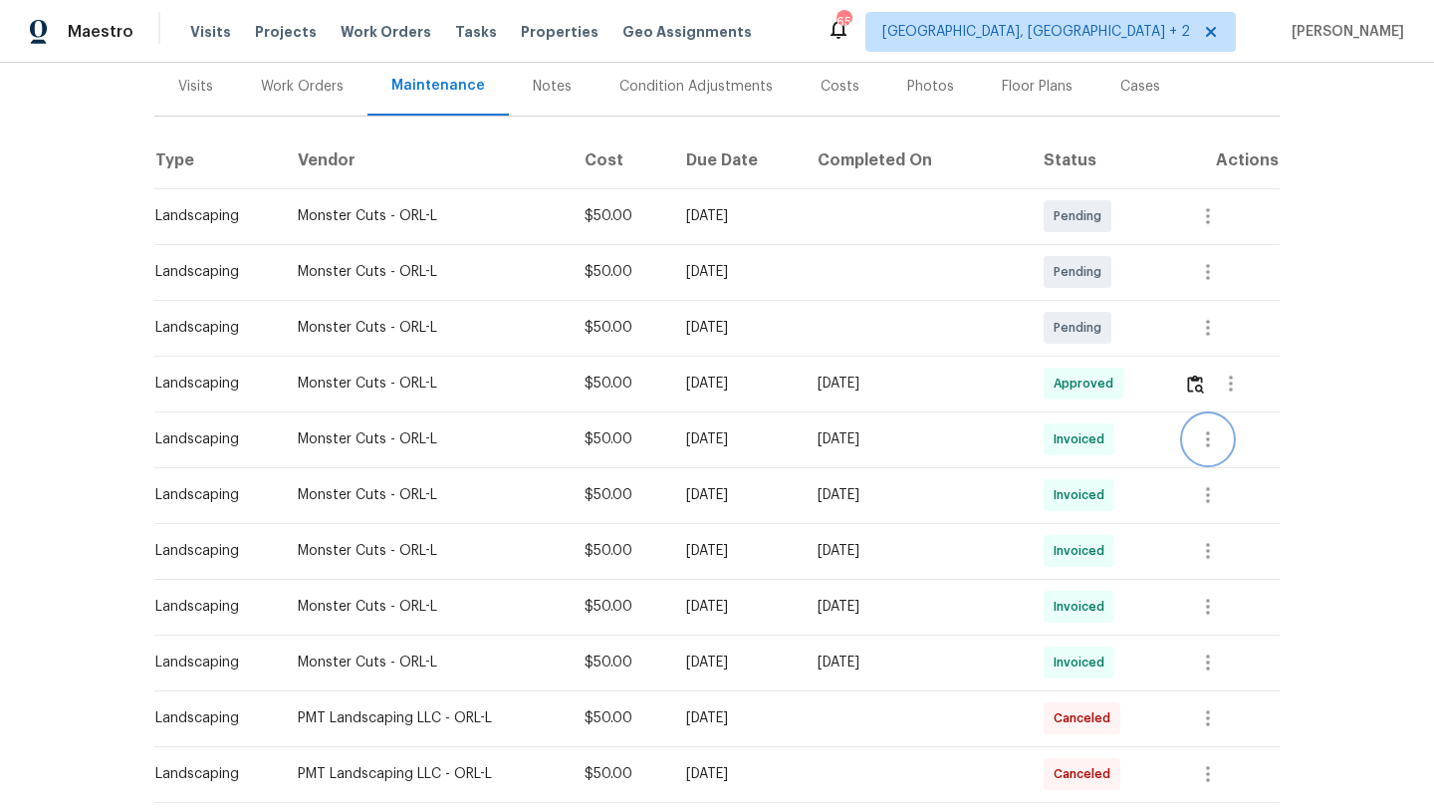
click at [1201, 438] on icon "button" at bounding box center [1208, 439] width 24 height 24
click at [1212, 469] on li "View details" at bounding box center [1255, 472] width 139 height 33
click at [1228, 373] on div at bounding box center [717, 404] width 1434 height 809
click at [1228, 373] on icon "button" at bounding box center [1231, 384] width 24 height 24
click at [1238, 413] on li "View details" at bounding box center [1278, 416] width 139 height 33
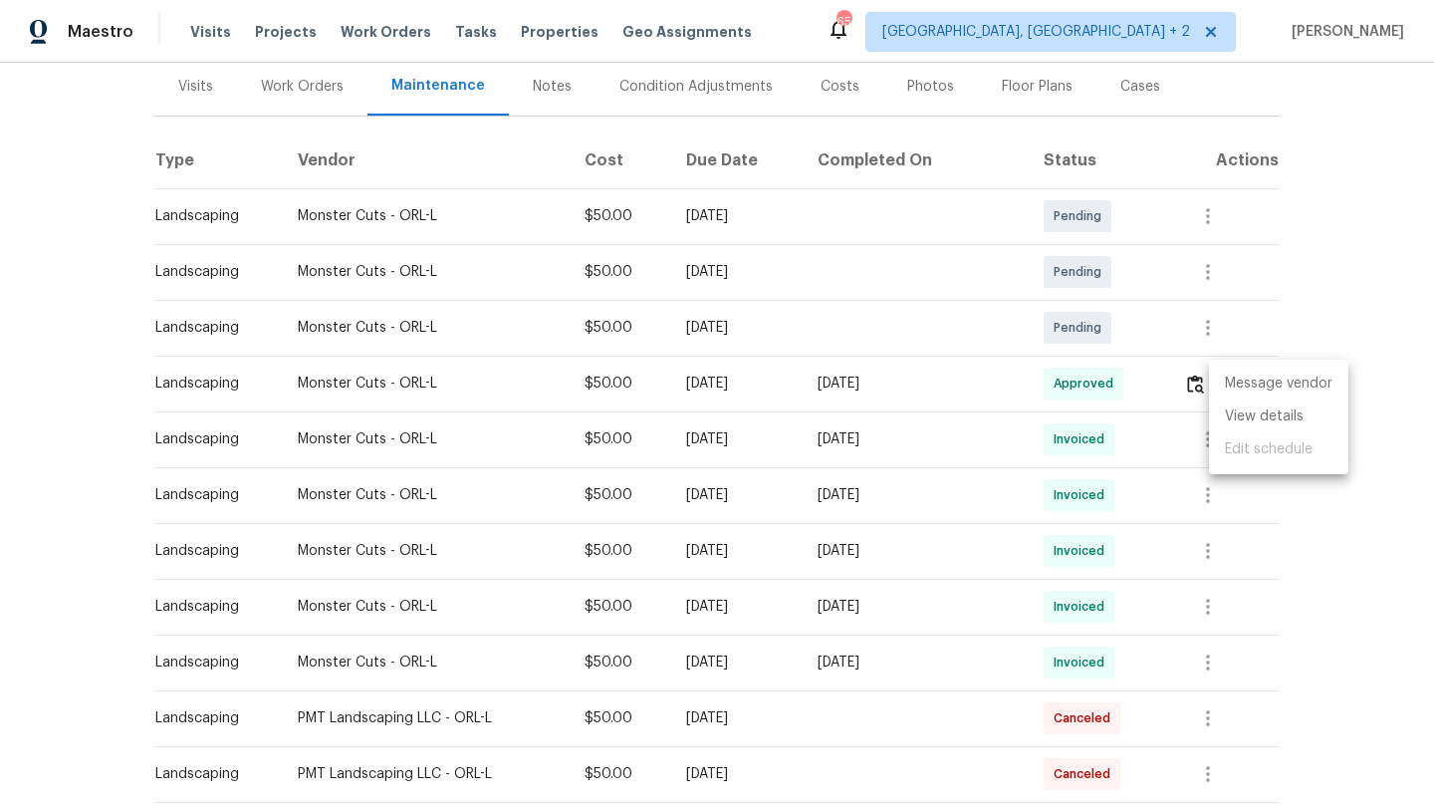
click at [1304, 261] on div at bounding box center [717, 404] width 1434 height 809
click at [365, 373] on td "Monster Cuts - ORL-L" at bounding box center [425, 384] width 287 height 56
click at [794, 369] on td "[DATE]" at bounding box center [735, 384] width 131 height 56
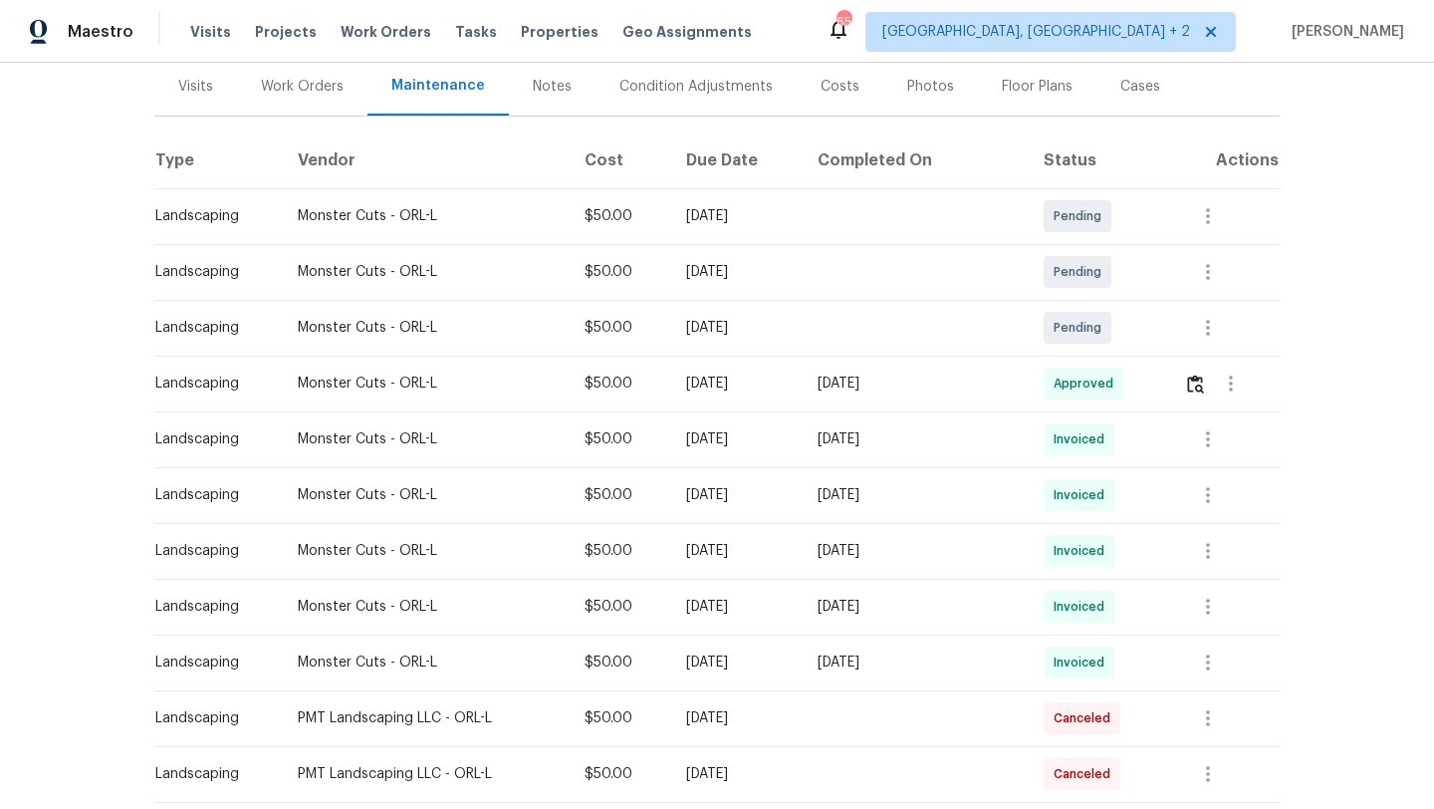
click at [794, 369] on td "[DATE]" at bounding box center [735, 384] width 131 height 56
click at [1216, 442] on icon "button" at bounding box center [1208, 439] width 24 height 24
click at [1225, 477] on li "View details" at bounding box center [1255, 472] width 139 height 33
